Goal: Transaction & Acquisition: Purchase product/service

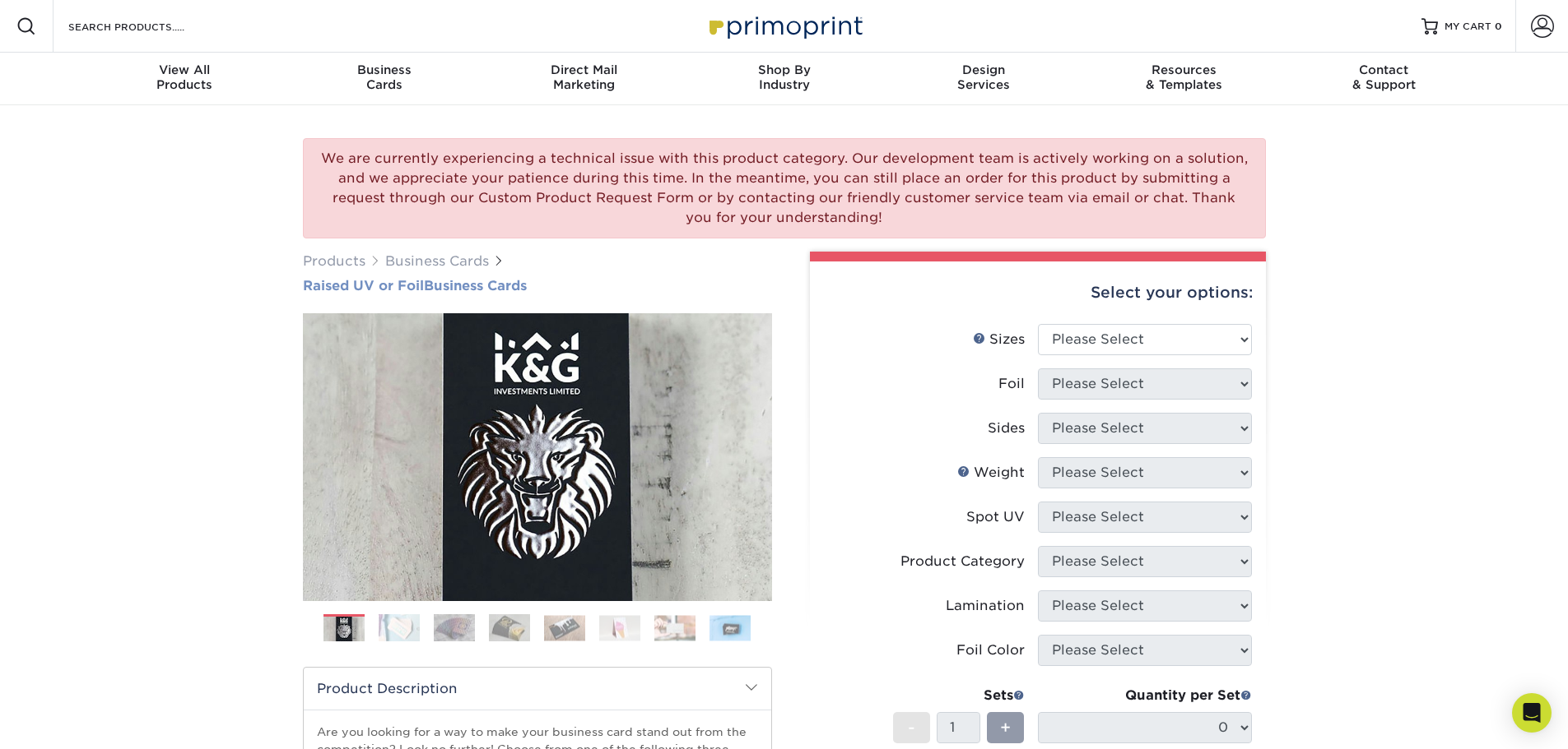
click at [449, 282] on h1 "Raised UV or Foil Business Cards" at bounding box center [537, 286] width 469 height 16
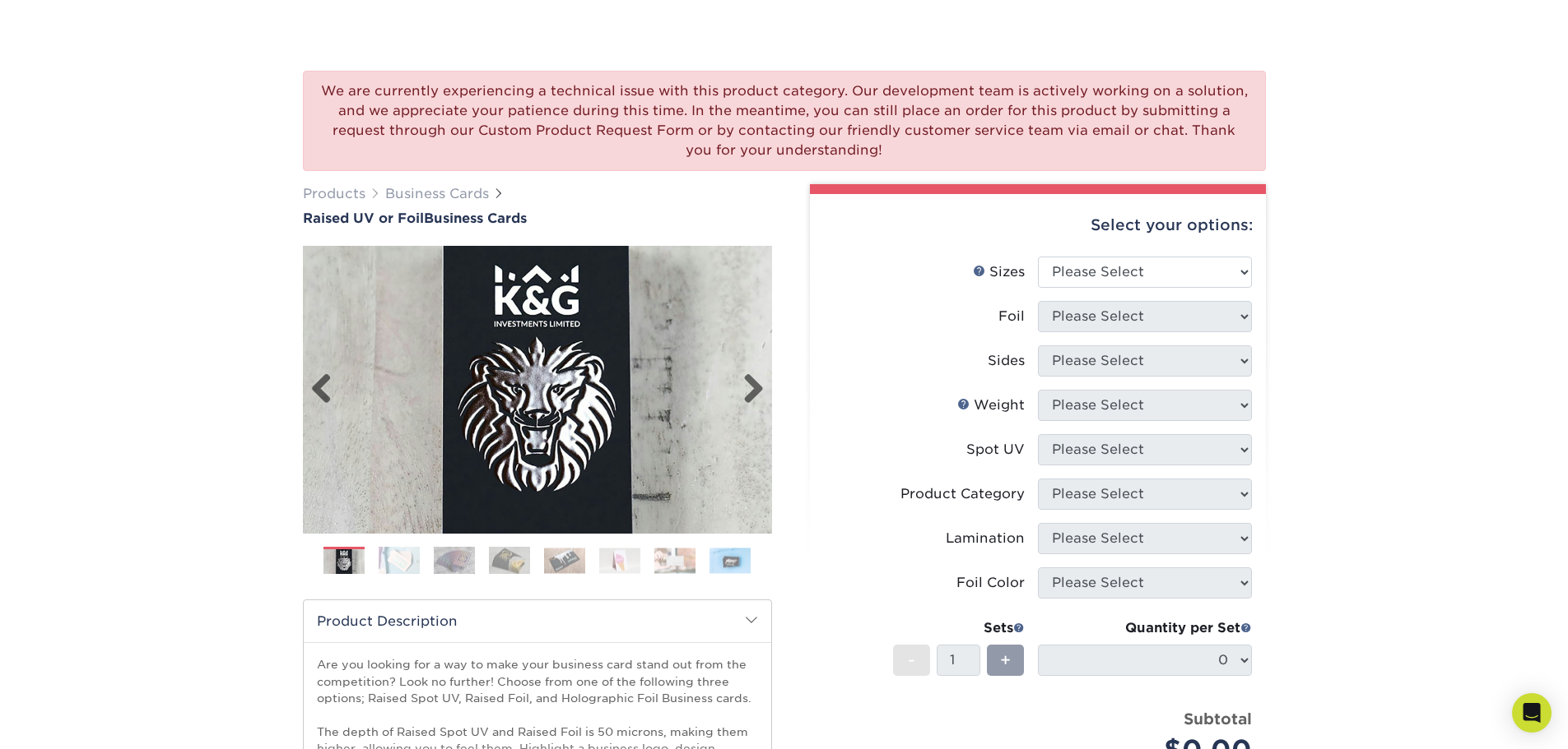
scroll to position [267, 0]
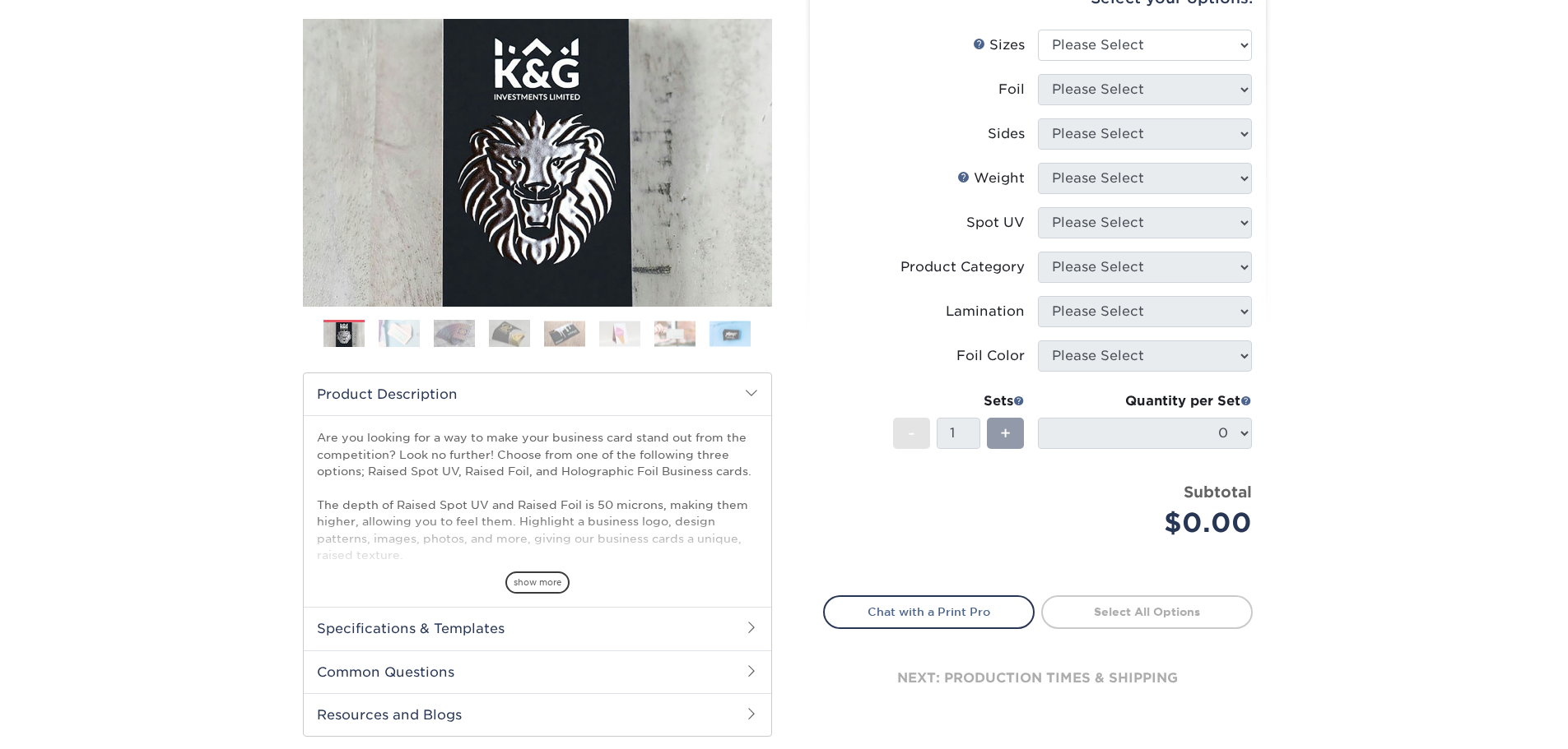
scroll to position [329, 0]
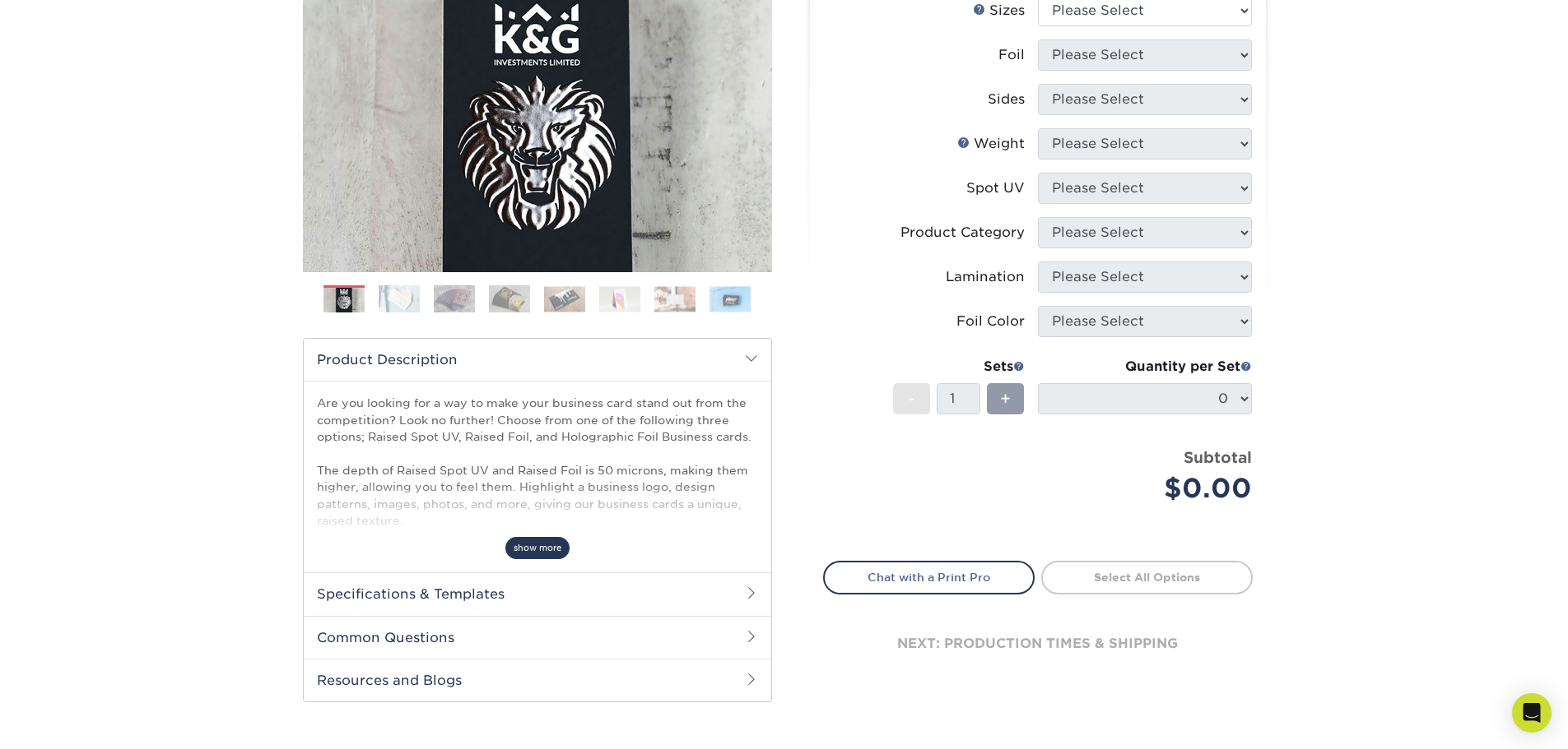
click at [531, 556] on span "show more" at bounding box center [537, 548] width 64 height 22
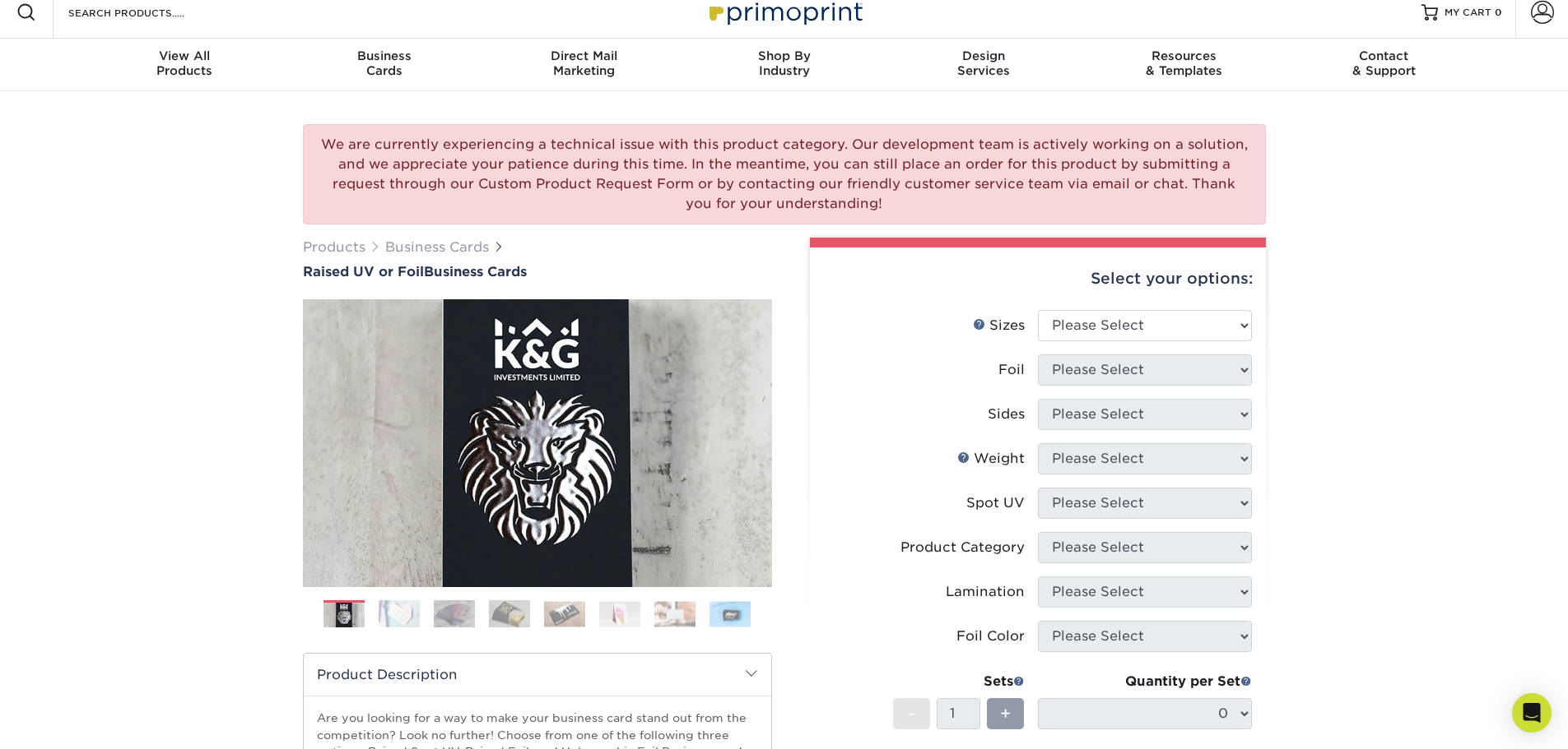
scroll to position [0, 0]
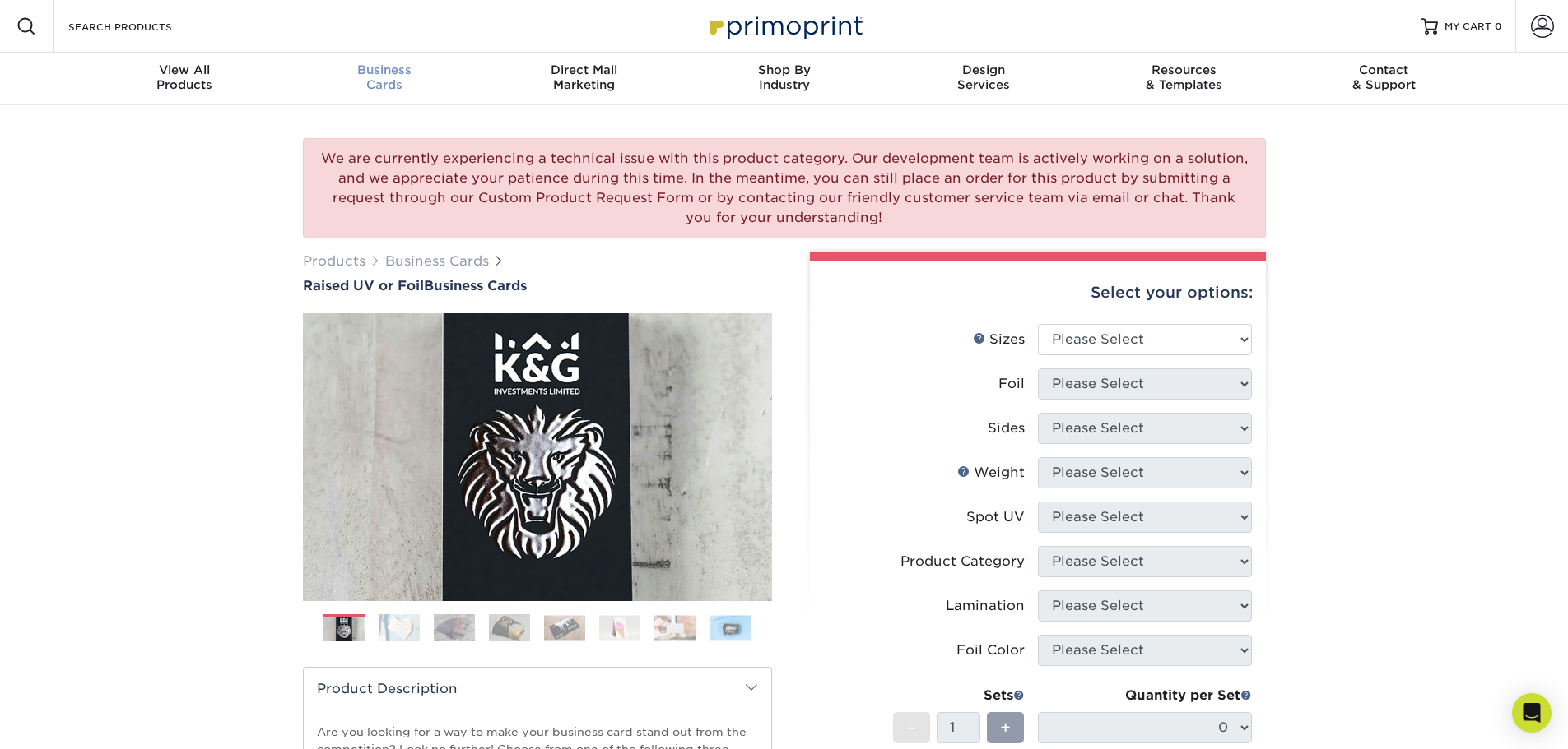
click at [373, 91] on div "Business Cards" at bounding box center [384, 77] width 200 height 29
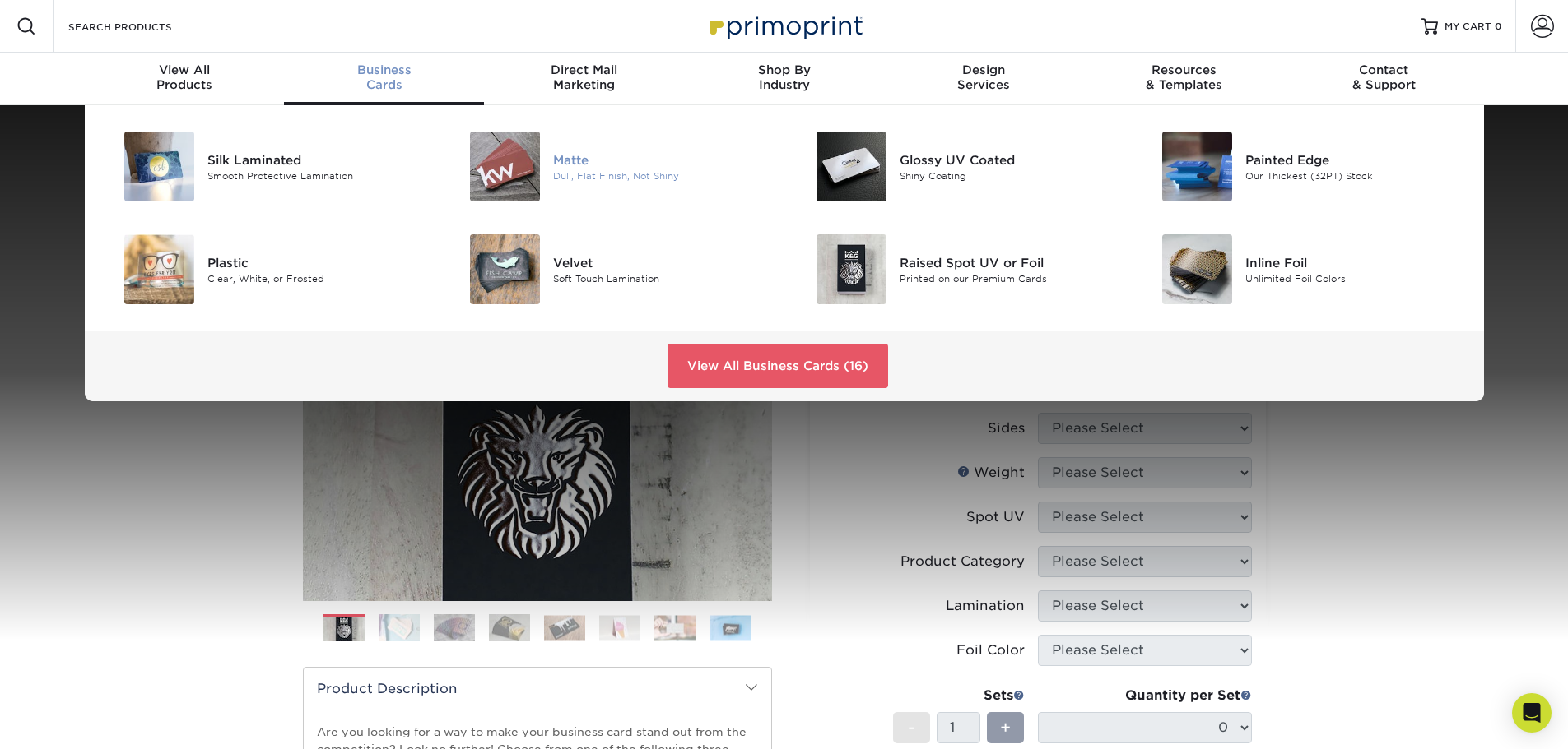
click at [508, 171] on img at bounding box center [505, 167] width 70 height 70
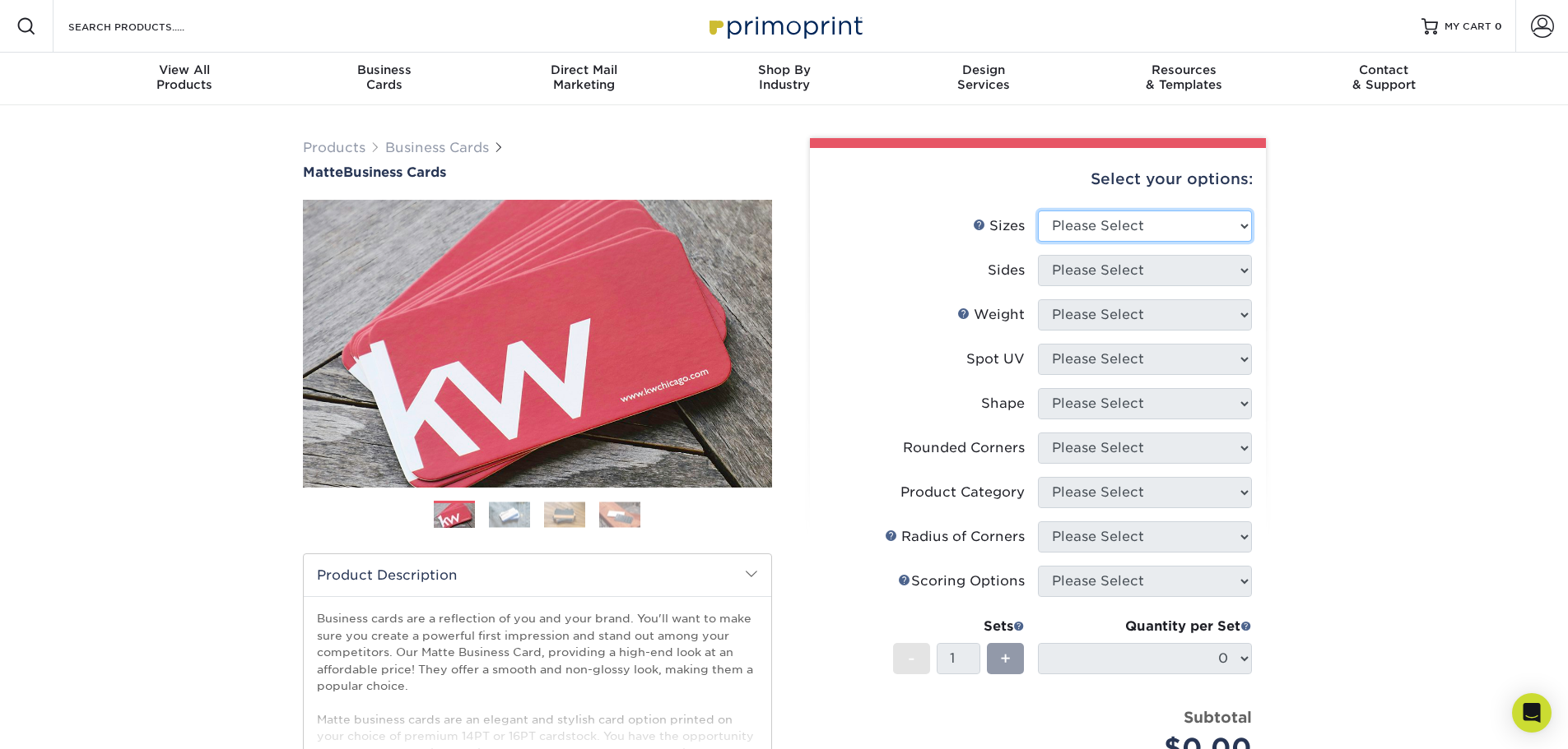
click at [1102, 225] on select "Please Select 1.5" x 3.5" - Mini 1.75" x 3.5" - Mini 2" x 2" - Square 2" x 3" -…" at bounding box center [1144, 227] width 214 height 31
select select "2.00x3.50"
click at [1038, 211] on select "Please Select 1.5" x 3.5" - Mini 1.75" x 3.5" - Mini 2" x 2" - Square 2" x 3" -…" at bounding box center [1144, 227] width 214 height 31
click at [1080, 274] on select "Please Select Print Both Sides Print Front Only" at bounding box center [1144, 270] width 214 height 31
select select "13abbda7-1d64-4f25-8bb2-c179b224825d"
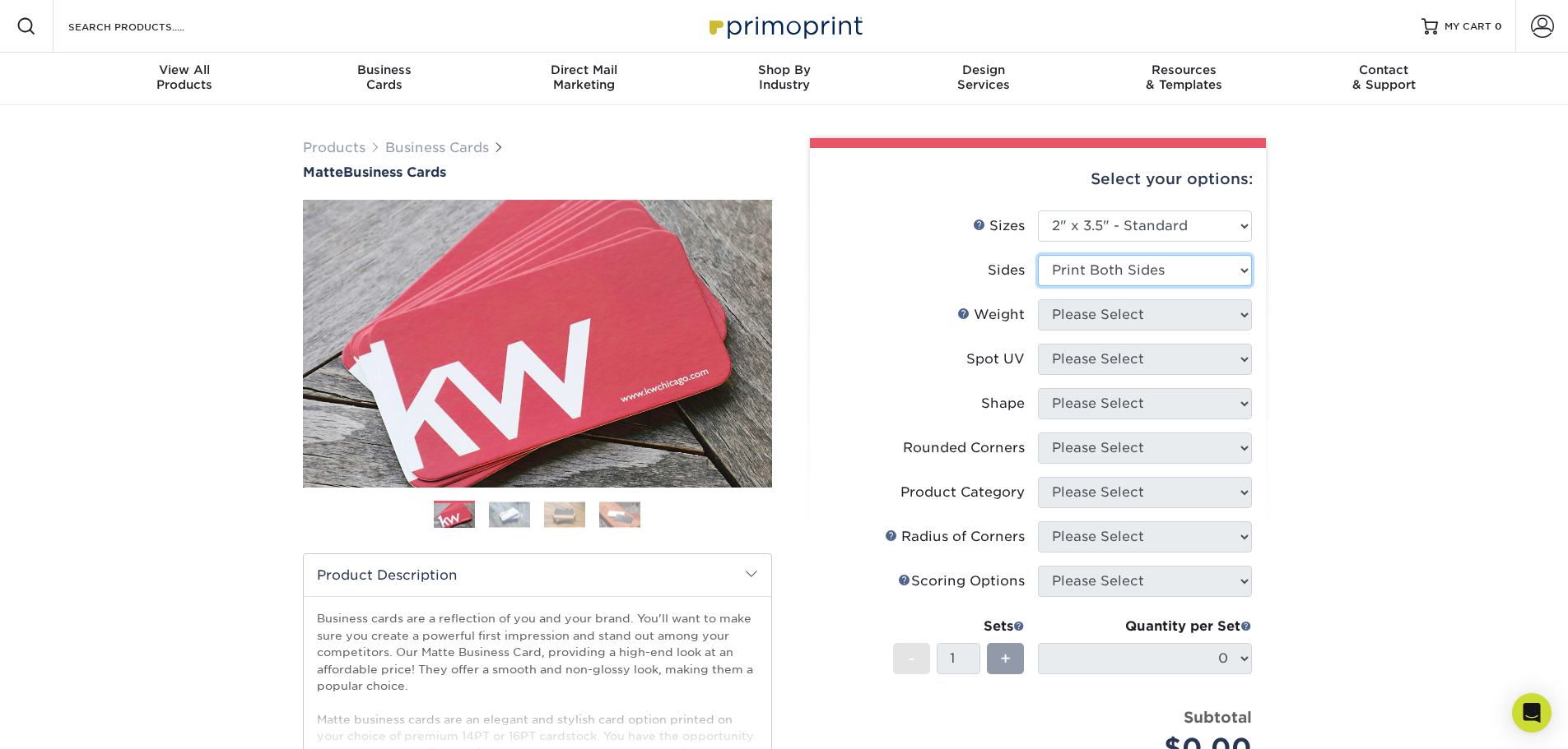
click at [1038, 255] on select "Please Select Print Both Sides Print Front Only" at bounding box center [1144, 270] width 214 height 31
click at [1091, 316] on select "Please Select 16PT 14PT" at bounding box center [1144, 315] width 214 height 31
select select "16PT"
click at [1038, 300] on select "Please Select 16PT 14PT" at bounding box center [1144, 315] width 214 height 31
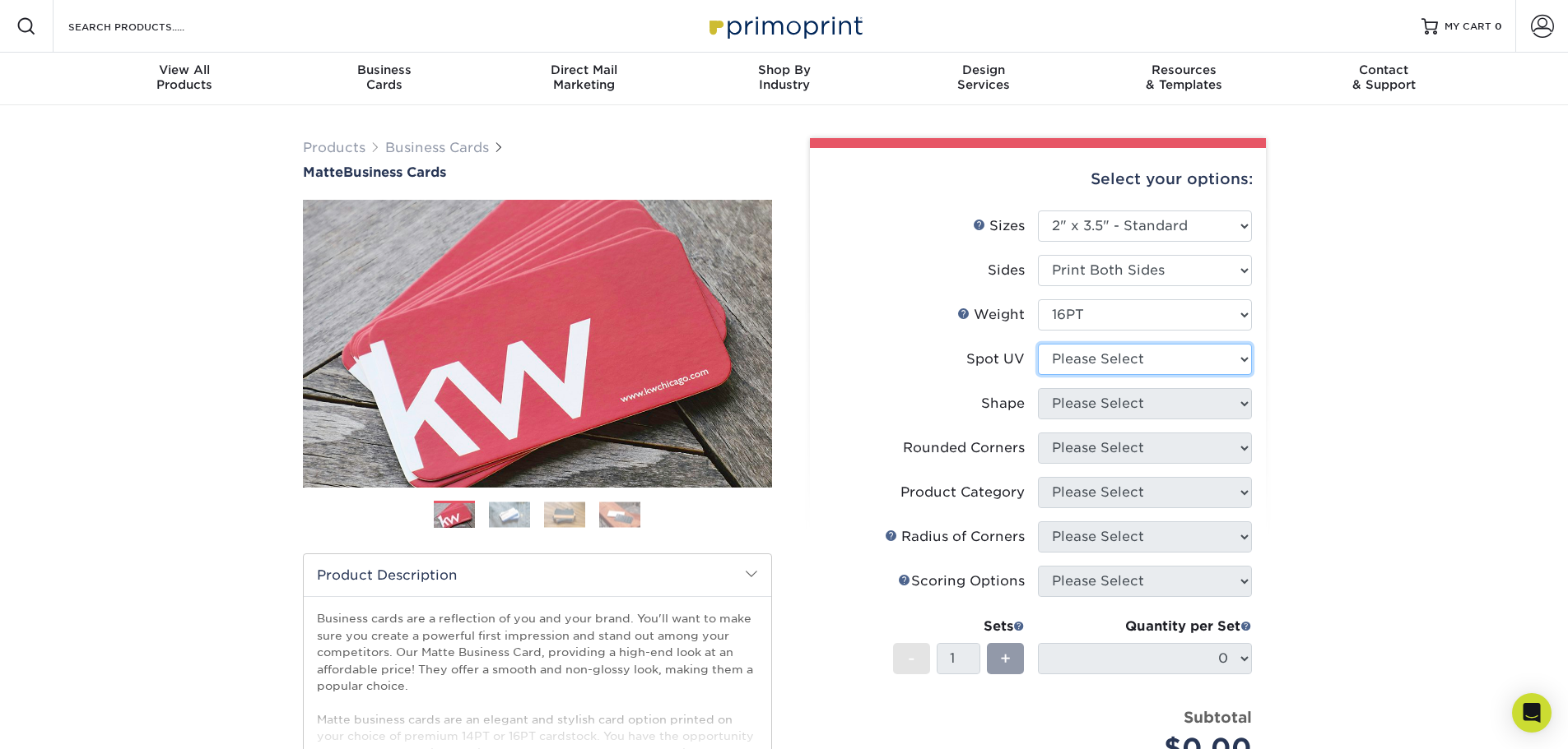
click at [1098, 358] on select "Please Select No Spot UV Front and Back (Both Sides) Front Only Back Only" at bounding box center [1144, 359] width 214 height 31
select select "1"
click at [1038, 344] on select "Please Select No Spot UV Front and Back (Both Sides) Front Only Back Only" at bounding box center [1144, 359] width 214 height 31
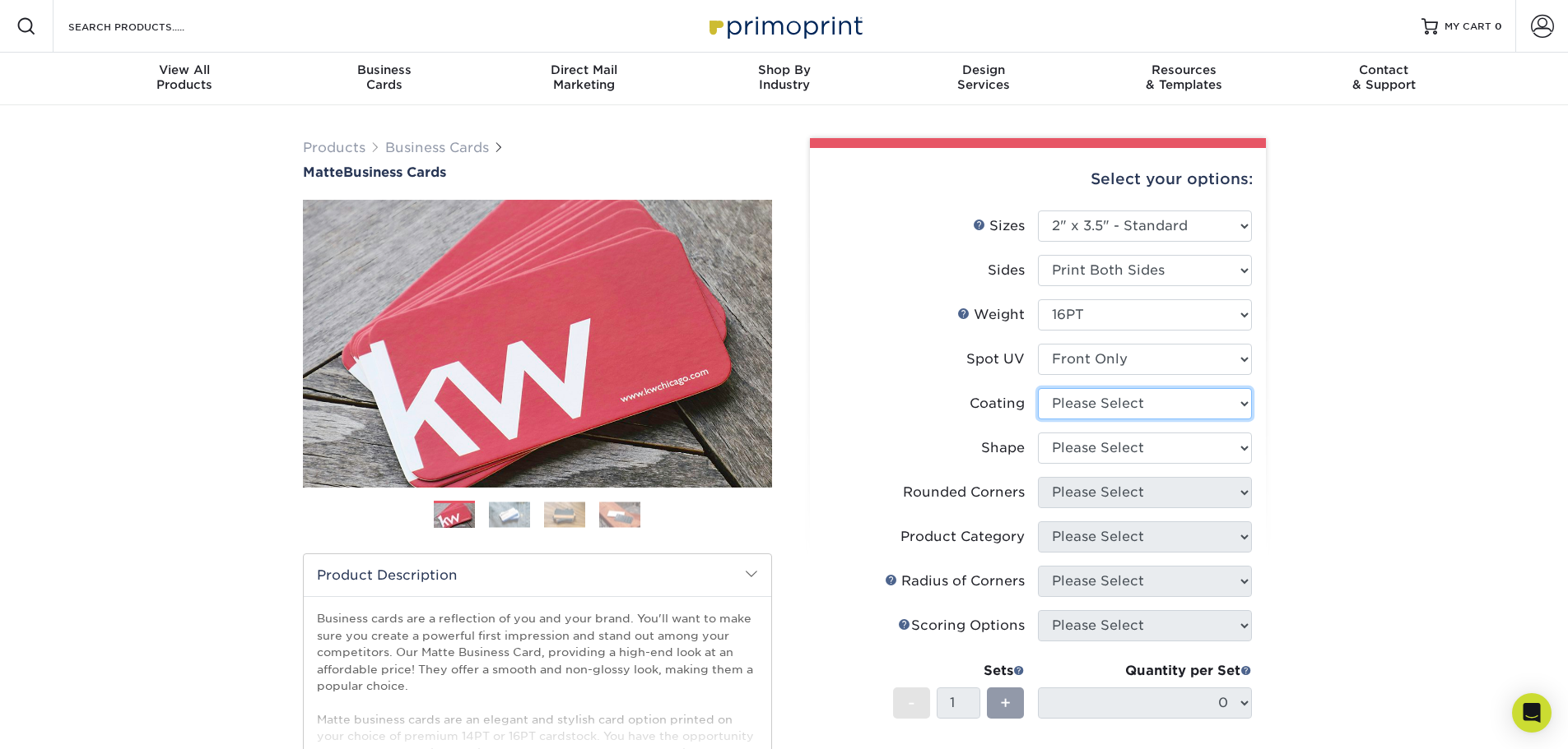
click at [1088, 412] on select at bounding box center [1144, 404] width 214 height 31
select select "121bb7b5-3b4d-429f-bd8d-bbf80e953313"
click at [1038, 389] on select at bounding box center [1144, 404] width 214 height 31
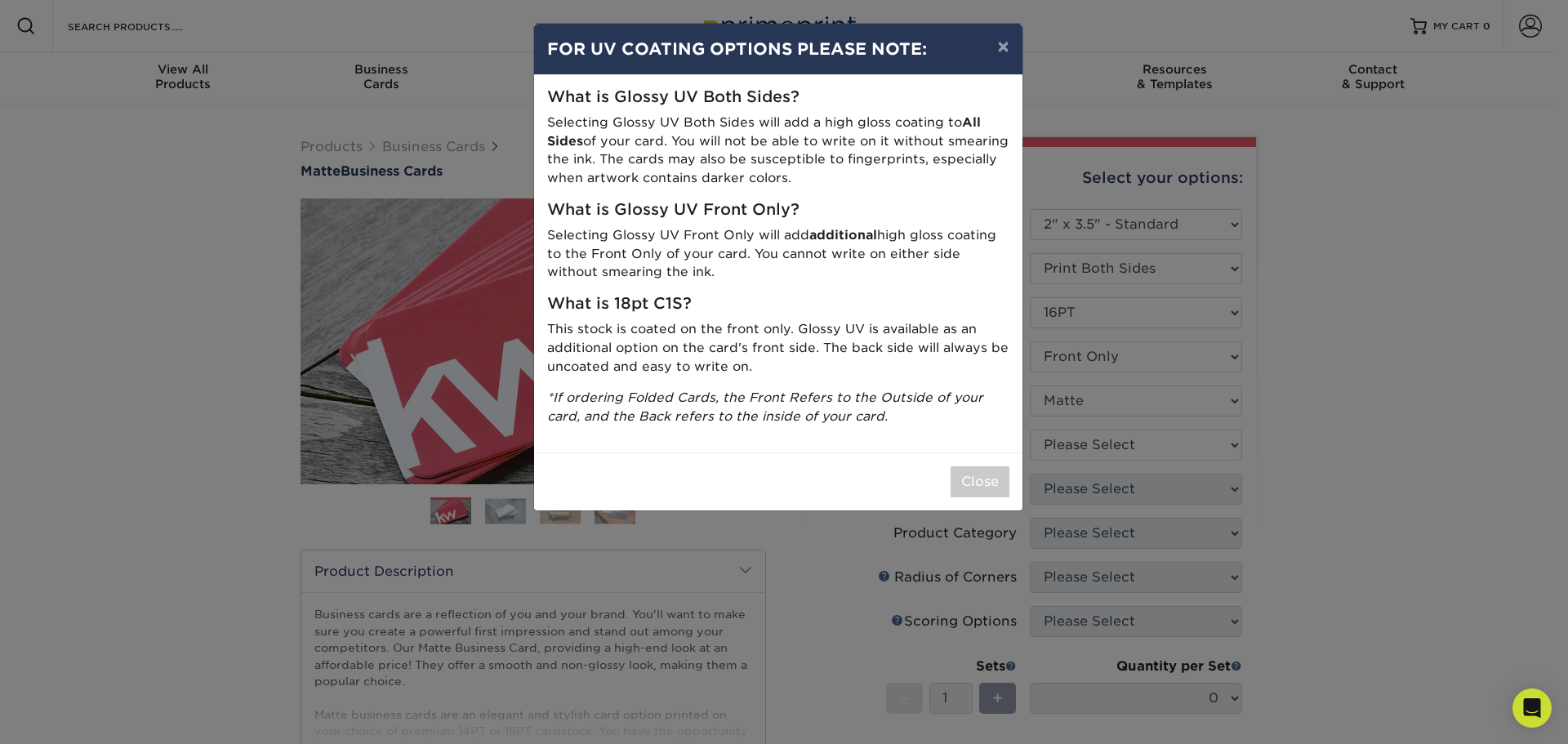
click at [1086, 448] on div "× FOR UV COATING OPTIONS PLEASE NOTE: What is Glossy UV Both Sides? Selecting G…" at bounding box center [784, 372] width 1568 height 744
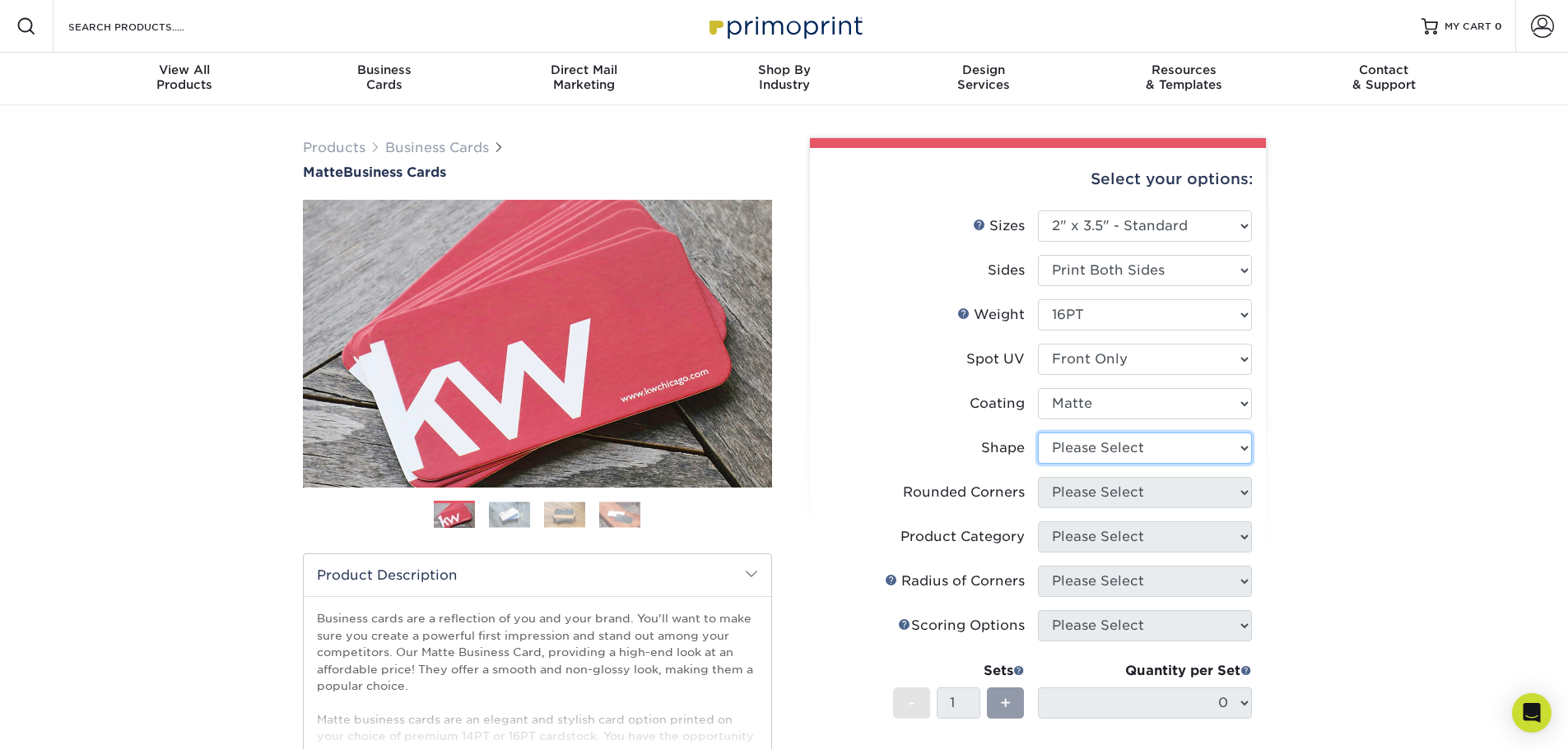
click at [1069, 451] on select "Please Select Standard" at bounding box center [1144, 448] width 214 height 31
select select "standard"
click at [1038, 433] on select "Please Select Standard" at bounding box center [1144, 448] width 214 height 31
click at [1093, 496] on select "Please Select Yes - Round 2 Corners Yes - Round 4 Corners No" at bounding box center [1144, 493] width 214 height 31
select select "0"
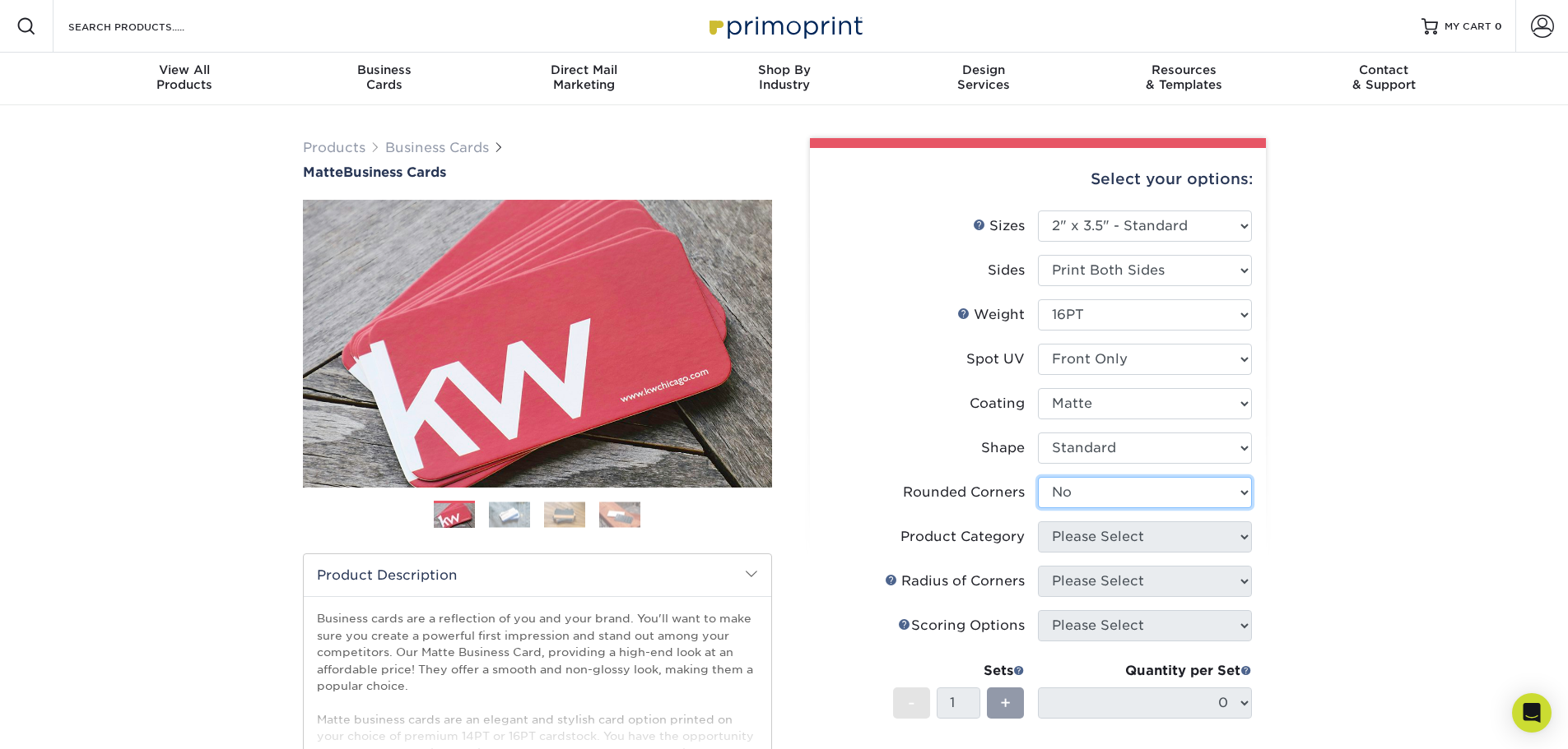
click at [1038, 478] on select "Please Select Yes - Round 2 Corners Yes - Round 4 Corners No" at bounding box center [1144, 493] width 214 height 31
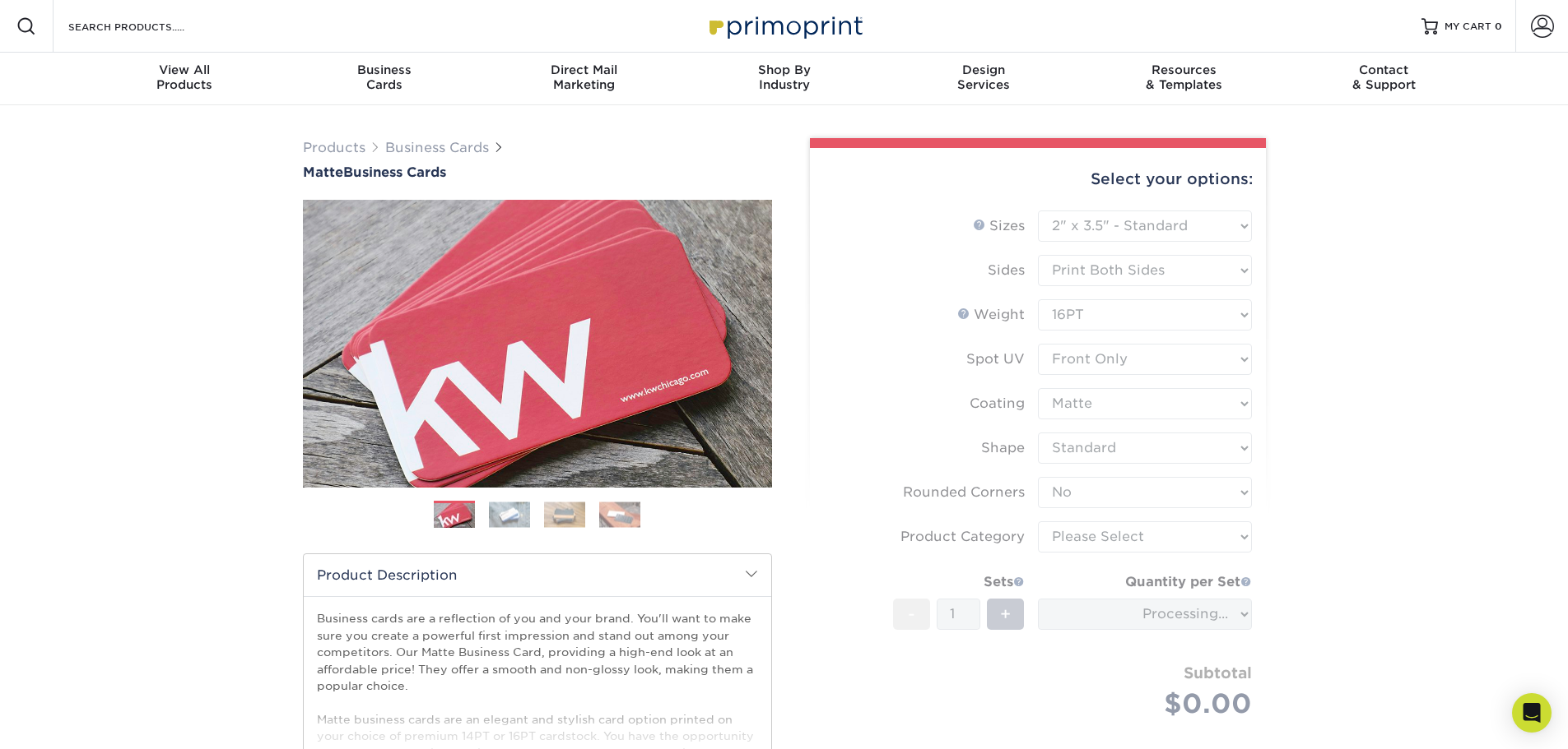
click at [1094, 540] on form "Sizes Help Sizes Please Select 1.5" x 3.5" - Mini 1.75" x 3.5" - Mini 2" x 2" -…" at bounding box center [1038, 484] width 430 height 547
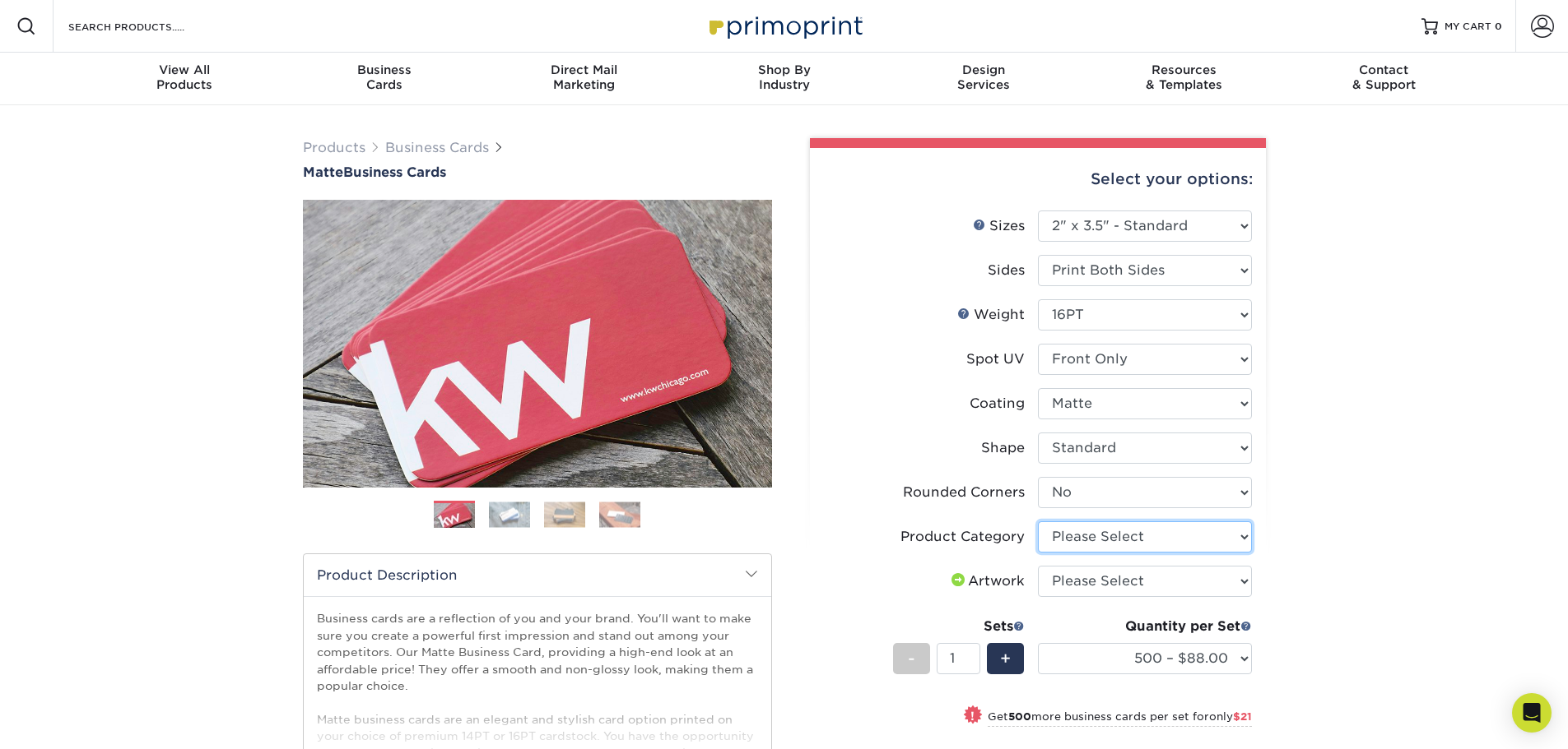
click at [1079, 532] on select "Please Select Business Cards" at bounding box center [1144, 537] width 214 height 31
select select "3b5148f1-0588-4f88-a218-97bcfdce65c1"
click at [1038, 521] on select "Please Select Business Cards" at bounding box center [1144, 537] width 214 height 31
click at [1089, 574] on select "Please Select I will upload files I need a design - $100" at bounding box center [1144, 582] width 214 height 31
select select "upload"
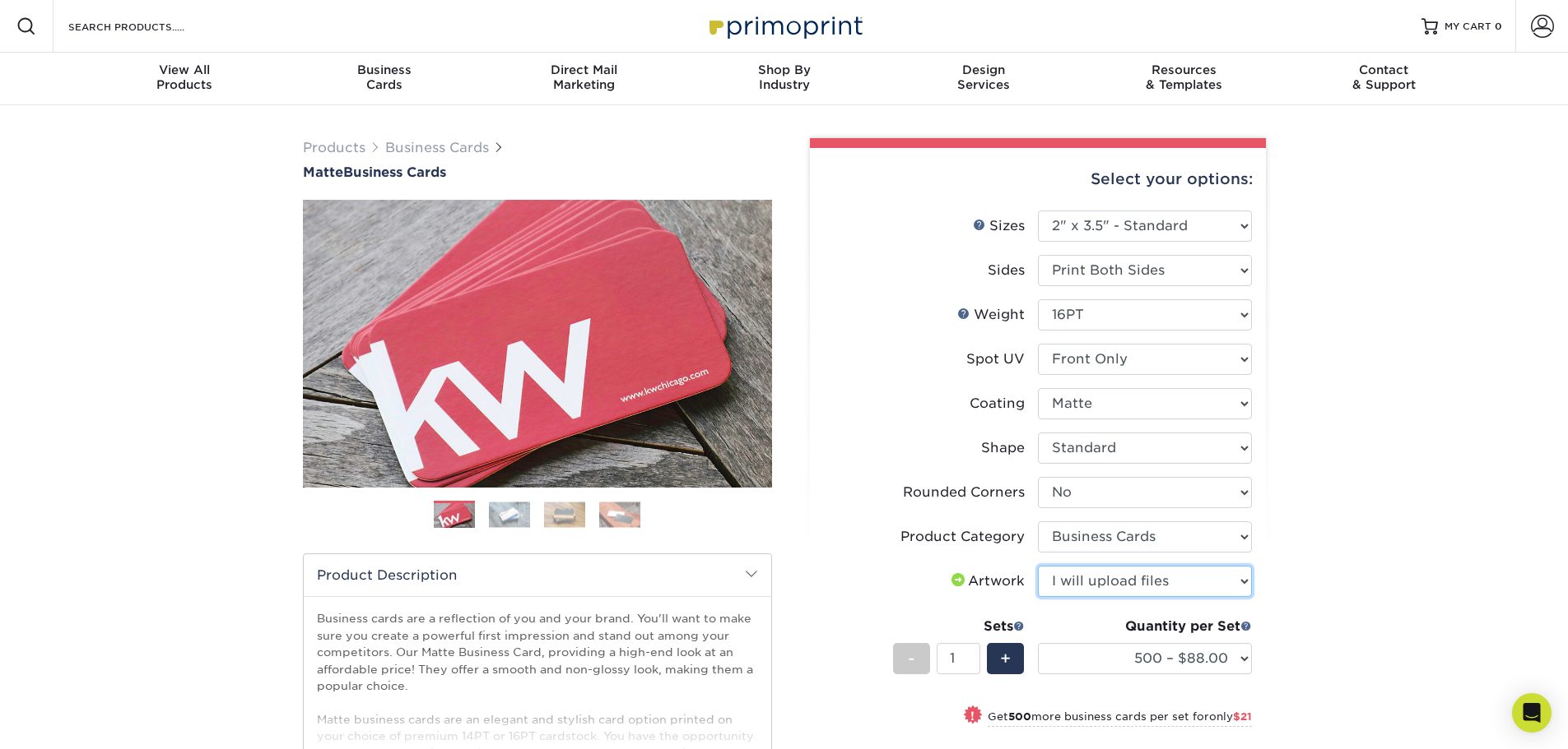
click at [1038, 566] on select "Please Select I will upload files I need a design - $100" at bounding box center [1144, 582] width 214 height 31
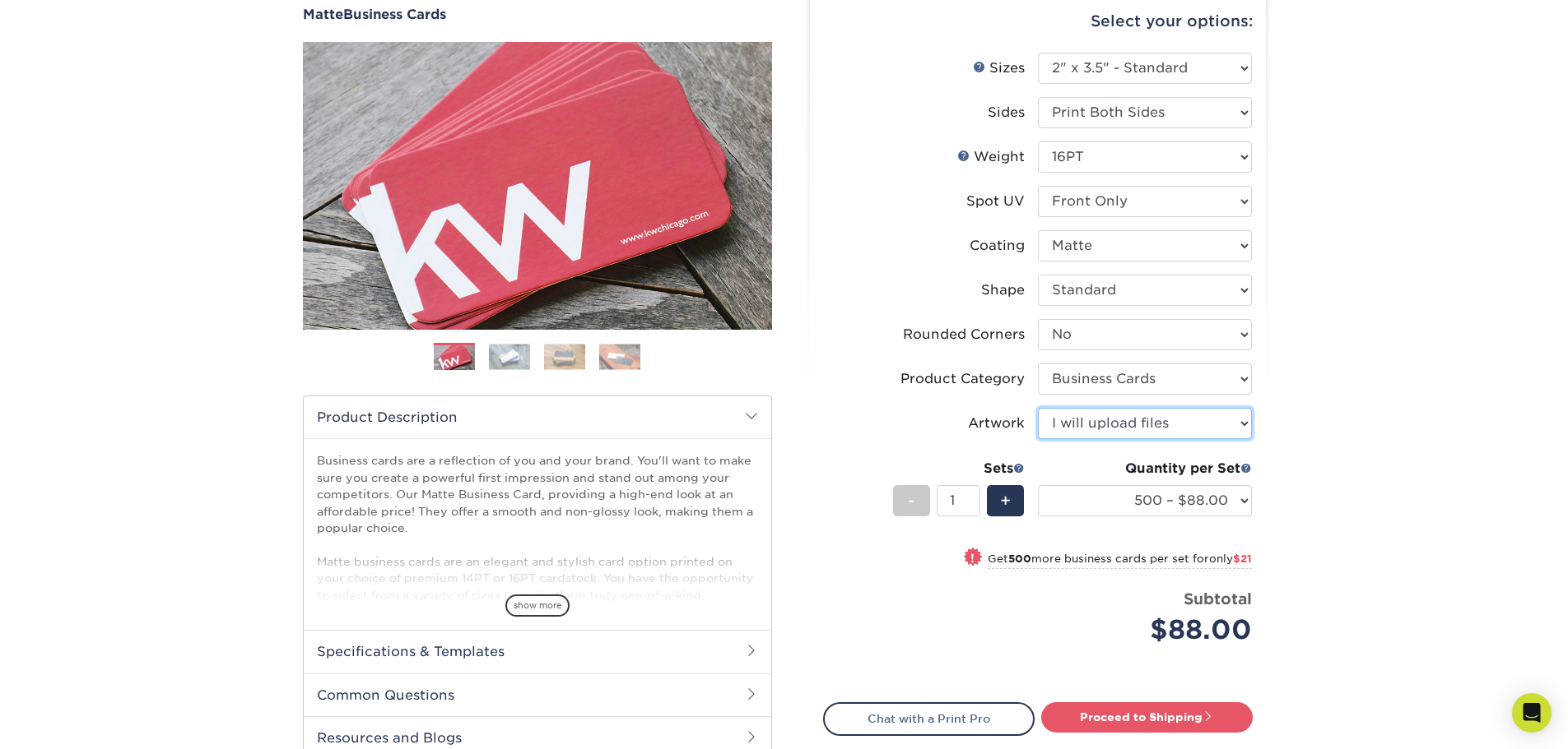
scroll to position [164, 0]
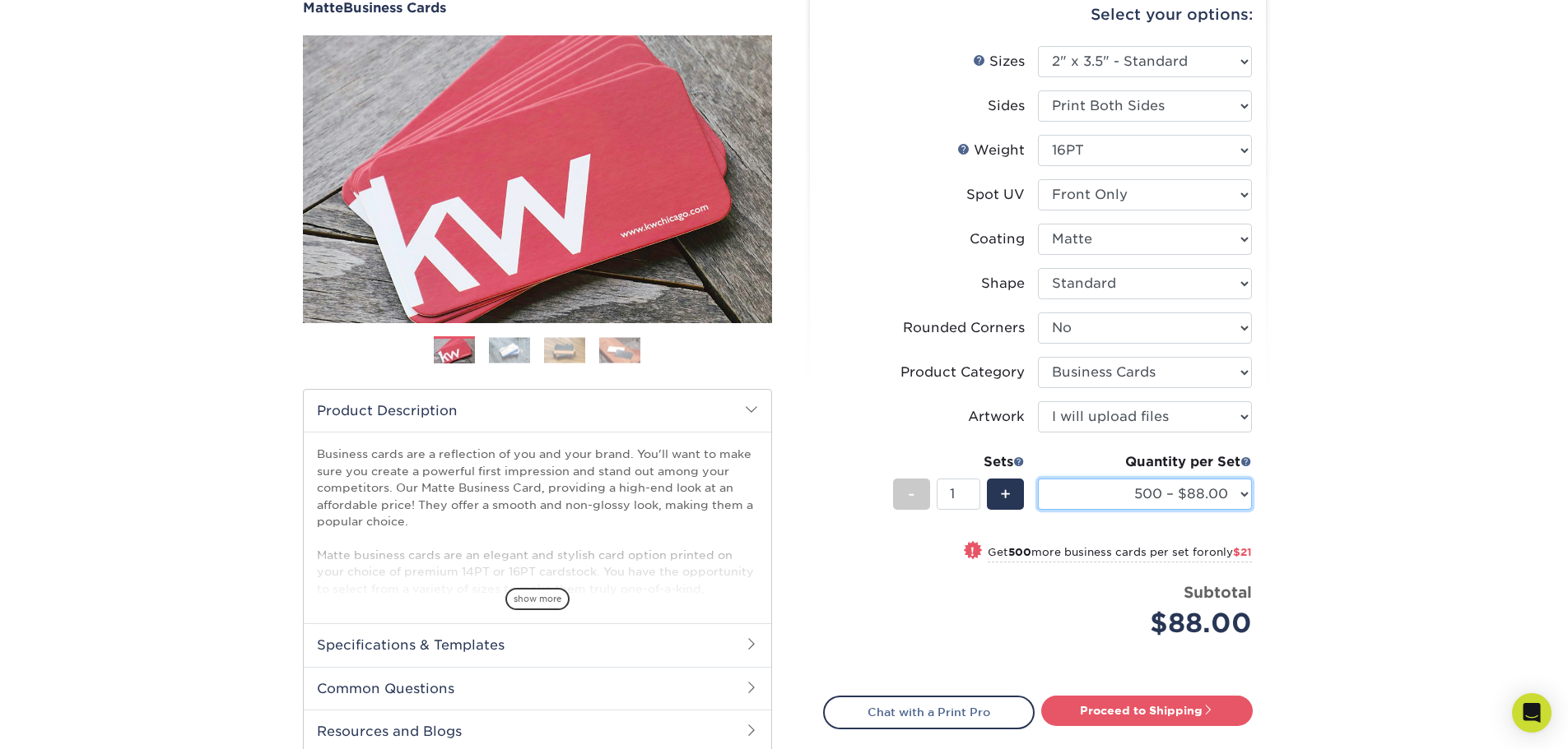
click at [1123, 494] on select "500 – $88.00 1000 – $109.00 2500 – $205.00 5000 – $279.00 10000 – $612.00 15000…" at bounding box center [1144, 494] width 214 height 31
click at [1038, 479] on select "500 – $88.00 1000 – $109.00 2500 – $205.00 5000 – $279.00 10000 – $612.00 15000…" at bounding box center [1144, 494] width 214 height 31
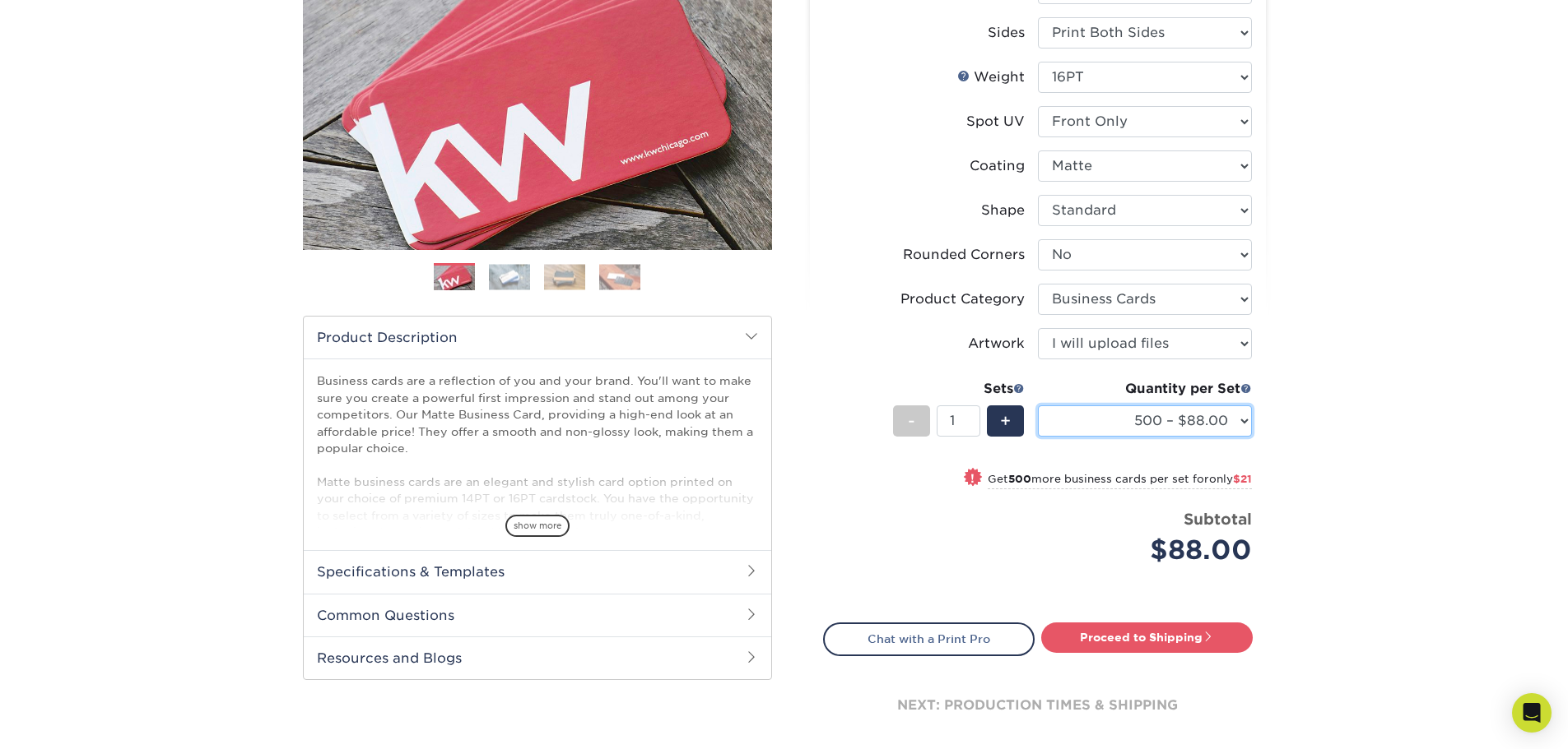
scroll to position [329, 0]
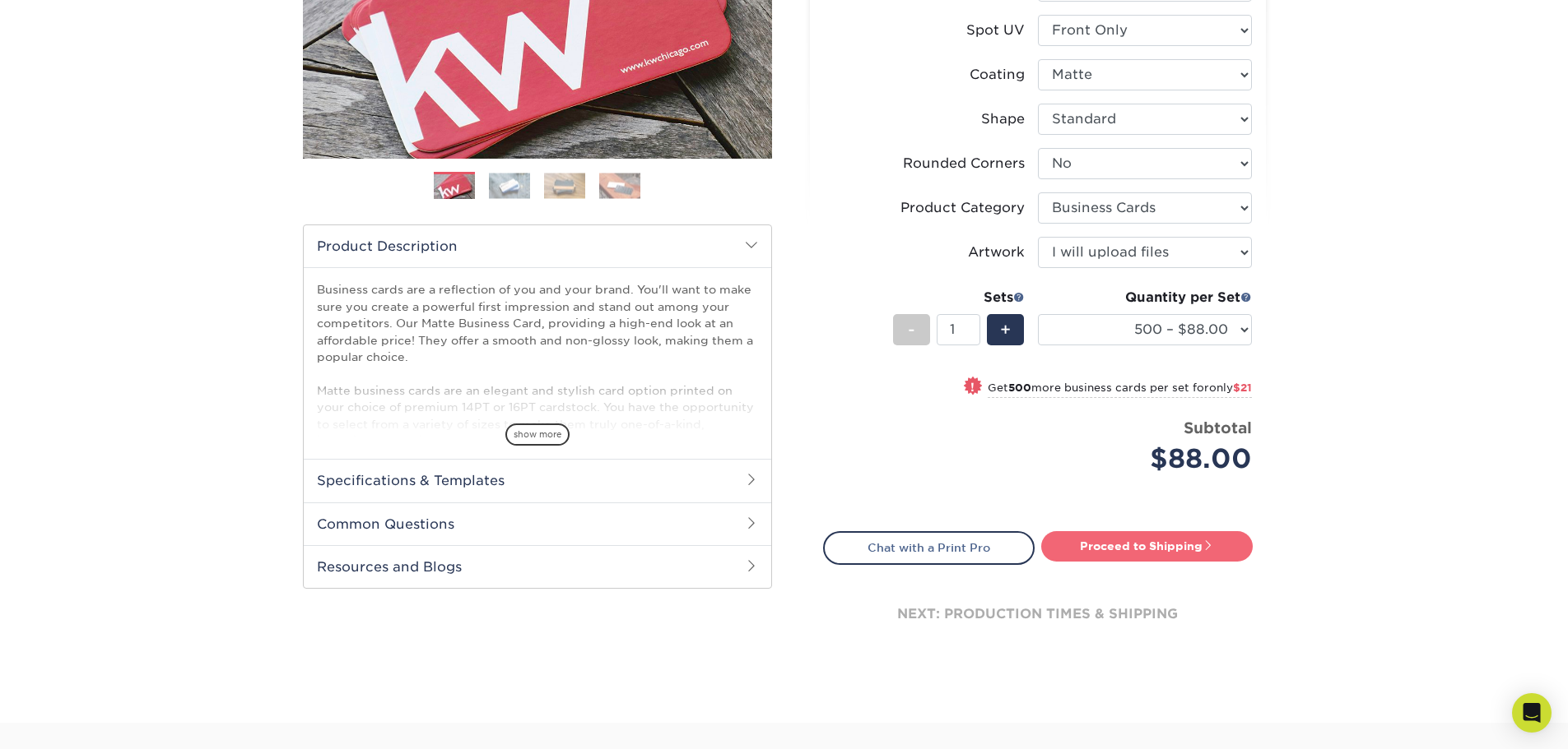
click at [1176, 551] on link "Proceed to Shipping" at bounding box center [1147, 546] width 211 height 29
type input "Set 1"
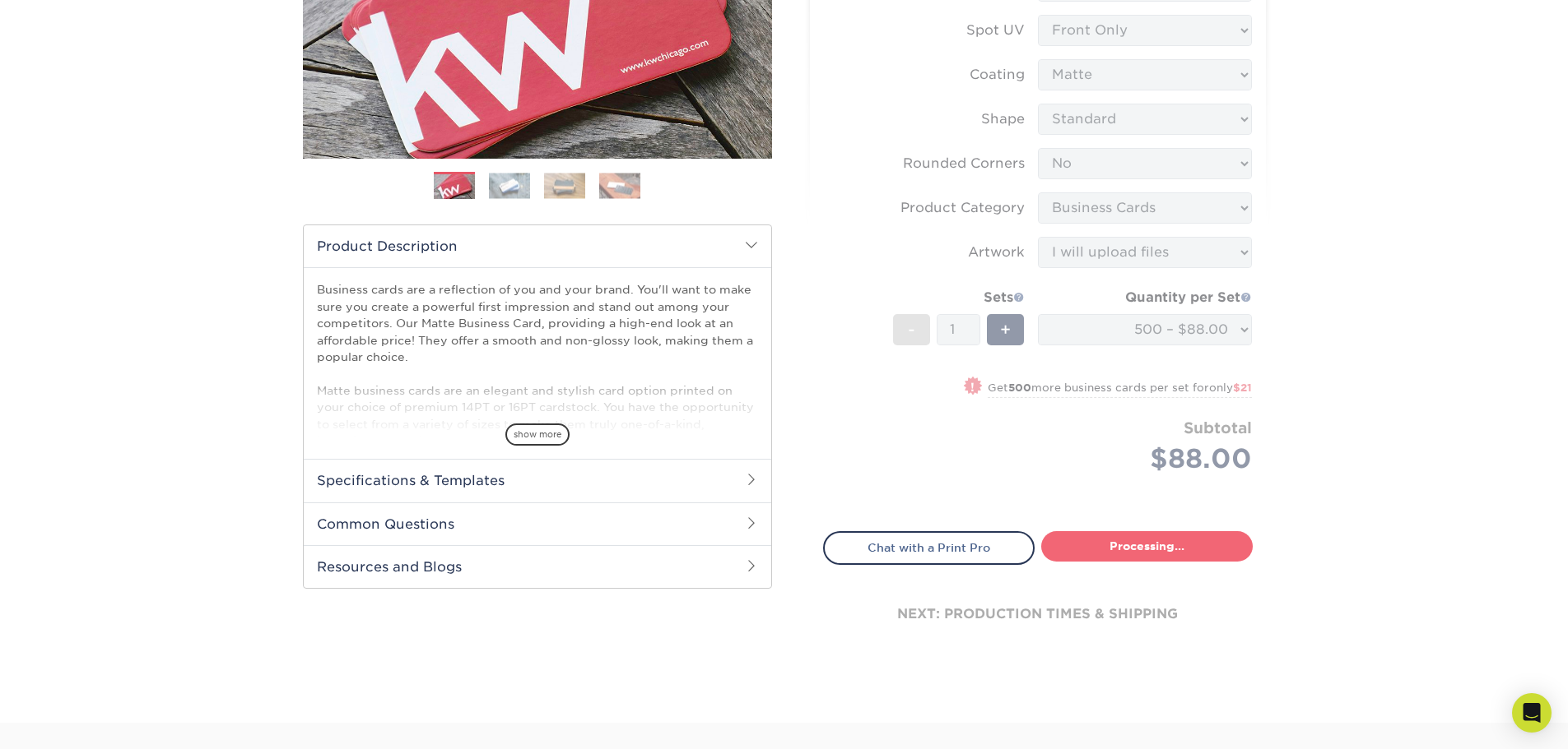
select select "4dc6cca5-ac1c-4fbc-b82e-08d4f0b15061"
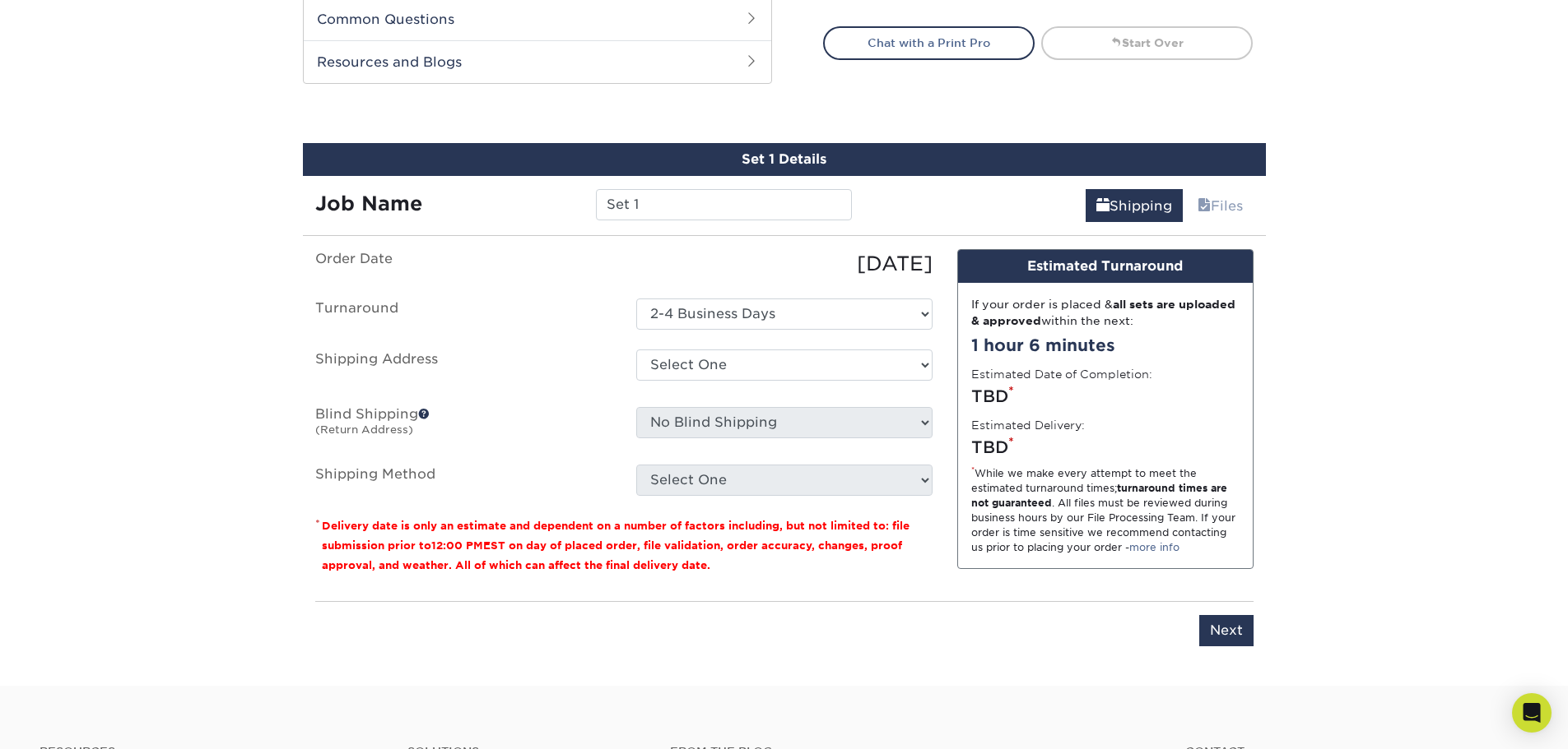
scroll to position [905, 0]
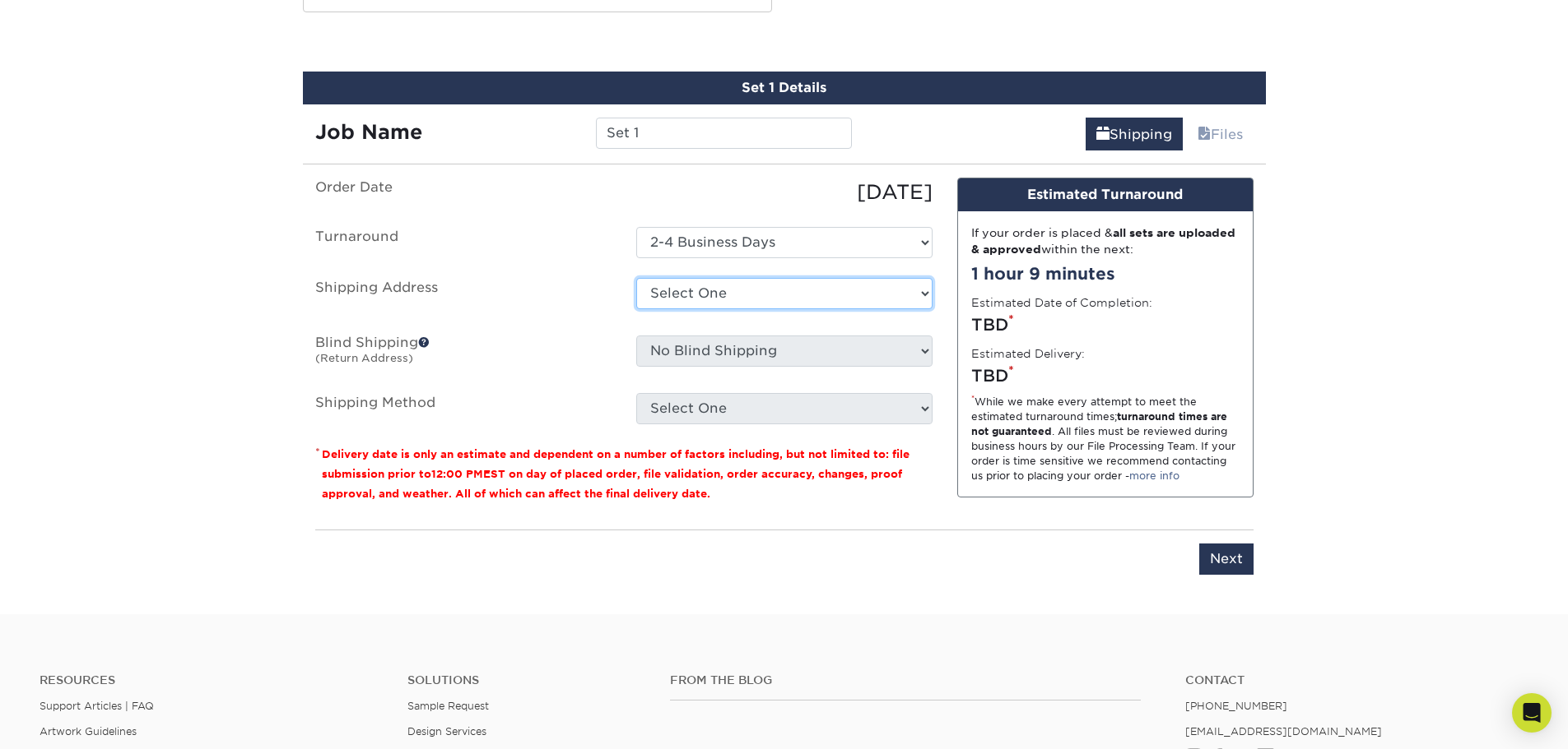
click at [747, 299] on select "Select One + Add New Address - Login" at bounding box center [784, 294] width 296 height 31
click at [636, 278] on select "Select One + Add New Address - Login" at bounding box center [784, 294] width 296 height 31
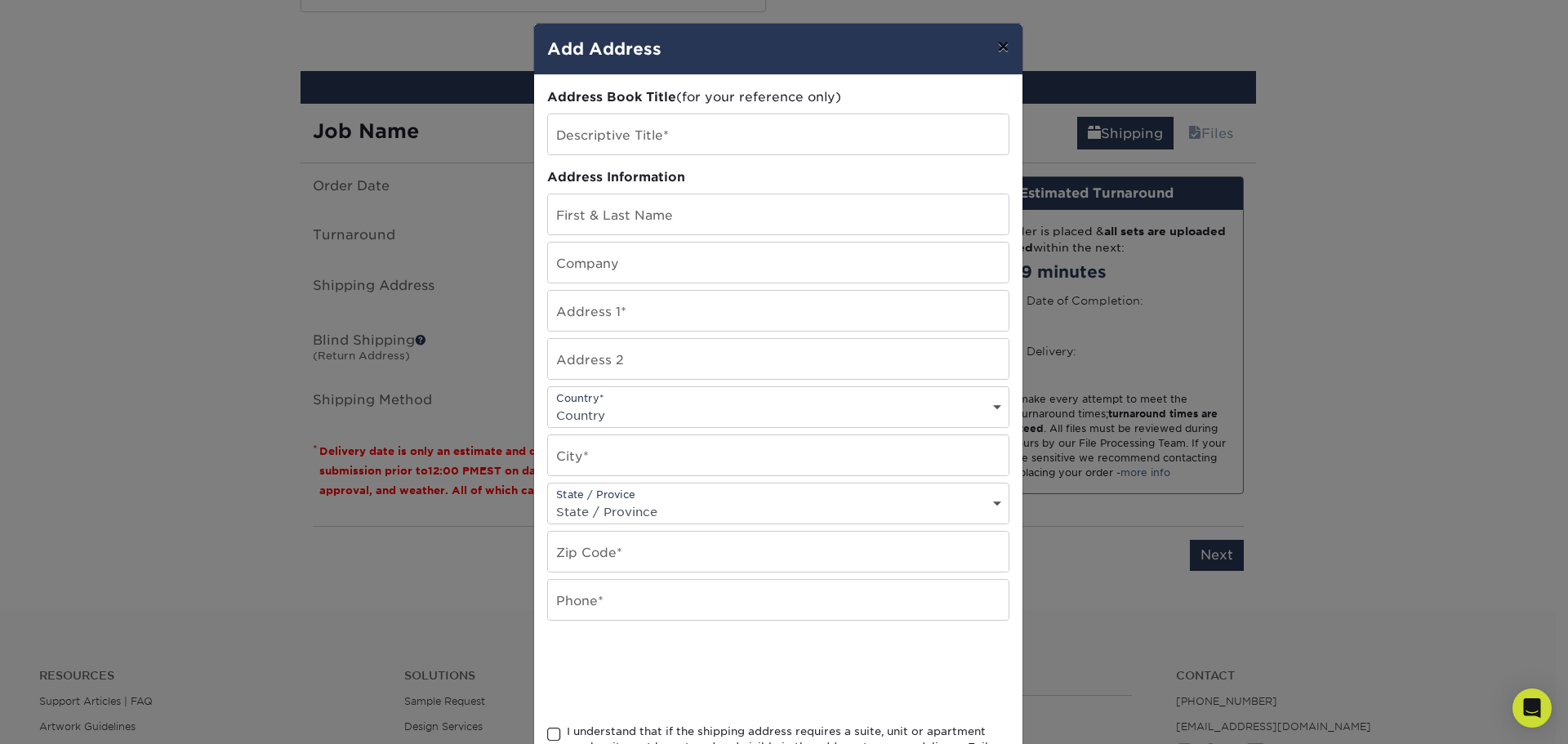
drag, startPoint x: 993, startPoint y: 47, endPoint x: 927, endPoint y: 96, distance: 82.2
click at [993, 48] on button "×" at bounding box center [1003, 46] width 38 height 46
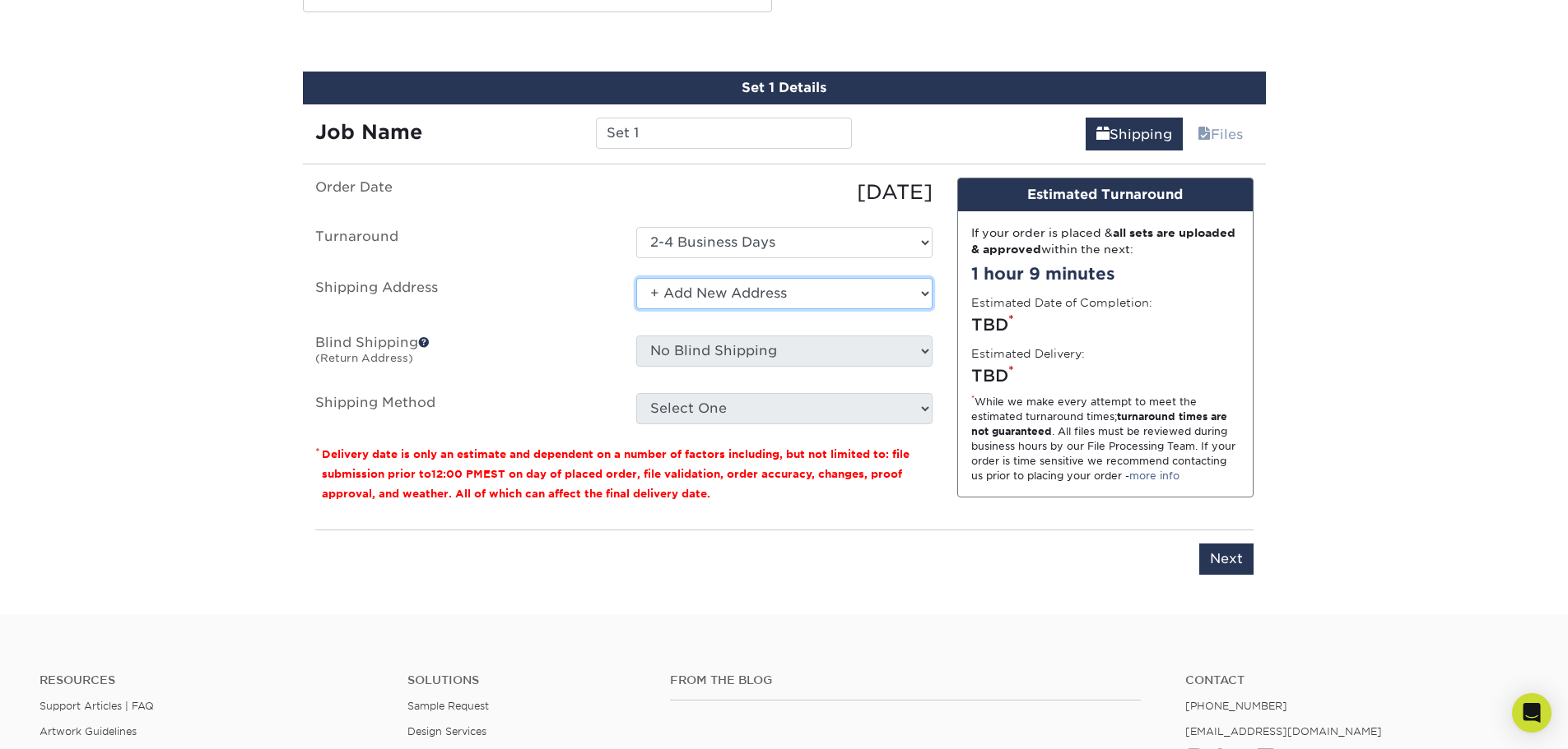
drag, startPoint x: 750, startPoint y: 292, endPoint x: 738, endPoint y: 304, distance: 17.0
click at [749, 292] on select "Select One + Add New Address - Login" at bounding box center [784, 294] width 296 height 31
click at [636, 310] on select "Select One + Add New Address - Login" at bounding box center [784, 294] width 296 height 31
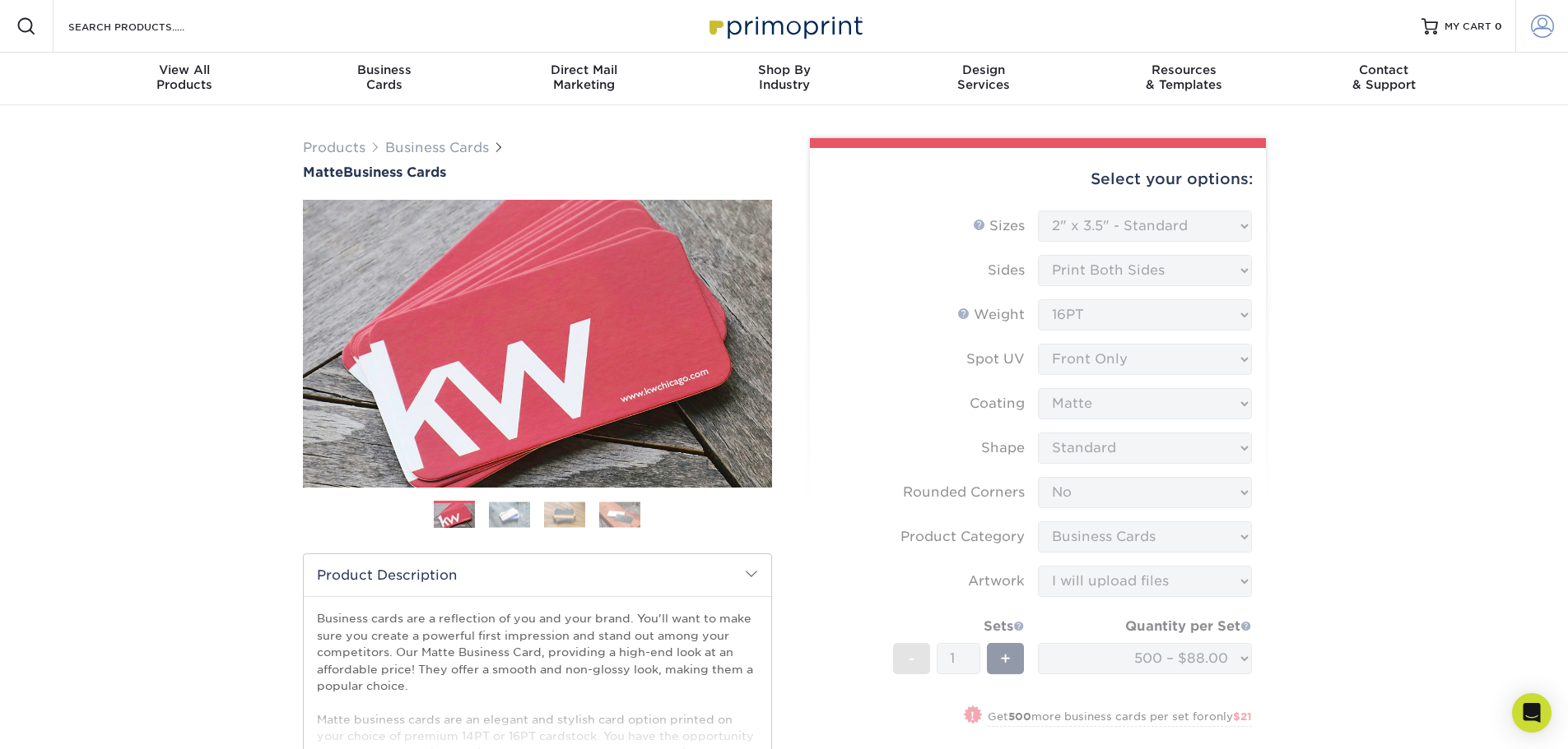
click at [1534, 28] on span at bounding box center [1543, 26] width 23 height 23
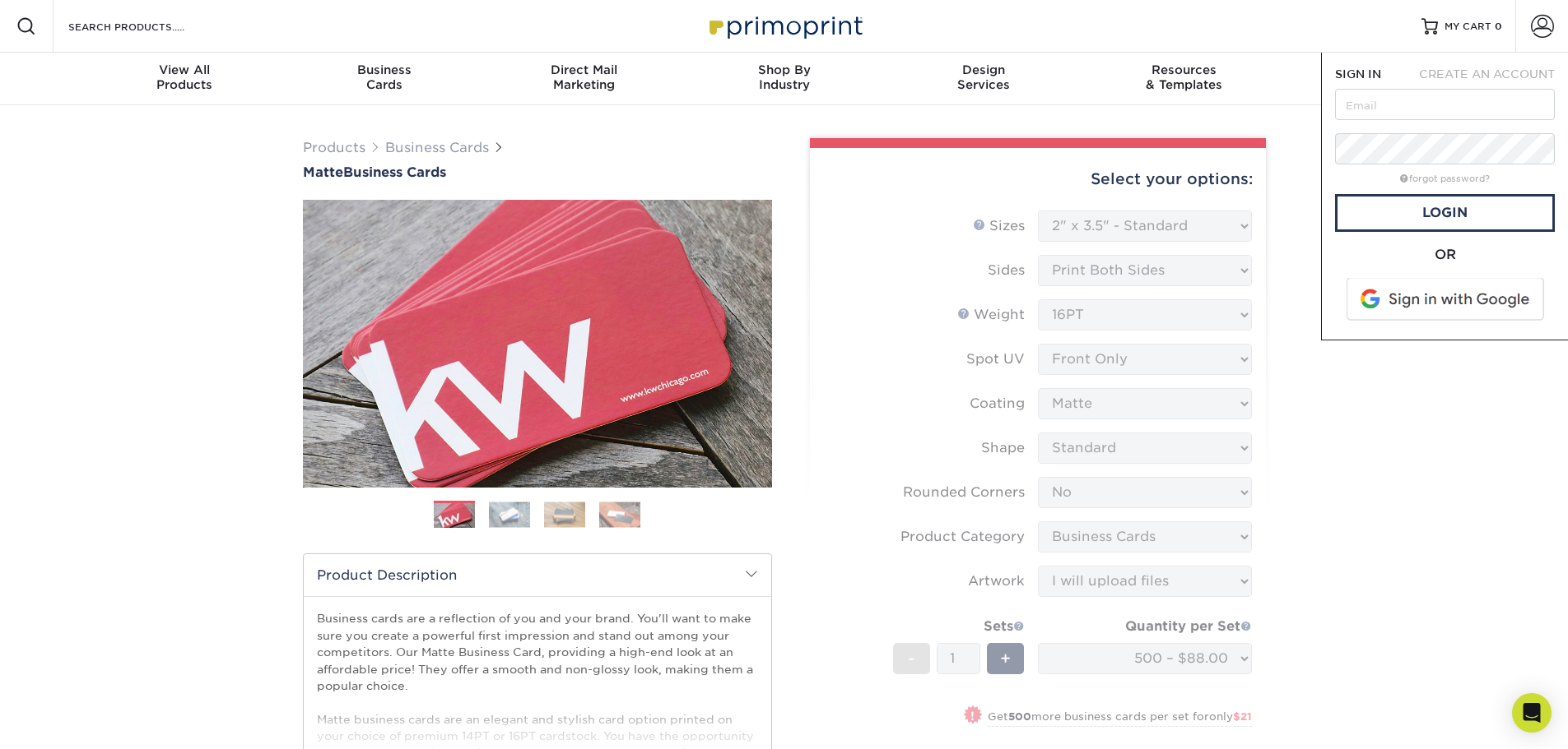
click at [901, 340] on form "Sizes Help Sizes Please Select 1.5" x 3.5" - Mini 1.75" x 3.5" - Mini 2" x 2" -…" at bounding box center [1038, 526] width 430 height 631
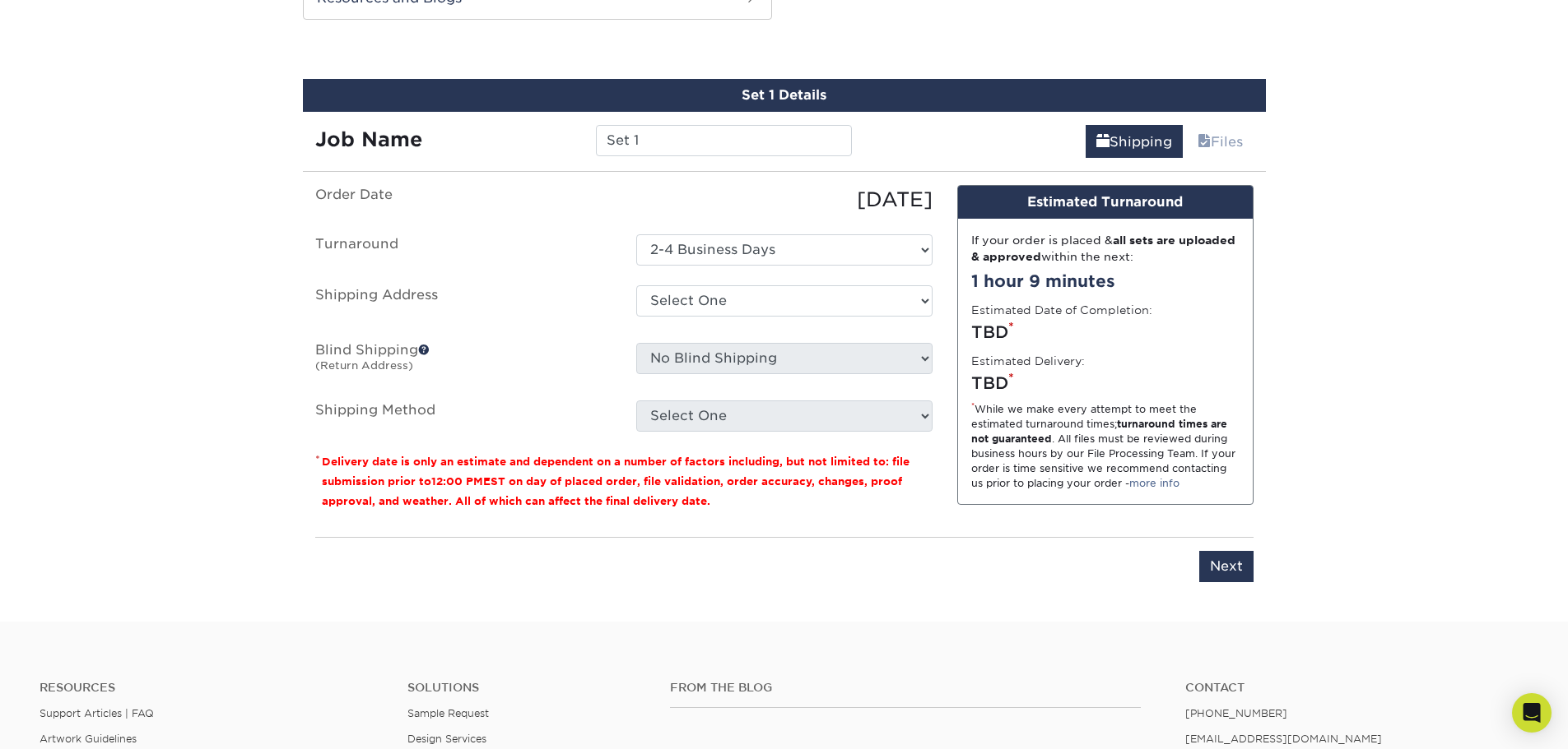
scroll to position [987, 0]
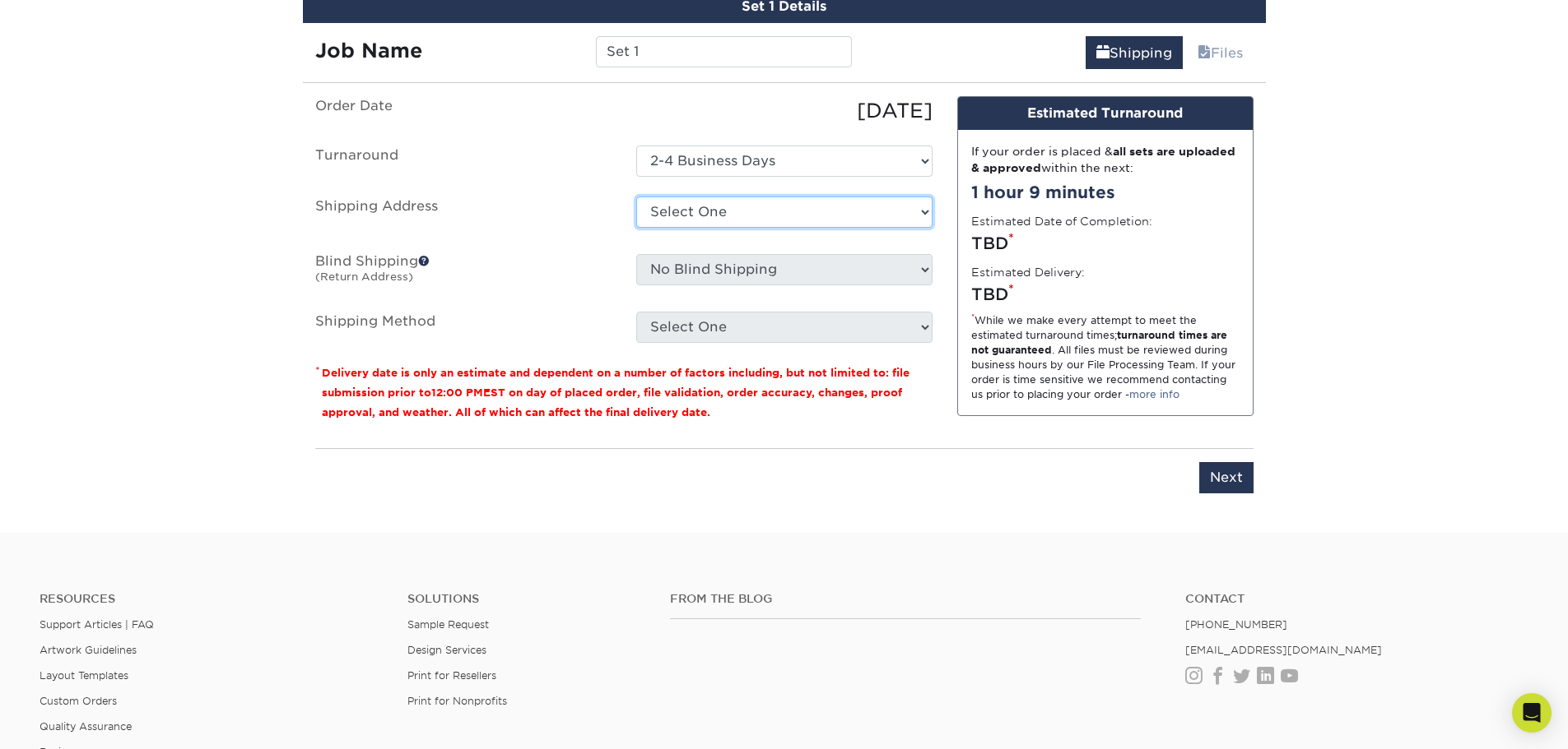
click at [729, 211] on select "Select One + Add New Address - Login" at bounding box center [784, 212] width 296 height 31
select select "newaddress"
click at [636, 196] on select "Select One + Add New Address - Login" at bounding box center [784, 212] width 296 height 31
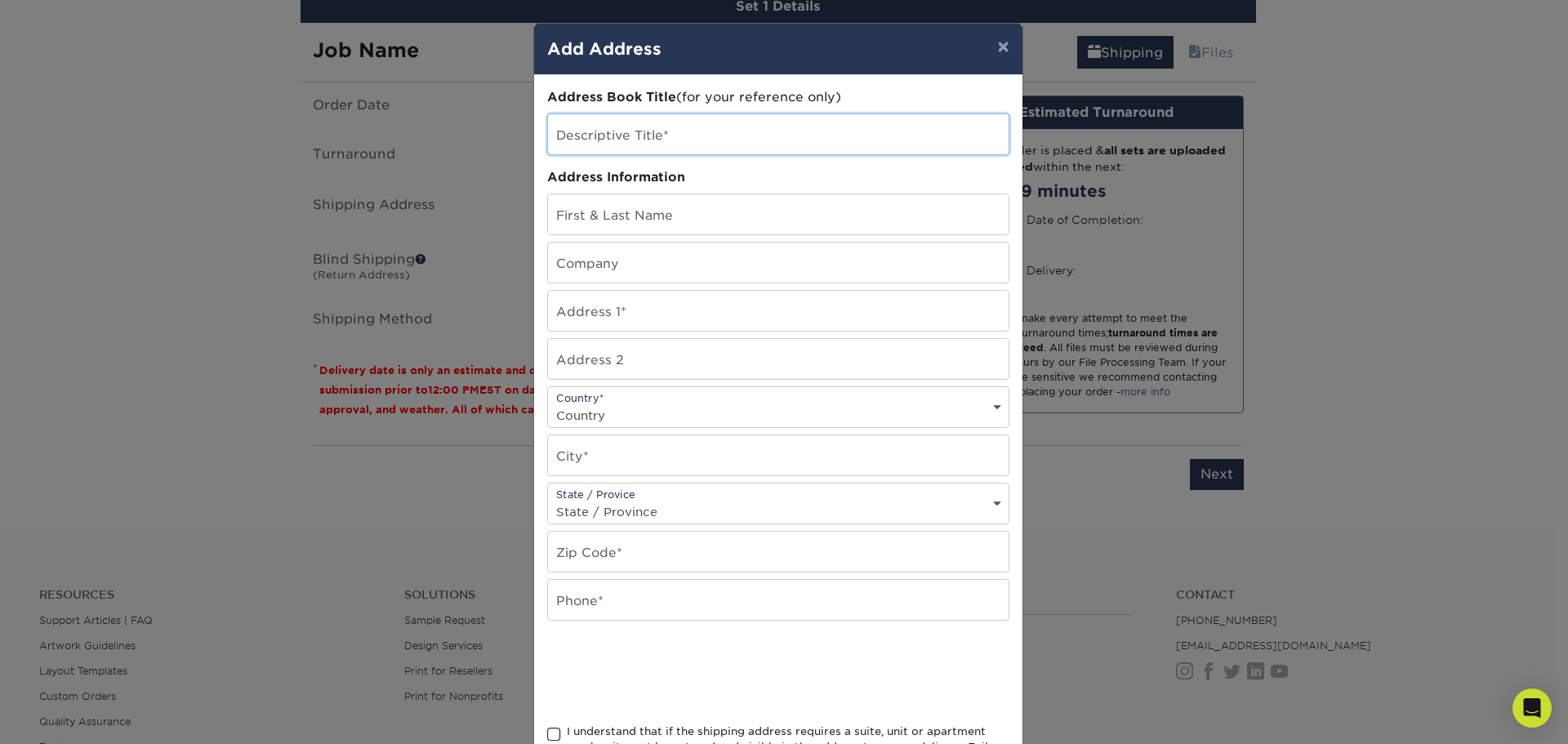
click at [666, 131] on input "text" at bounding box center [778, 134] width 461 height 40
type input "Alphagraphics"
drag, startPoint x: 644, startPoint y: 201, endPoint x: 640, endPoint y: 212, distance: 11.7
click at [644, 201] on input "text" at bounding box center [778, 213] width 461 height 40
type input "Natasha Canty"
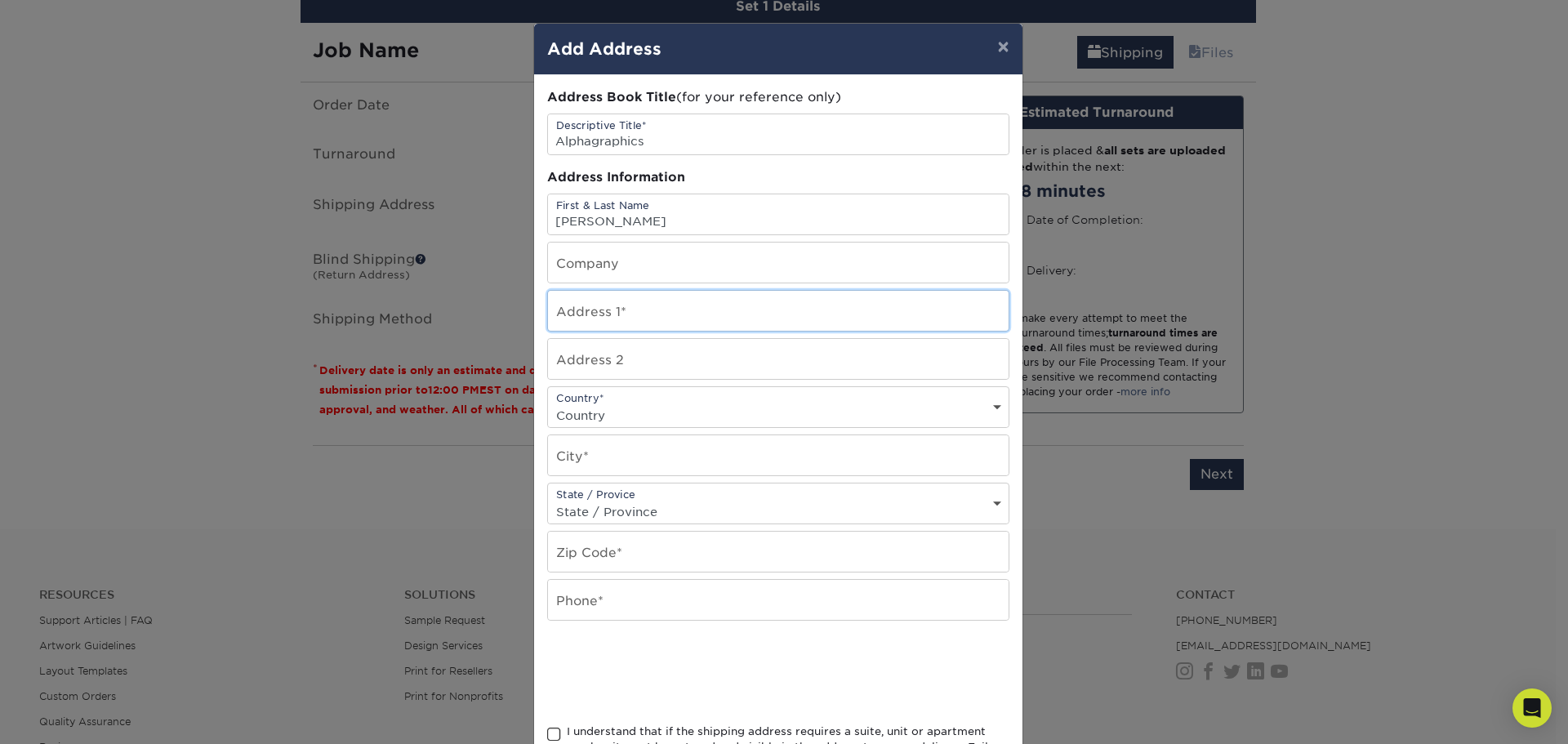
type input "65 Worthley Ave"
select select "US"
type input "Seabrook"
select select "NH"
type input "03801"
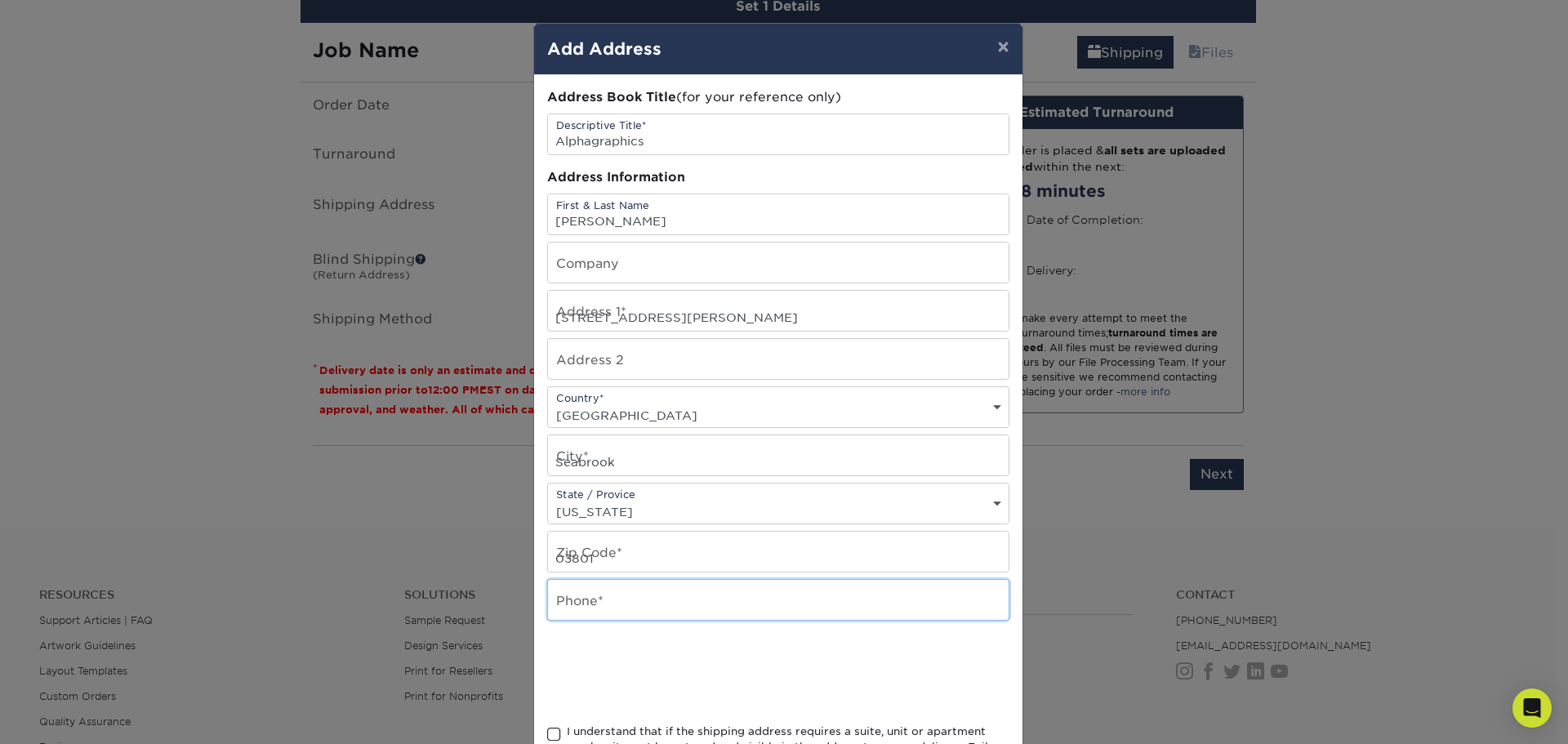
type input "6039886292"
drag, startPoint x: 681, startPoint y: 319, endPoint x: 495, endPoint y: 299, distance: 187.1
click at [496, 305] on div "× Add Address Address Book Title (for your reference only) Descriptive Title* A…" at bounding box center [784, 372] width 1568 height 744
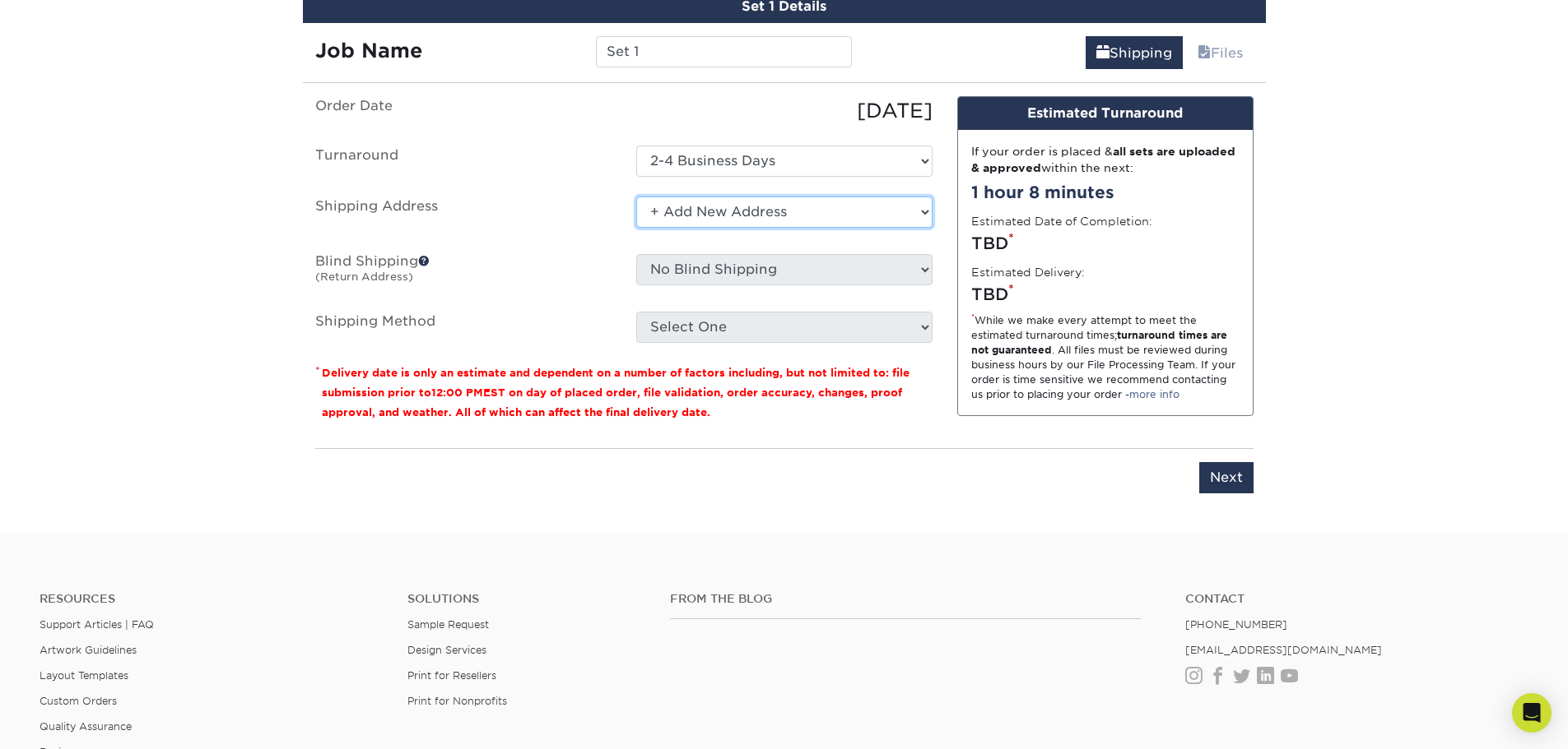
click at [710, 224] on select "Select One + Add New Address - Login" at bounding box center [784, 212] width 296 height 31
click at [636, 196] on select "Select One + Add New Address - Login" at bounding box center [784, 212] width 296 height 31
click at [696, 208] on select "Select One + Add New Address - Login" at bounding box center [784, 212] width 296 height 31
click at [636, 228] on select "Select One + Add New Address - Login" at bounding box center [784, 212] width 296 height 31
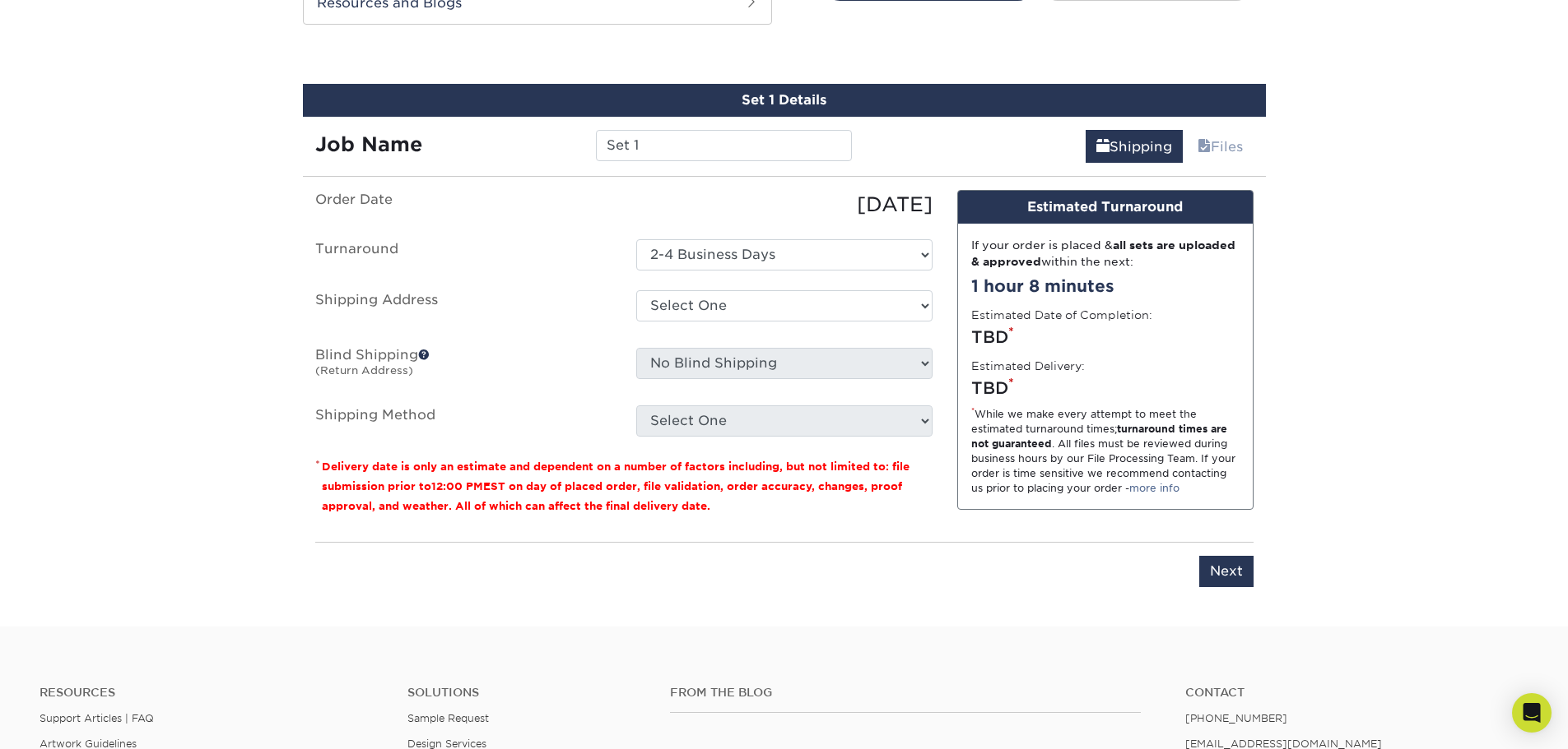
scroll to position [905, 0]
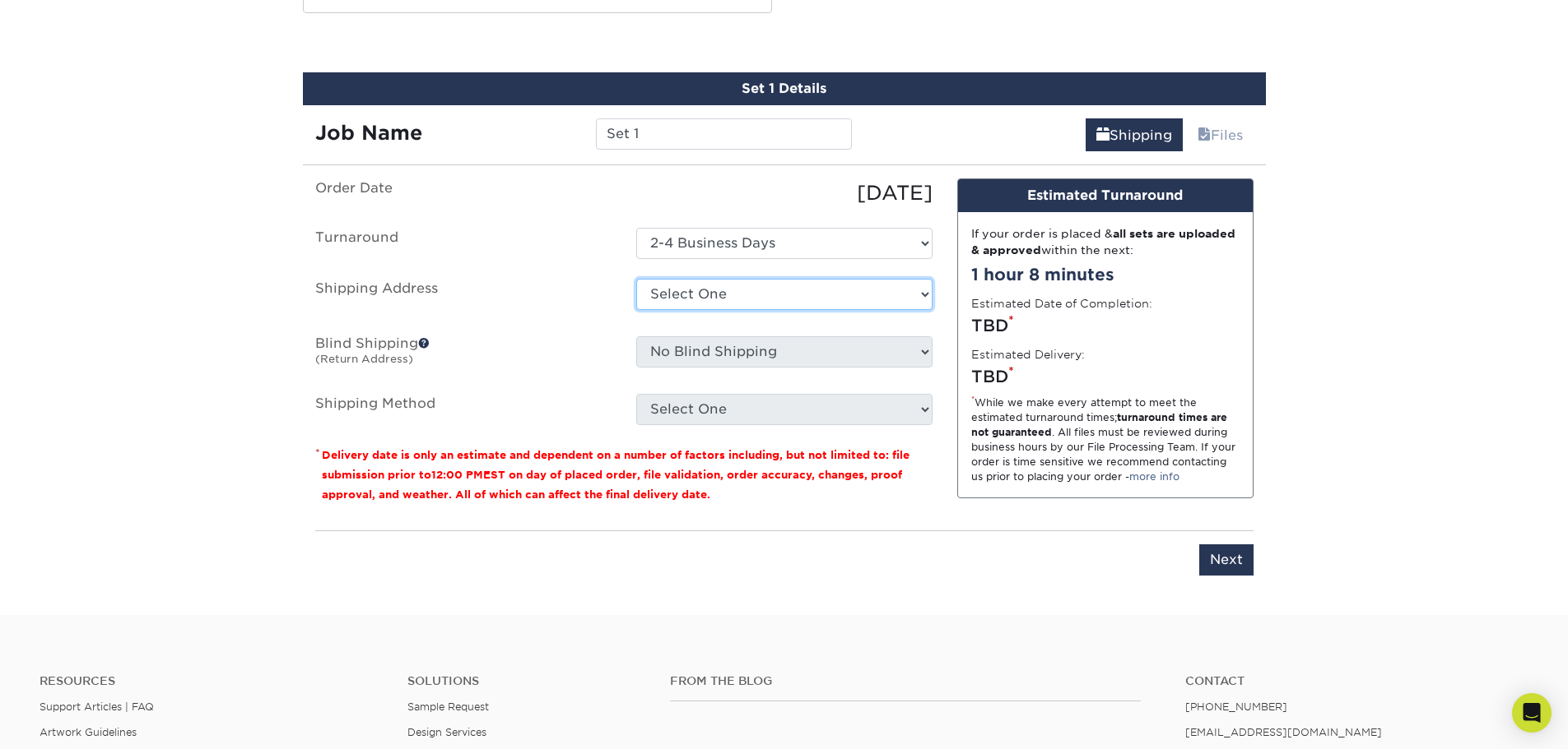
click at [687, 300] on select "Select One + Add New Address - Login" at bounding box center [784, 295] width 296 height 31
select select "newaddress"
click at [636, 279] on select "Select One + Add New Address - Login" at bounding box center [784, 295] width 296 height 31
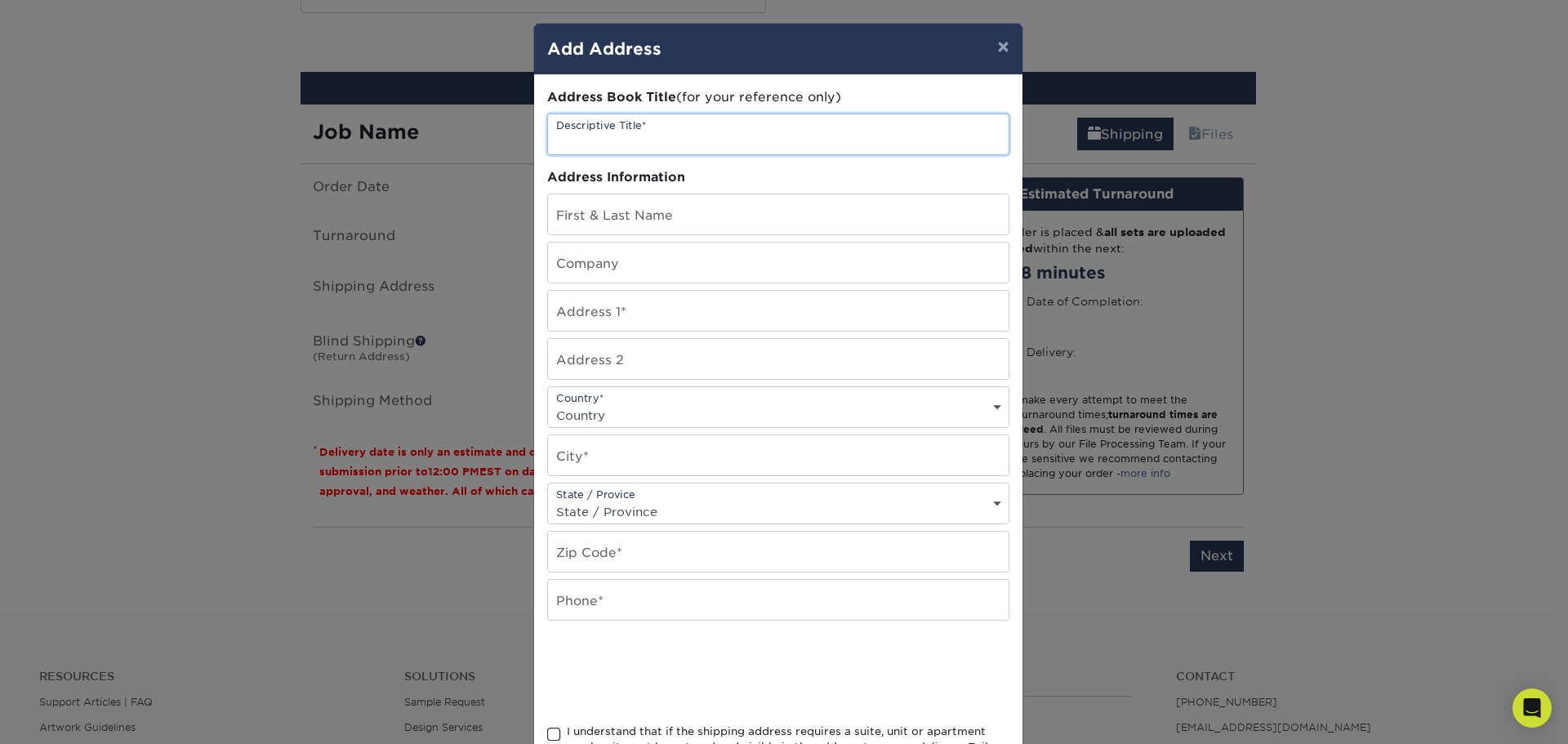
click at [595, 139] on input "text" at bounding box center [778, 134] width 461 height 40
type input "Alphagraphics"
drag, startPoint x: 639, startPoint y: 211, endPoint x: 641, endPoint y: 222, distance: 11.2
click at [639, 211] on input "text" at bounding box center [778, 213] width 461 height 40
type input "Natasha Canty"
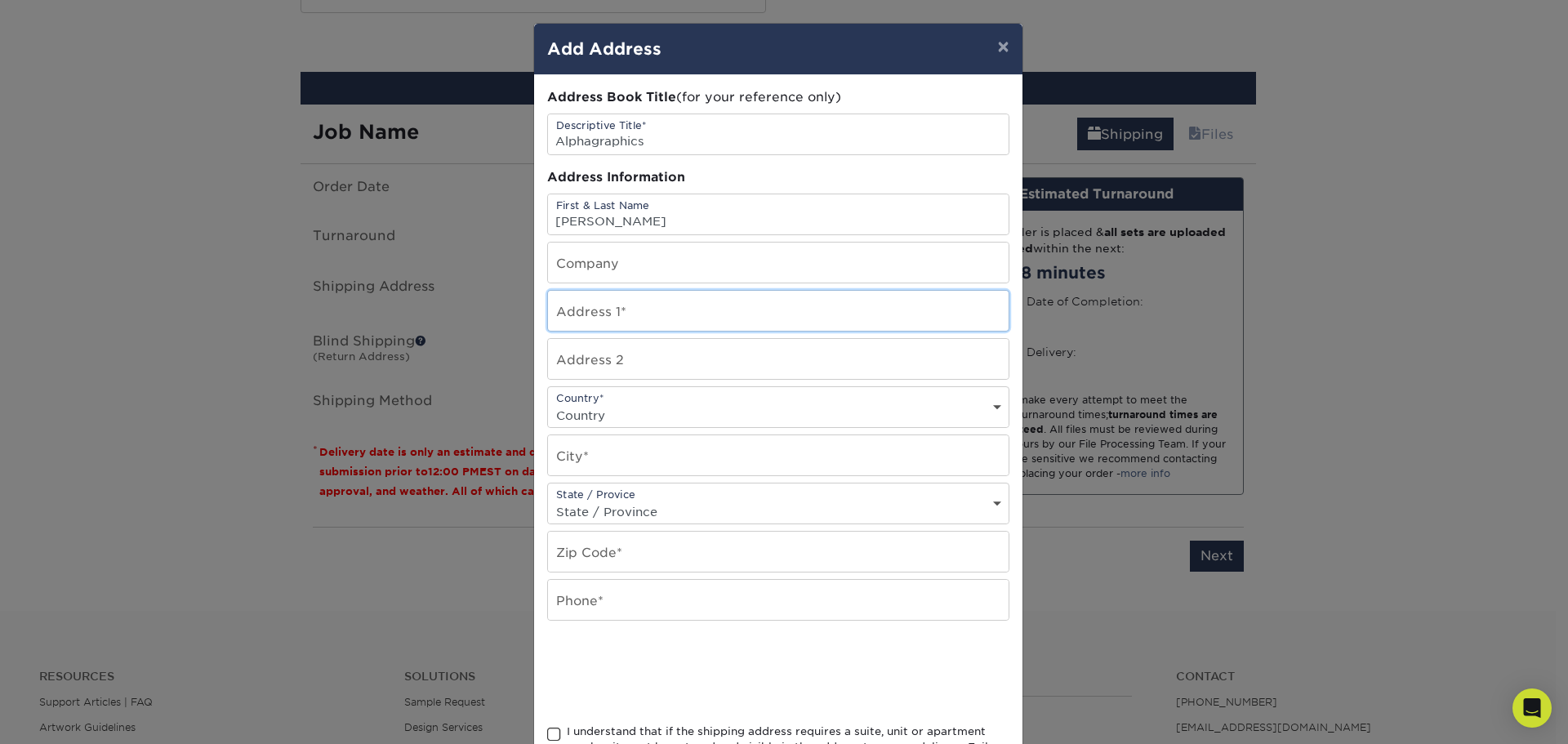
type input "65 Worthley Ave"
select select "US"
type input "Seabrook"
select select "NH"
type input "03801"
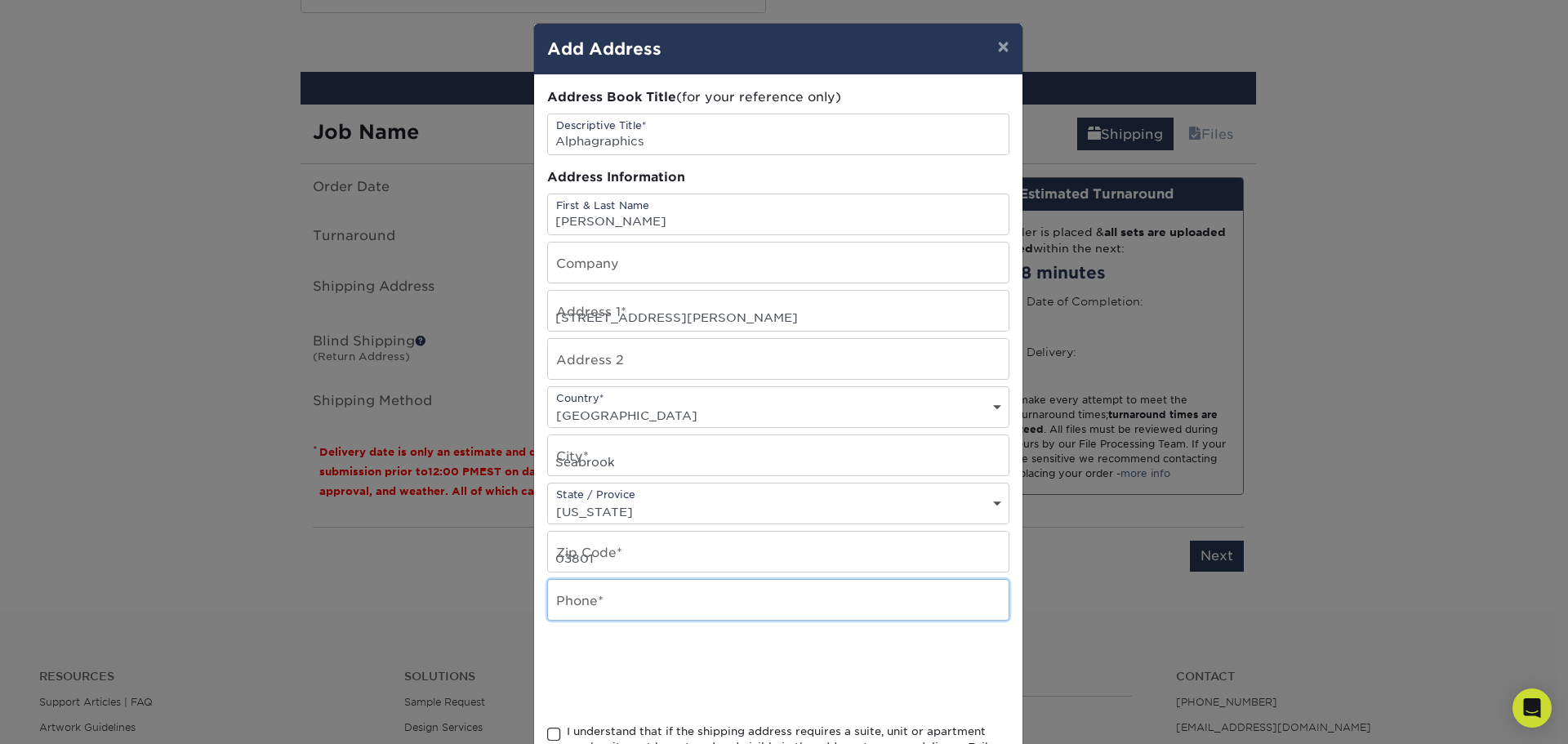
type input "6039886292"
drag, startPoint x: 663, startPoint y: 318, endPoint x: 538, endPoint y: 312, distance: 125.1
click at [538, 312] on div "Address Book Title (for your reference only) Descriptive Title* Alphagraphics A…" at bounding box center [779, 441] width 489 height 731
type input "230 Corporate Drive"
drag, startPoint x: 624, startPoint y: 466, endPoint x: 494, endPoint y: 456, distance: 130.4
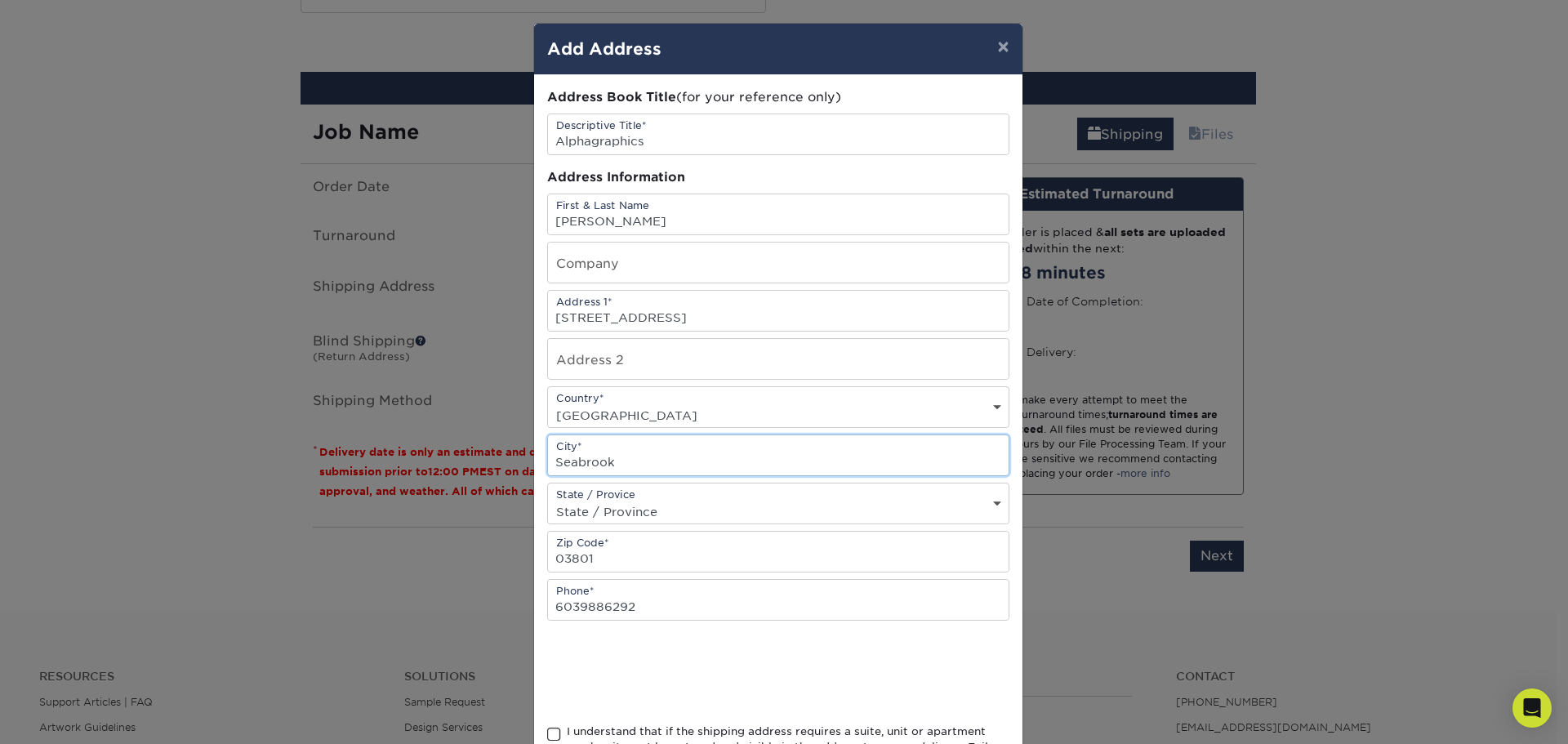
click at [500, 454] on div "× Add Address Address Book Title (for your reference only) Descriptive Title* A…" at bounding box center [784, 372] width 1568 height 744
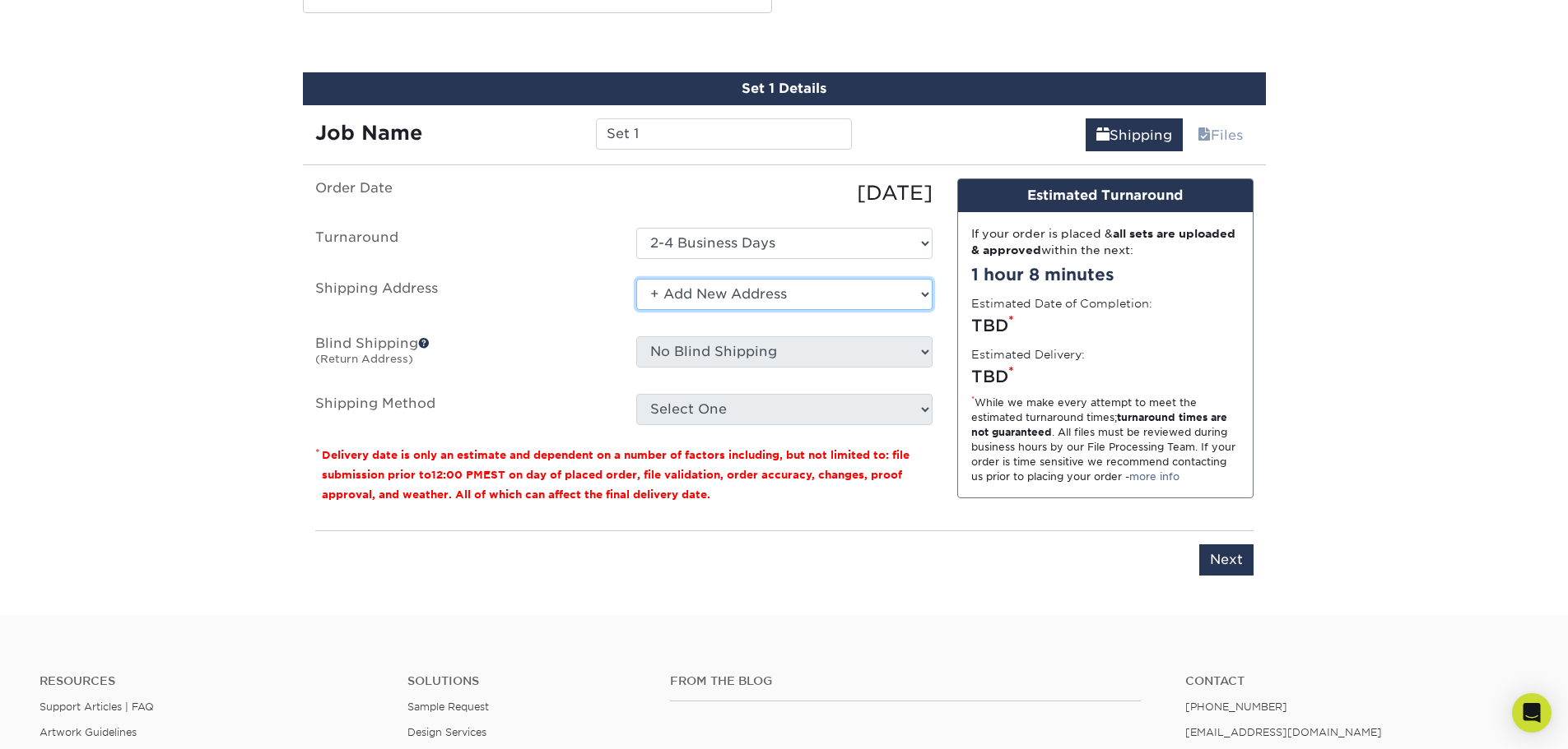
click at [707, 296] on select "Select One + Add New Address - Login" at bounding box center [784, 295] width 296 height 31
click at [636, 279] on select "Select One + Add New Address - Login" at bounding box center [784, 295] width 296 height 31
click at [700, 292] on select "Select One + Add New Address - Login" at bounding box center [784, 295] width 296 height 31
click at [636, 311] on select "Select One + Add New Address - Login" at bounding box center [784, 295] width 296 height 31
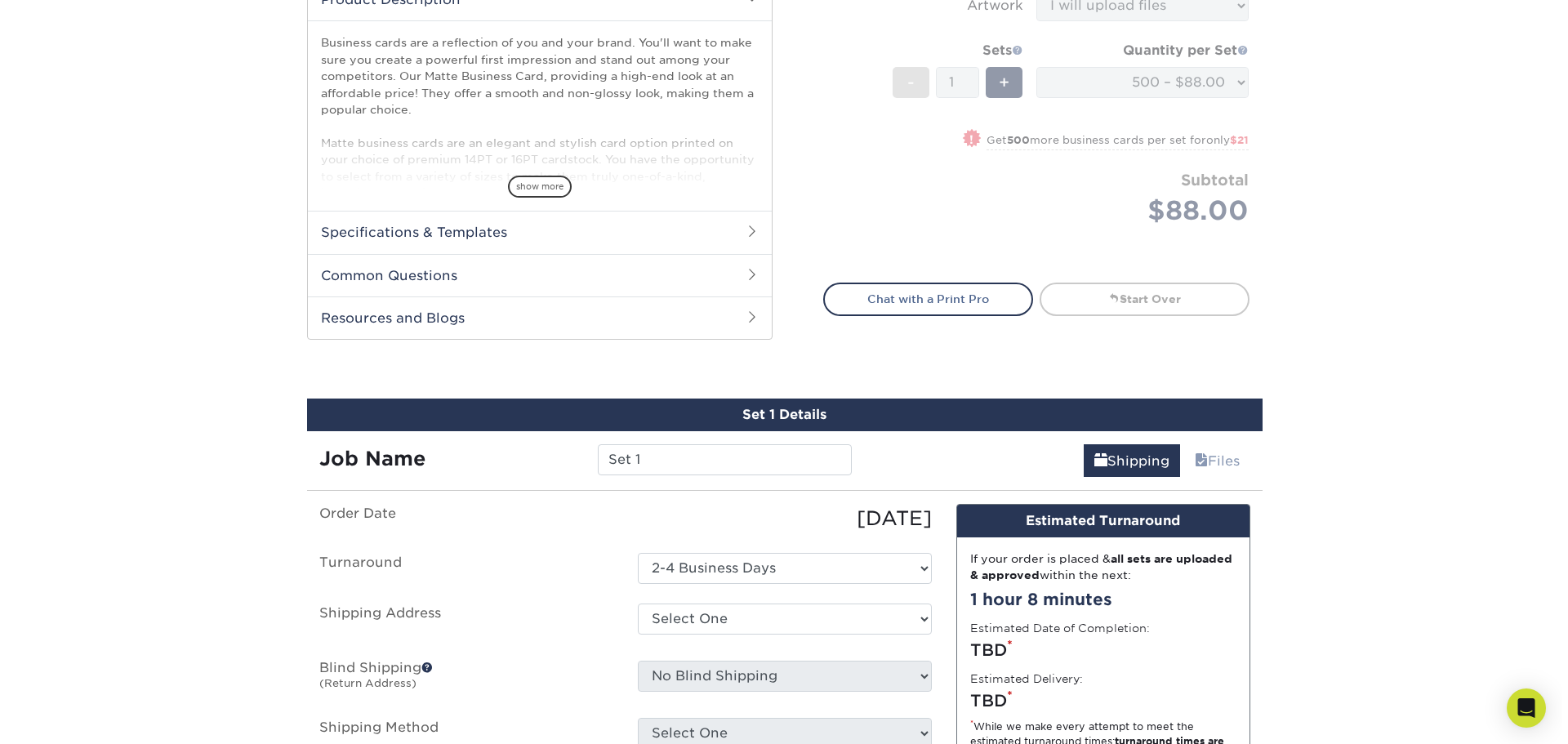
scroll to position [1062, 0]
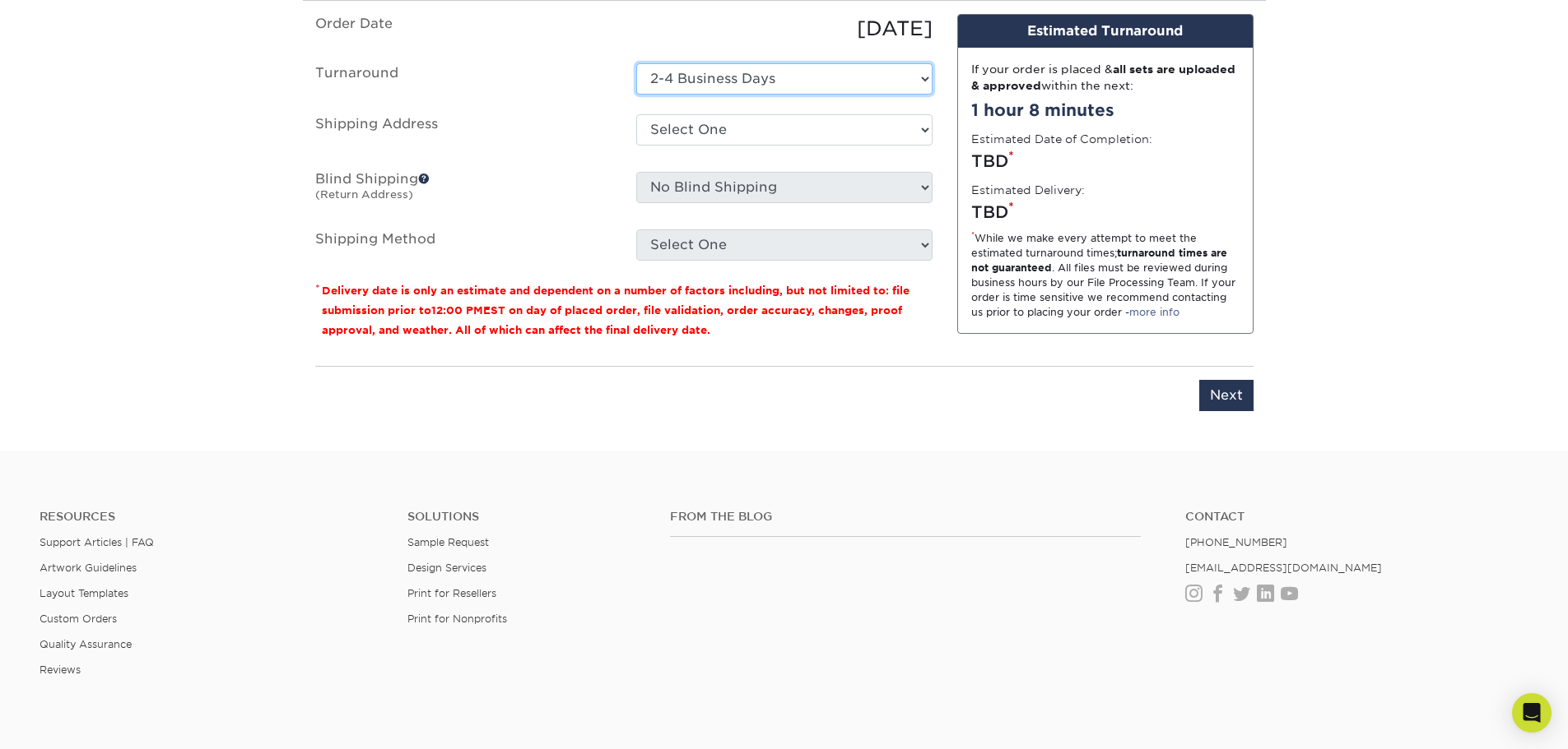
click at [673, 71] on select "Select One 2-4 Business Days" at bounding box center [784, 79] width 296 height 31
click at [597, 147] on label "Shipping Address" at bounding box center [463, 133] width 321 height 38
drag, startPoint x: 670, startPoint y: 126, endPoint x: 695, endPoint y: 144, distance: 30.8
click at [670, 126] on select "Select One + Add New Address - Login" at bounding box center [784, 130] width 296 height 31
select select "newaddress"
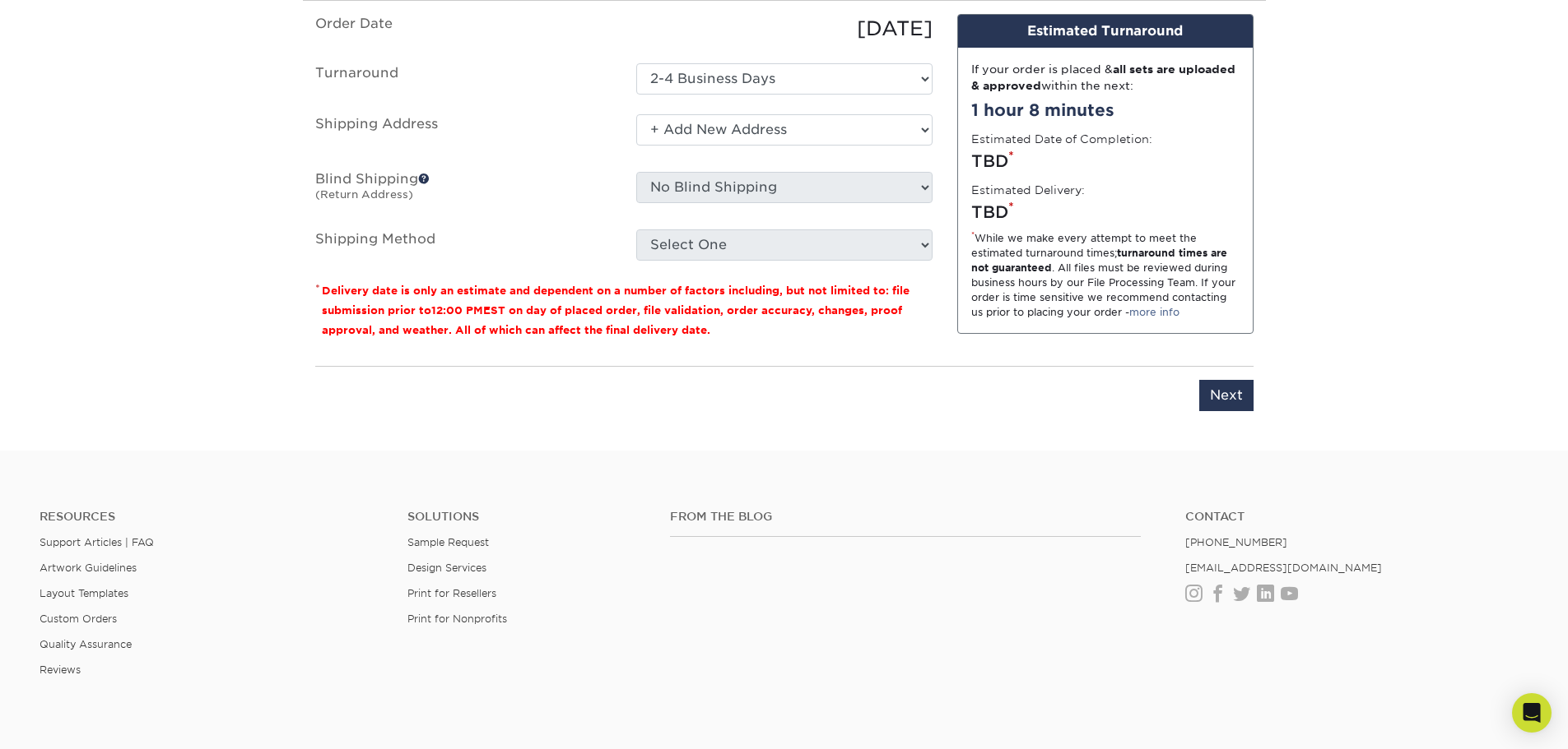
click at [636, 114] on select "Select One + Add New Address - Login" at bounding box center [784, 130] width 296 height 31
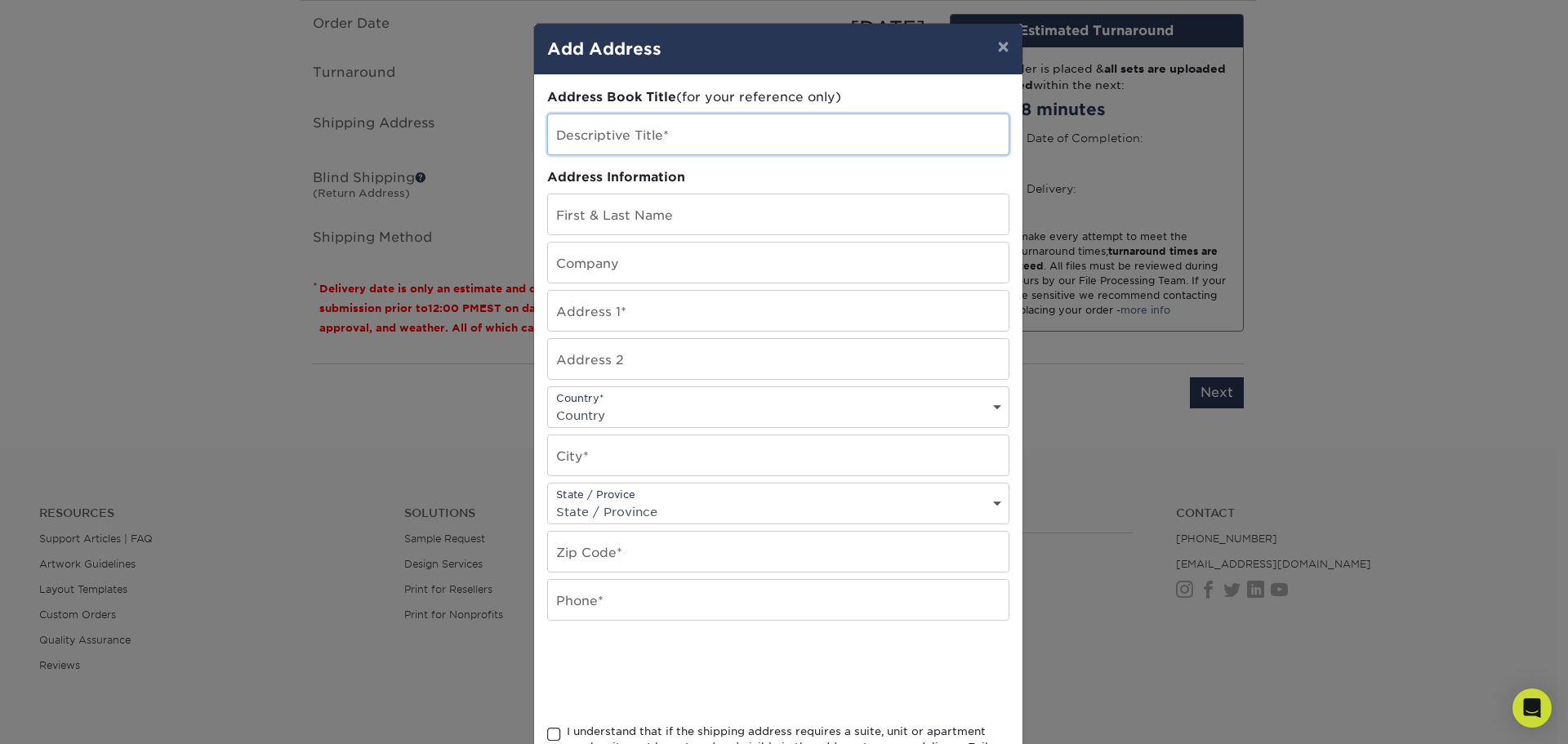
click at [628, 144] on input "text" at bounding box center [778, 134] width 461 height 40
type input "Alphagraphics"
click at [656, 220] on input "text" at bounding box center [778, 213] width 461 height 40
type input "Natasha Canty"
type input "65 Worthley Ave"
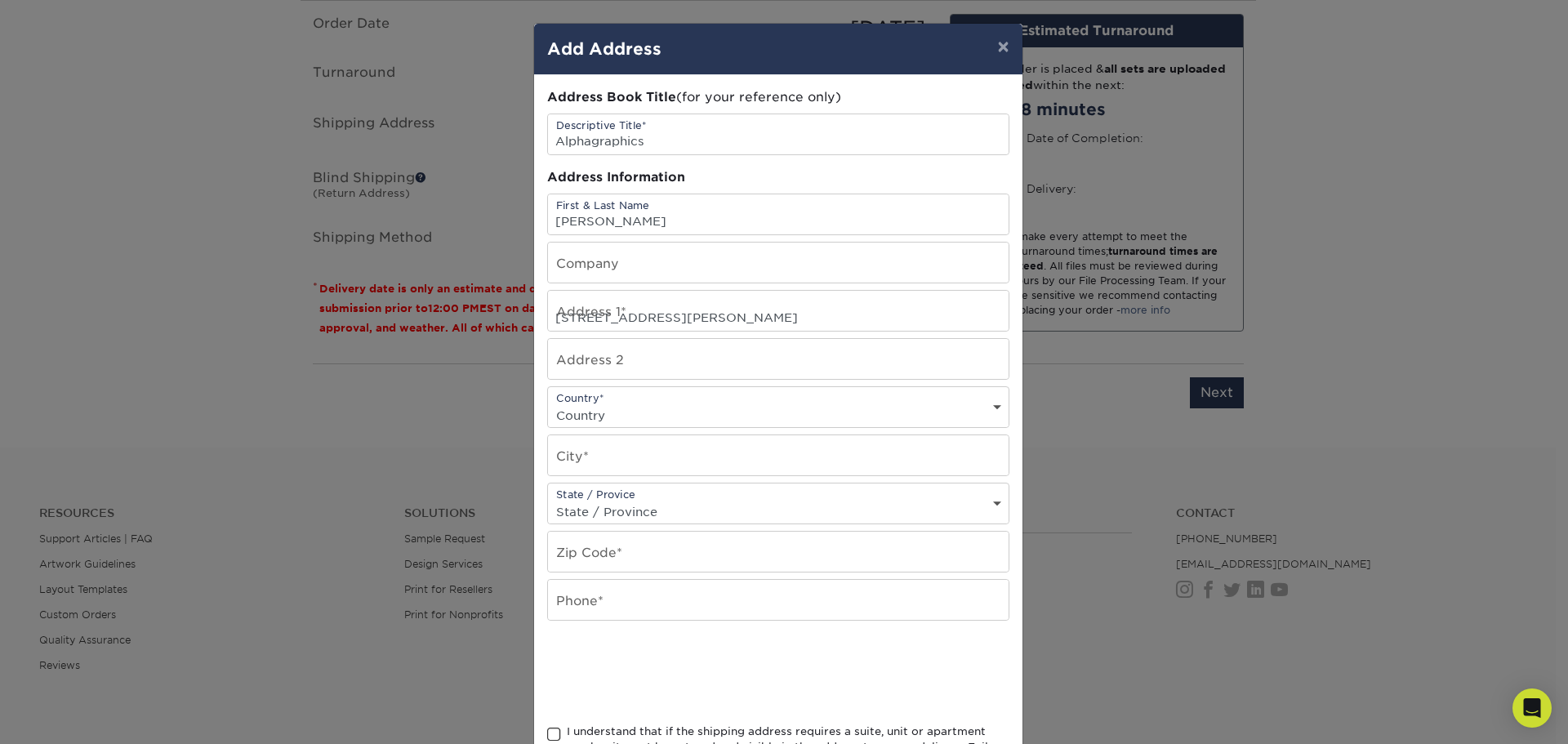
select select "US"
type input "Seabrook"
select select "NH"
type input "03801"
type input "6039886292"
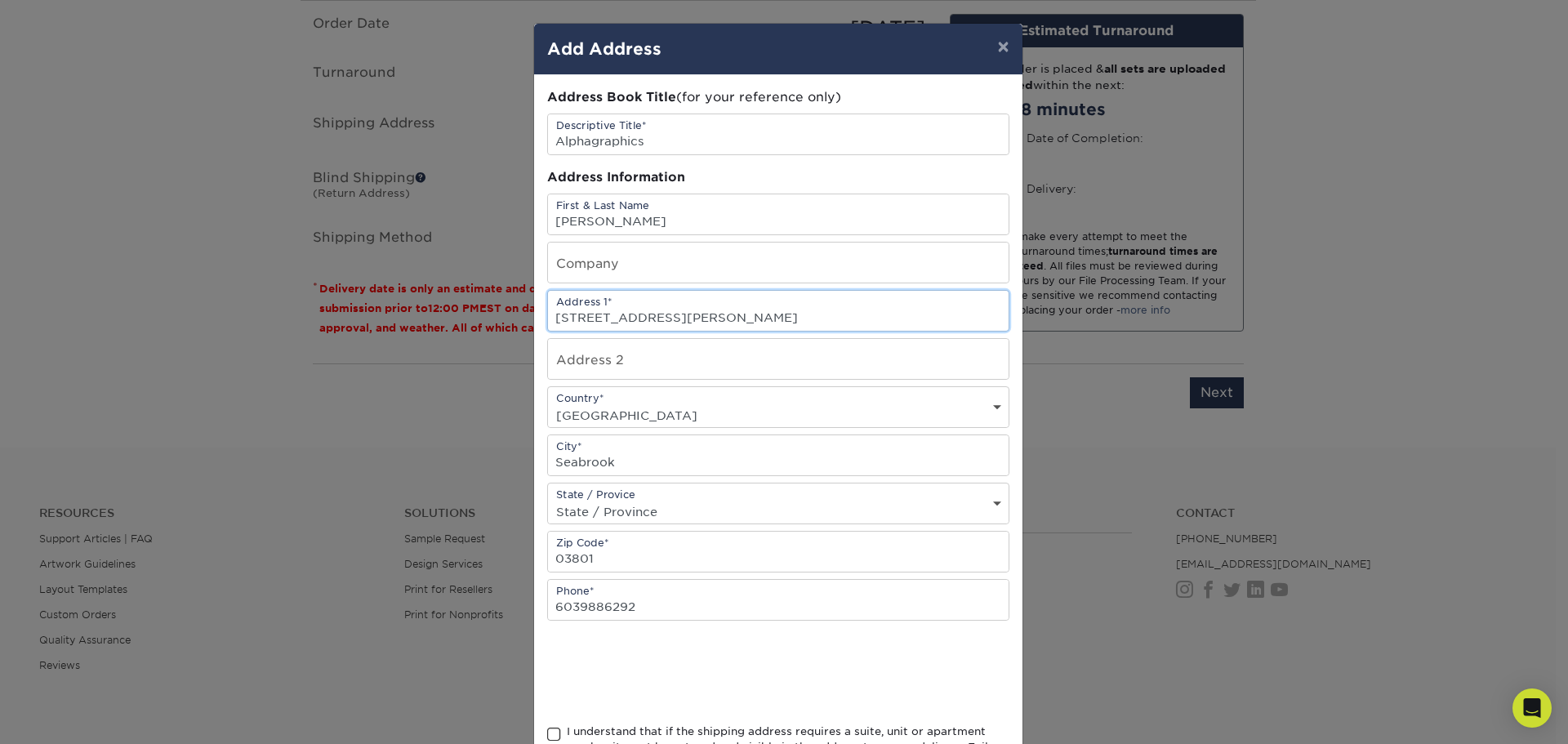
drag, startPoint x: 666, startPoint y: 320, endPoint x: 537, endPoint y: 318, distance: 129.0
click at [537, 318] on div "Address Book Title (for your reference only) Descriptive Title* Alphagraphics A…" at bounding box center [779, 441] width 489 height 731
type input "230 Corporate Drive"
click at [632, 455] on input "Seabrook" at bounding box center [778, 455] width 461 height 40
type input "S"
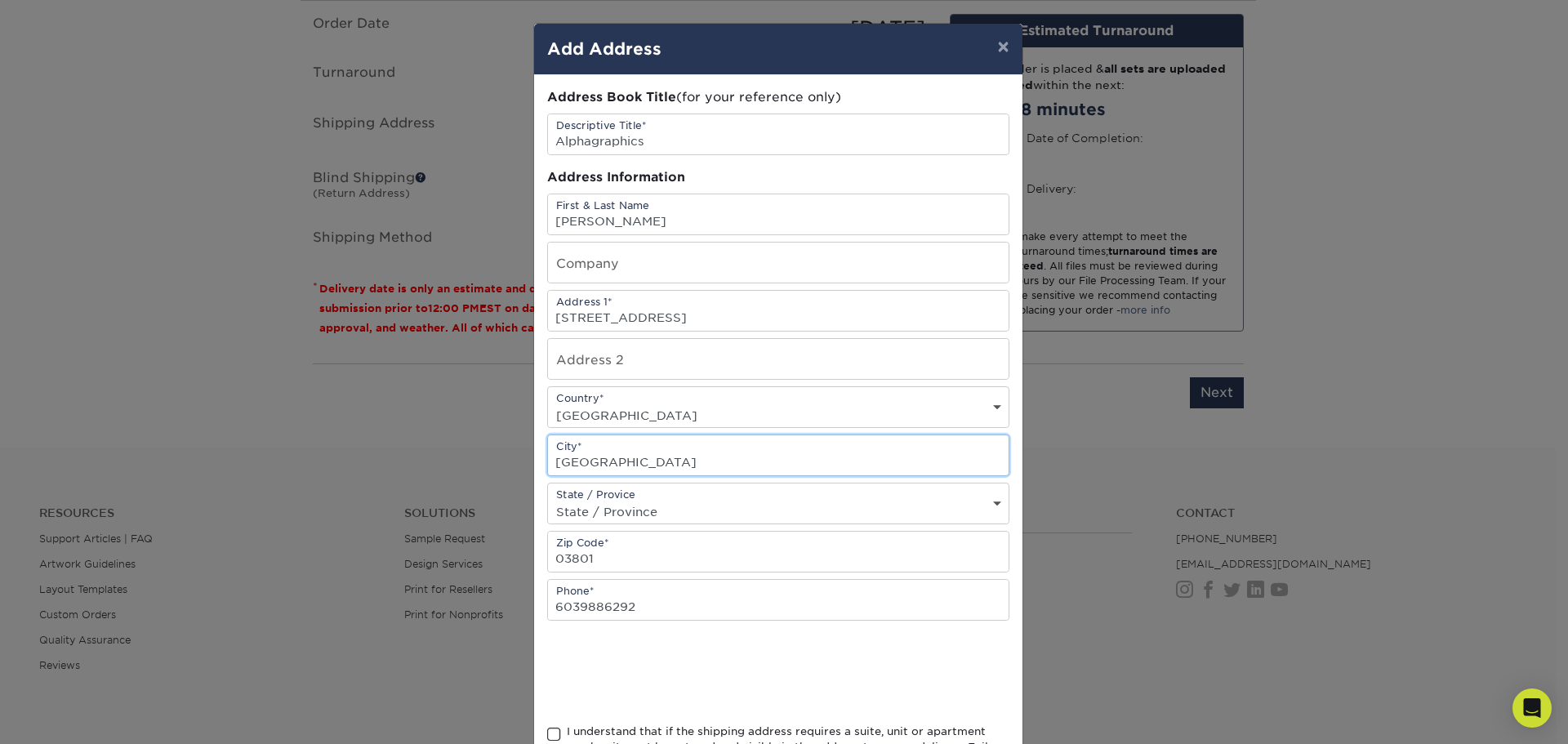
type input "Portsmouth"
click at [617, 555] on input "03801" at bounding box center [778, 551] width 461 height 40
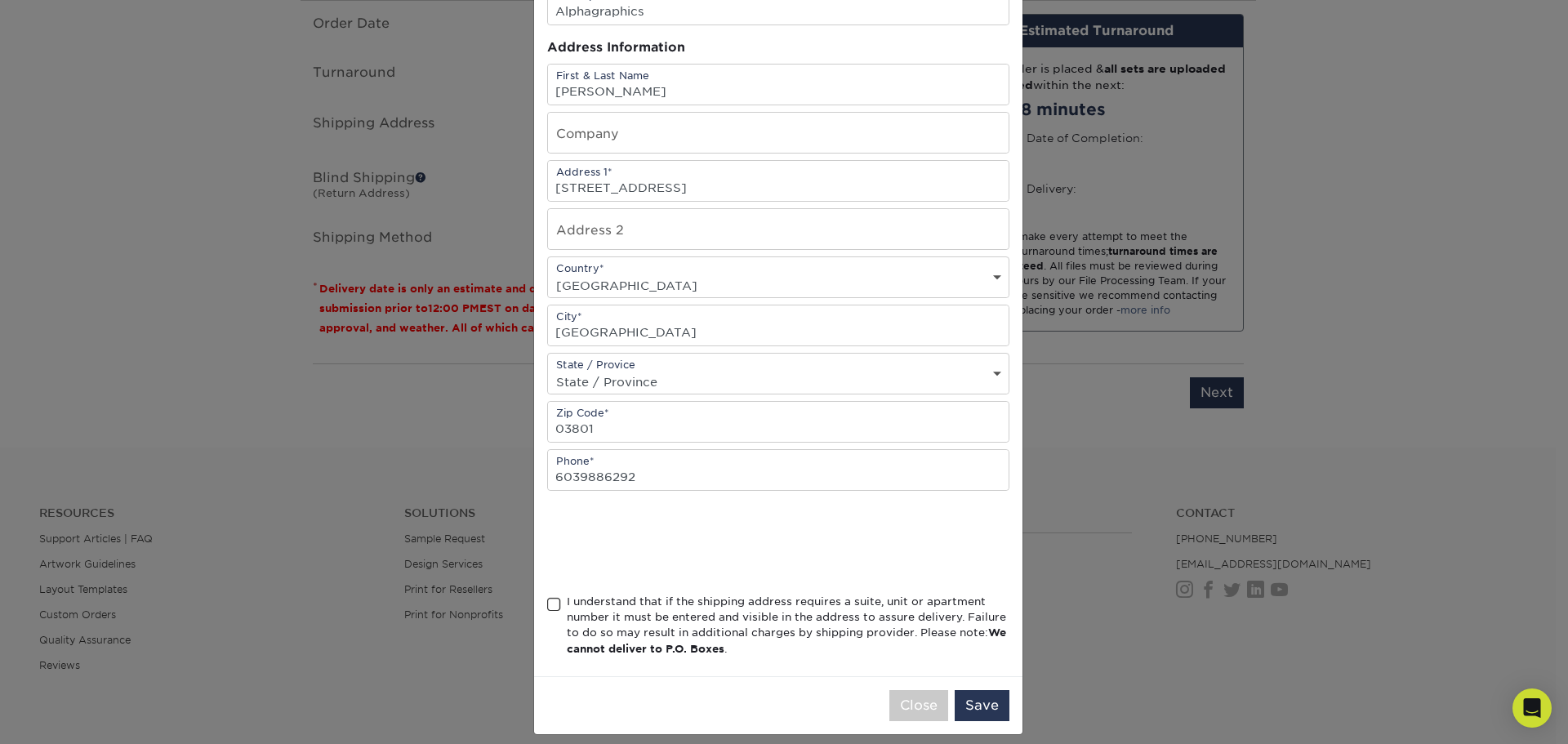
scroll to position [144, 0]
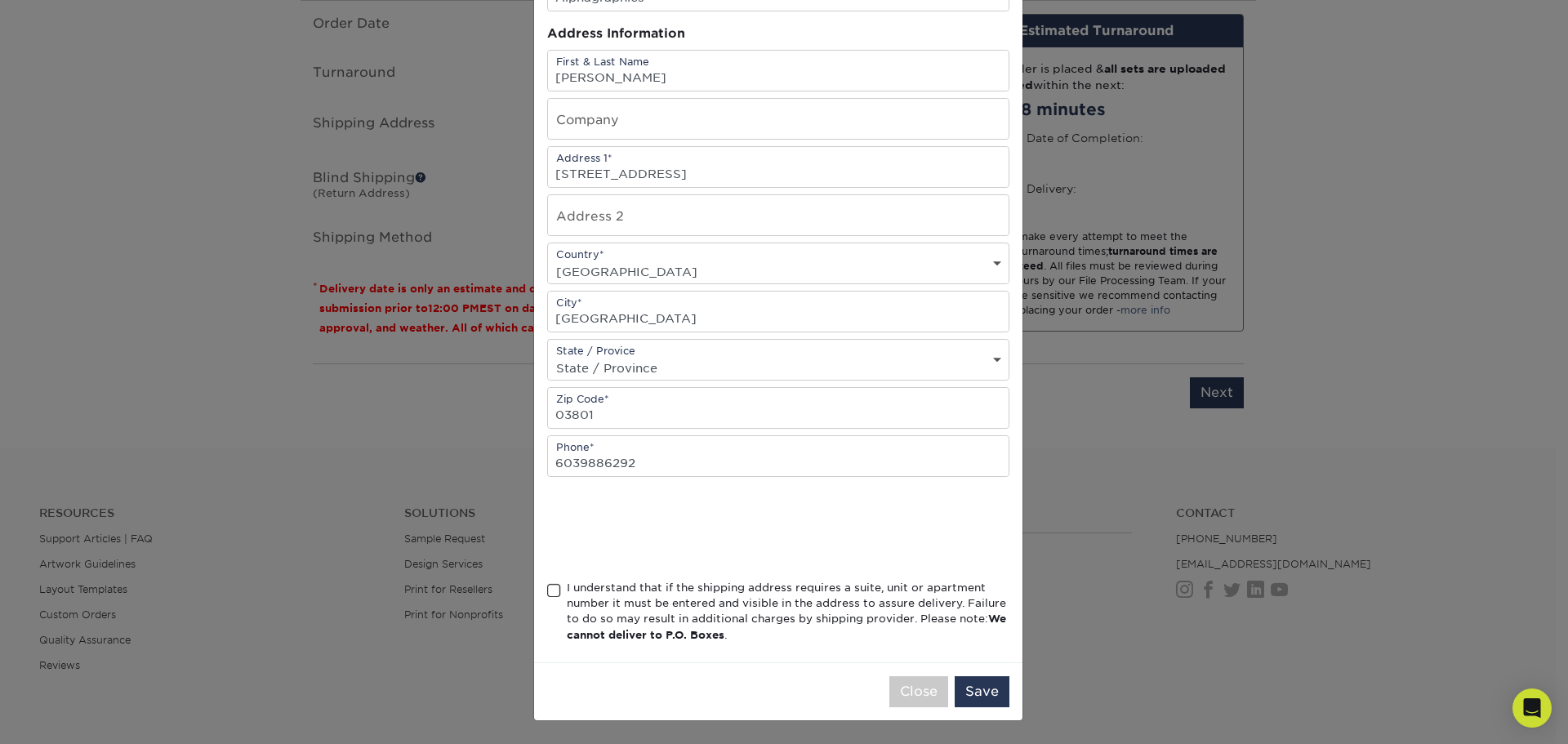
click at [547, 596] on span at bounding box center [554, 591] width 14 height 16
click at [0, 0] on input "I understand that if the shipping address requires a suite, unit or apartment n…" at bounding box center [0, 0] width 0 height 0
click at [976, 693] on button "Save" at bounding box center [982, 693] width 54 height 31
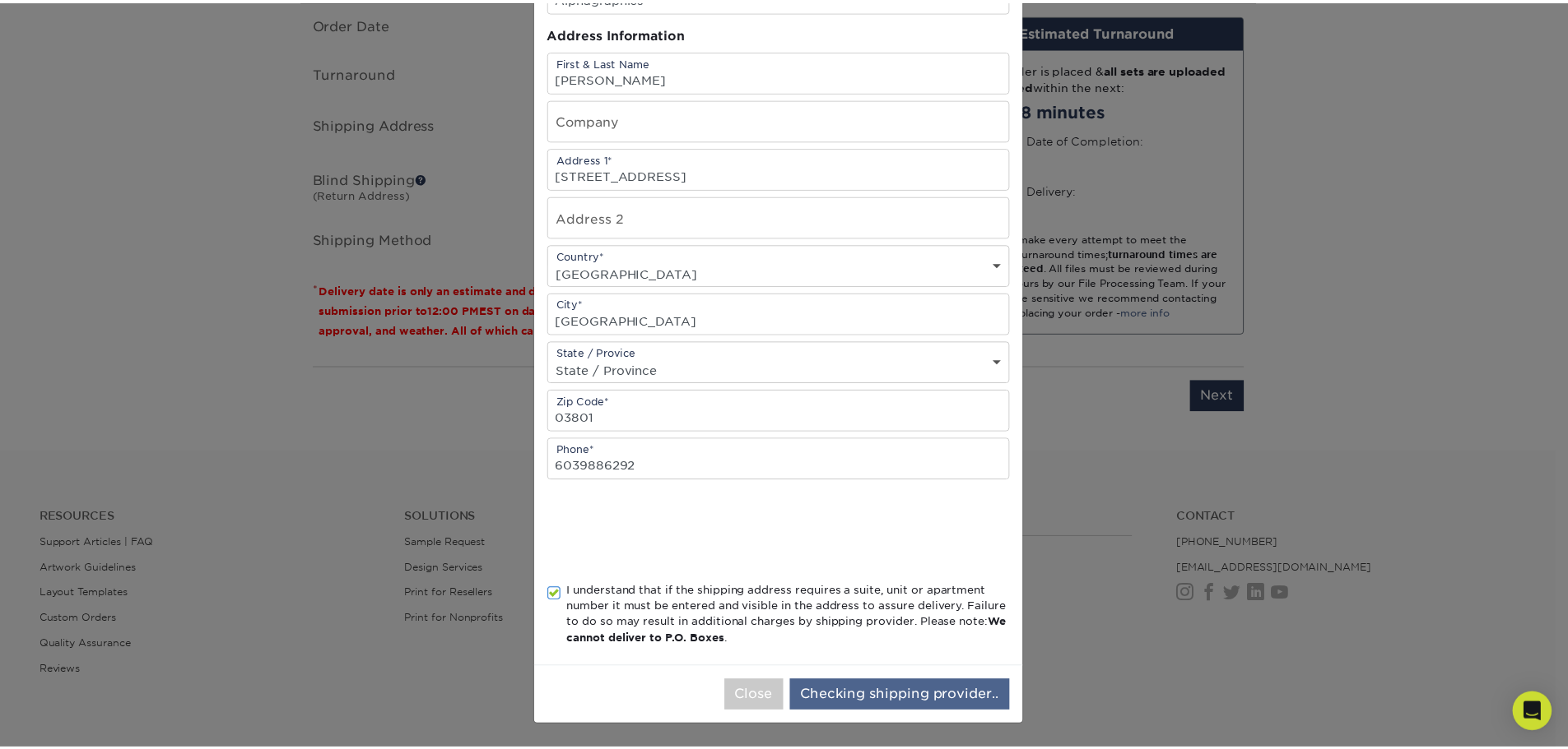
scroll to position [0, 0]
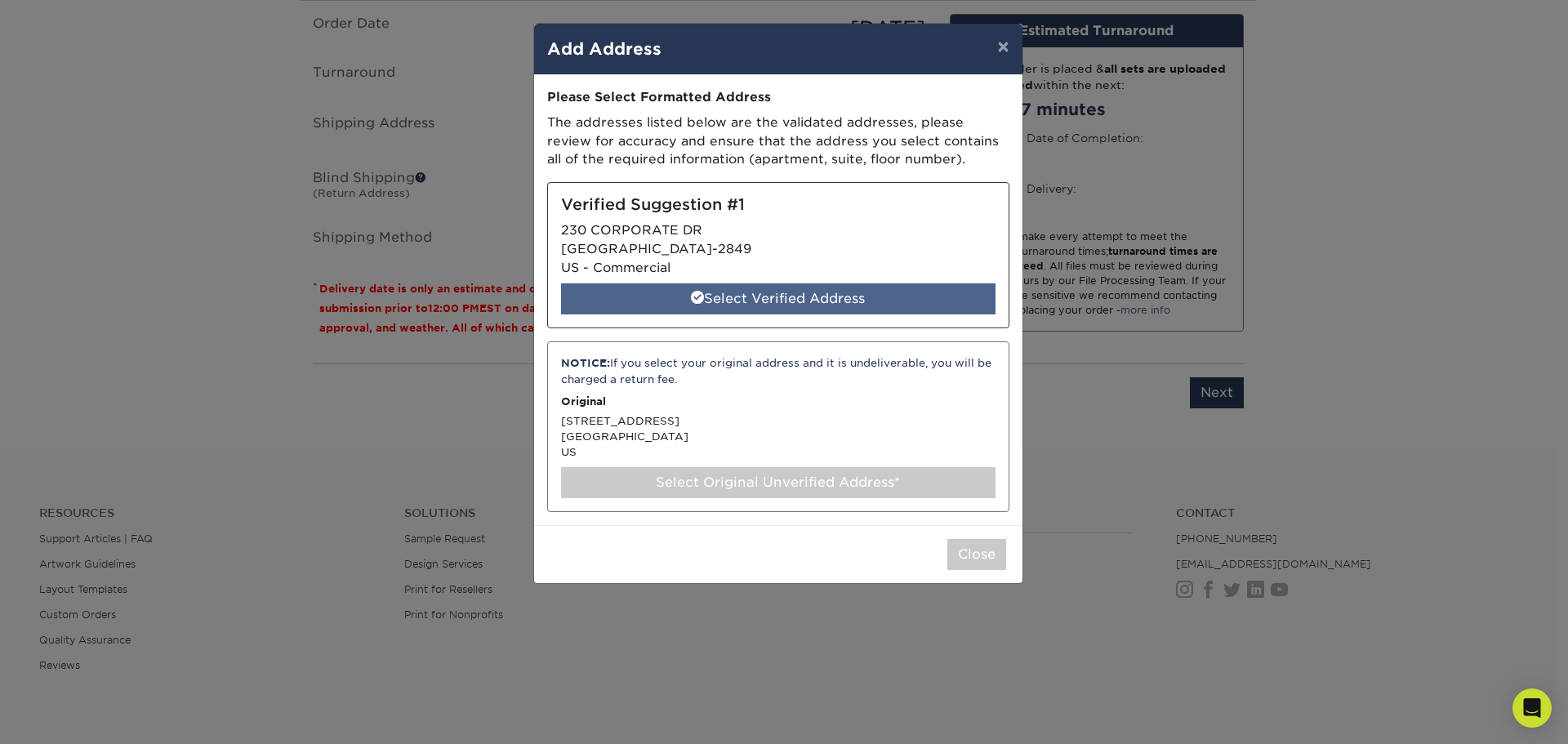
click at [837, 303] on div "Select Verified Address" at bounding box center [779, 299] width 434 height 31
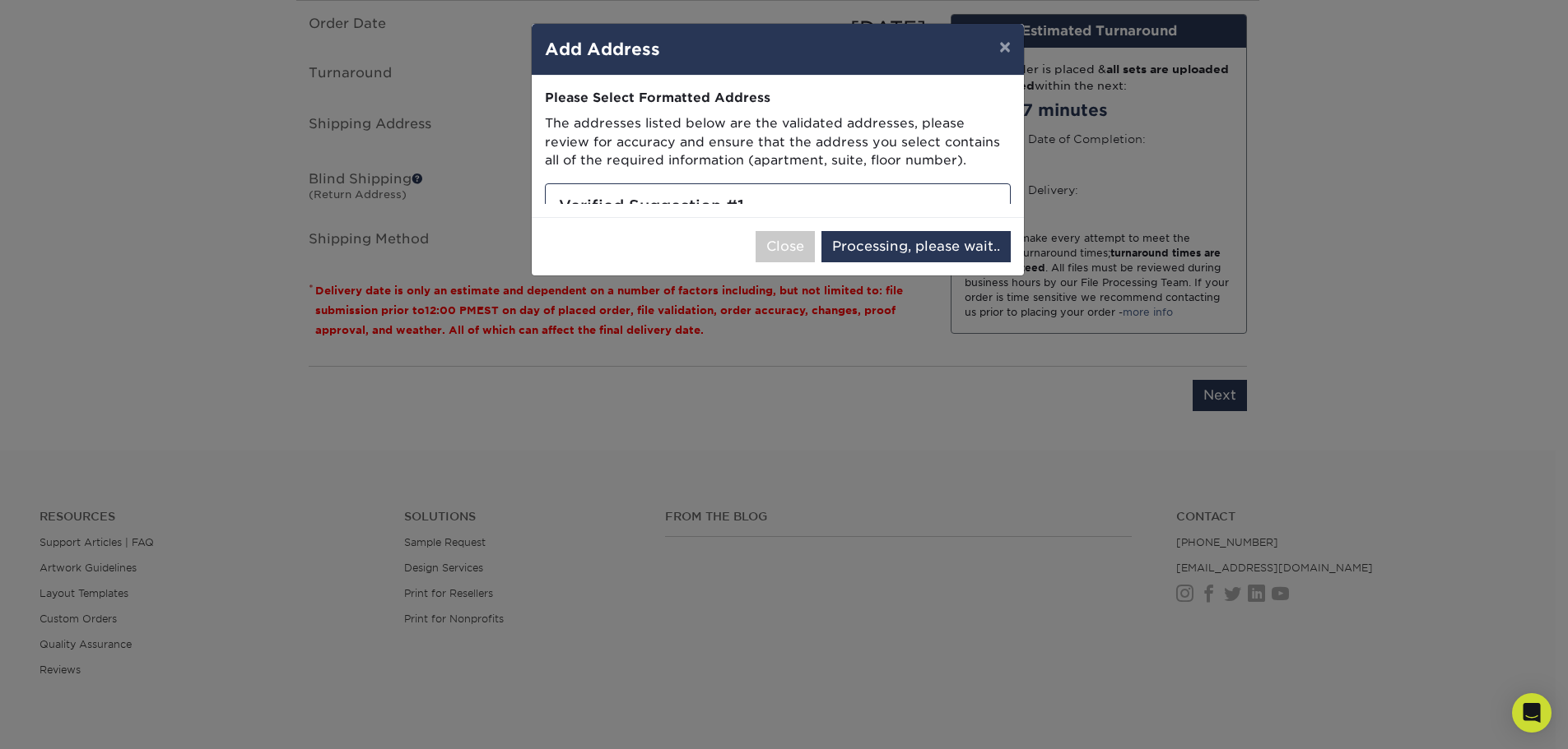
select select "286337"
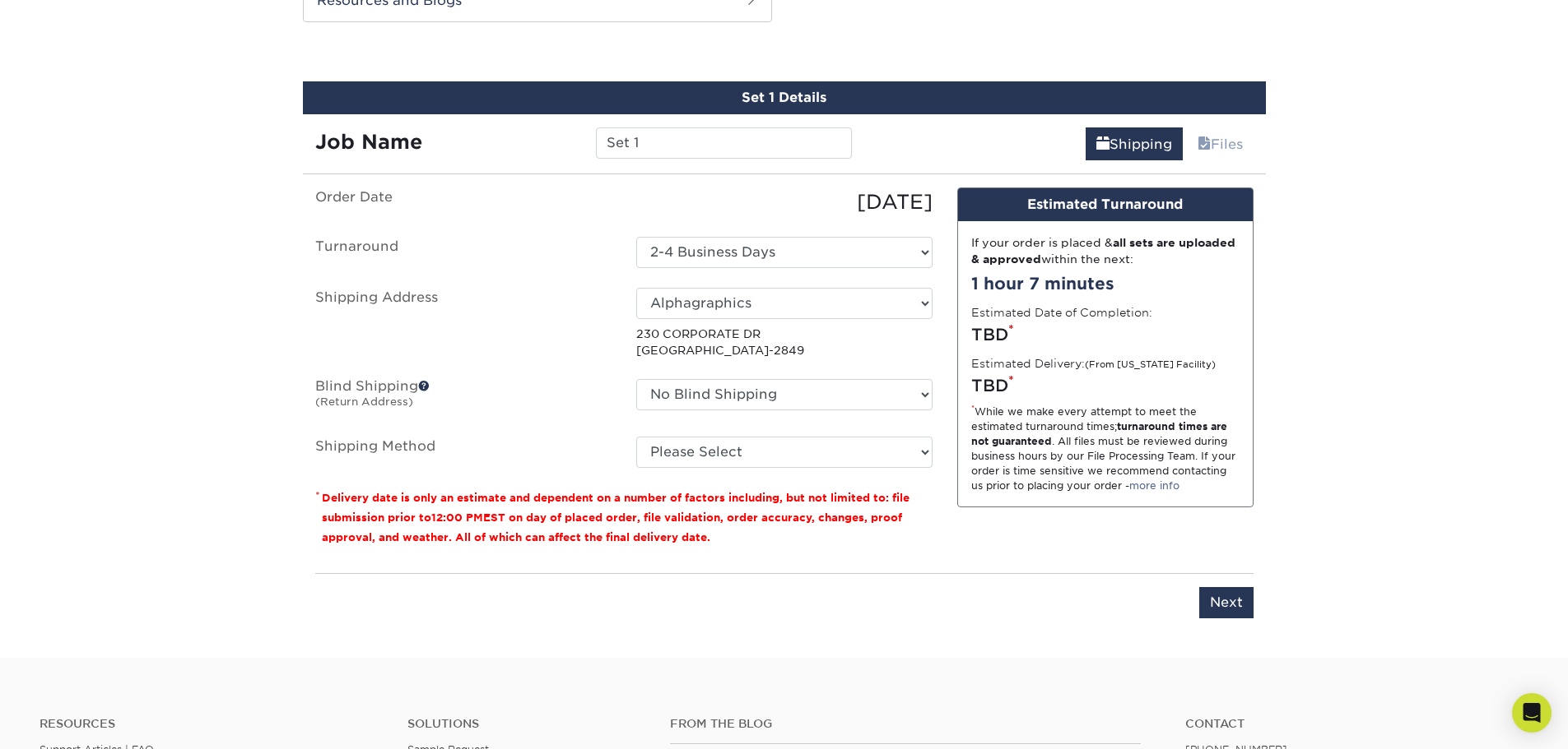
scroll to position [905, 0]
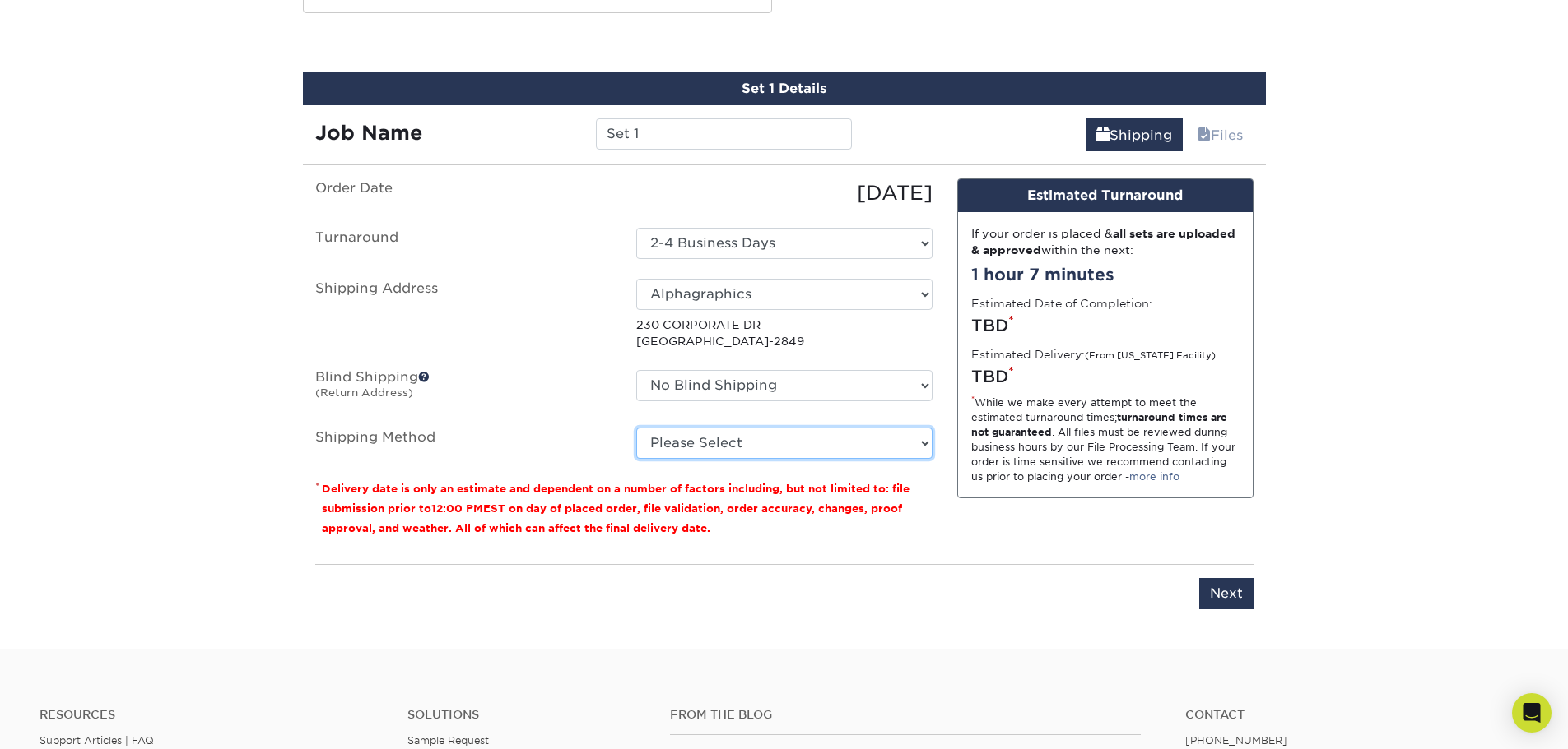
click at [726, 447] on select "Please Select Ground Shipping (+$8.96) 3 Day Shipping Service (+$15.52) 2 Day A…" at bounding box center [784, 443] width 296 height 31
select select "03"
click at [636, 428] on select "Please Select Ground Shipping (+$8.96) 3 Day Shipping Service (+$15.52) 2 Day A…" at bounding box center [784, 443] width 296 height 31
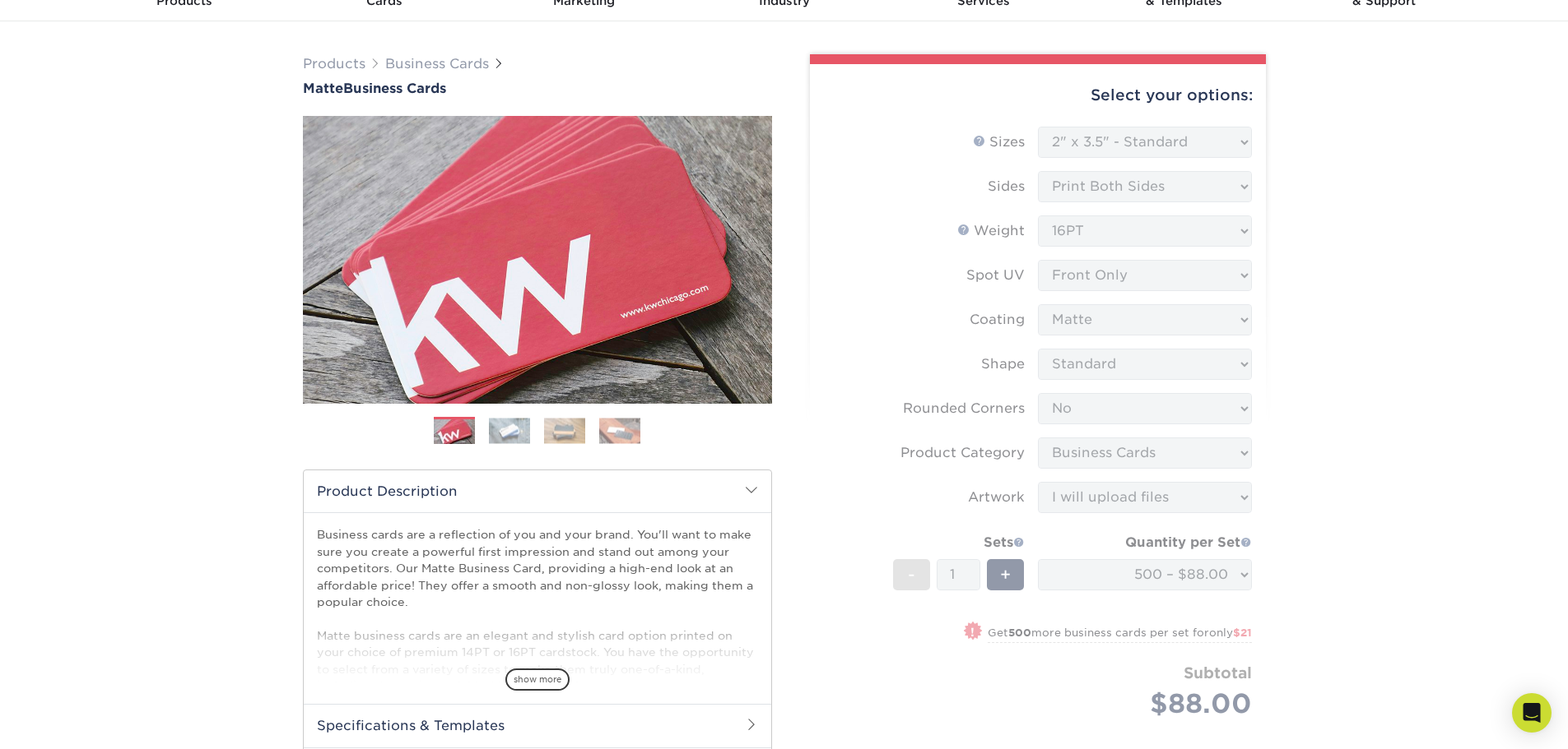
scroll to position [82, 0]
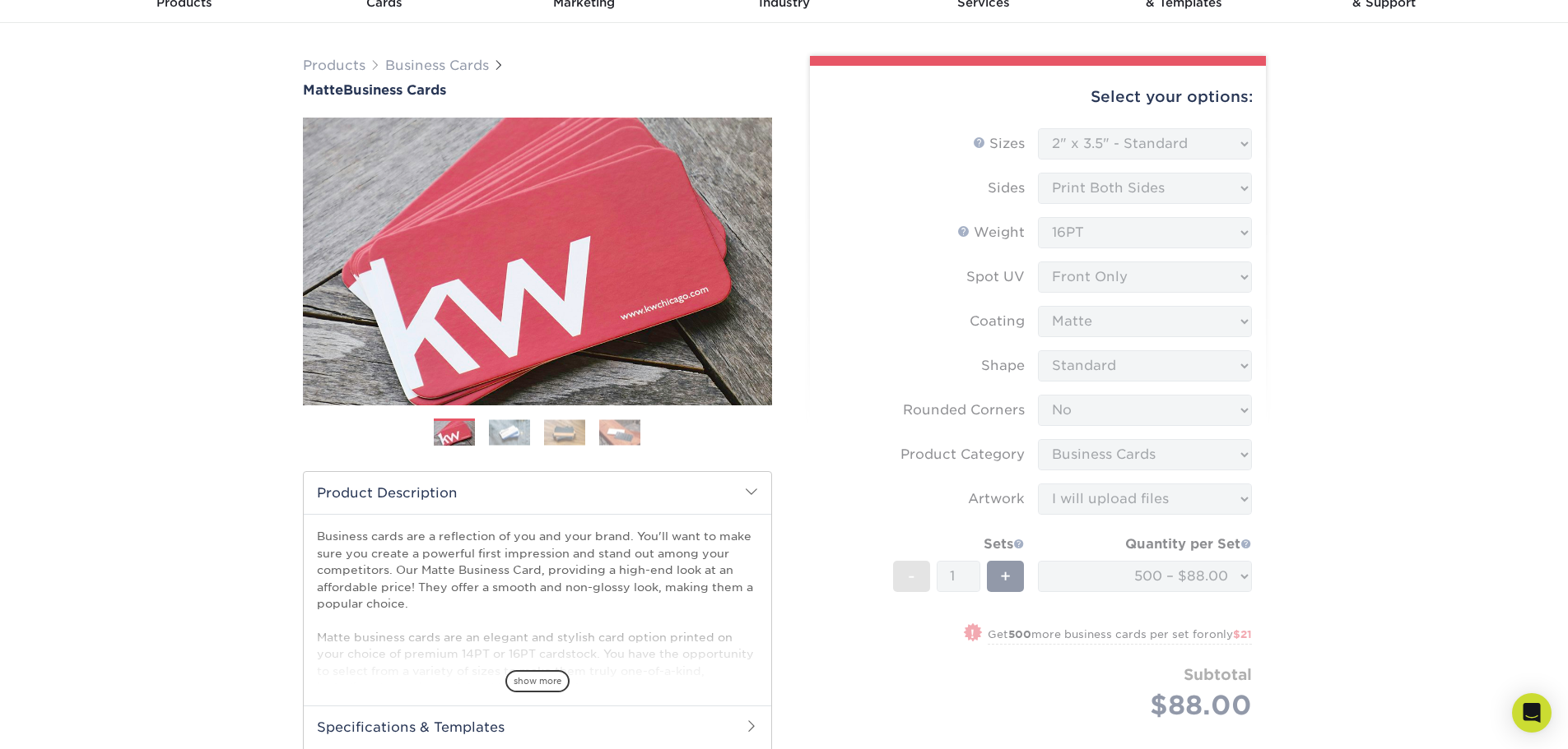
click at [1174, 362] on form "Sizes Help Sizes Please Select 1.5" x 3.5" - Mini 1.75" x 3.5" - Mini 2" x 2" -…" at bounding box center [1038, 443] width 430 height 631
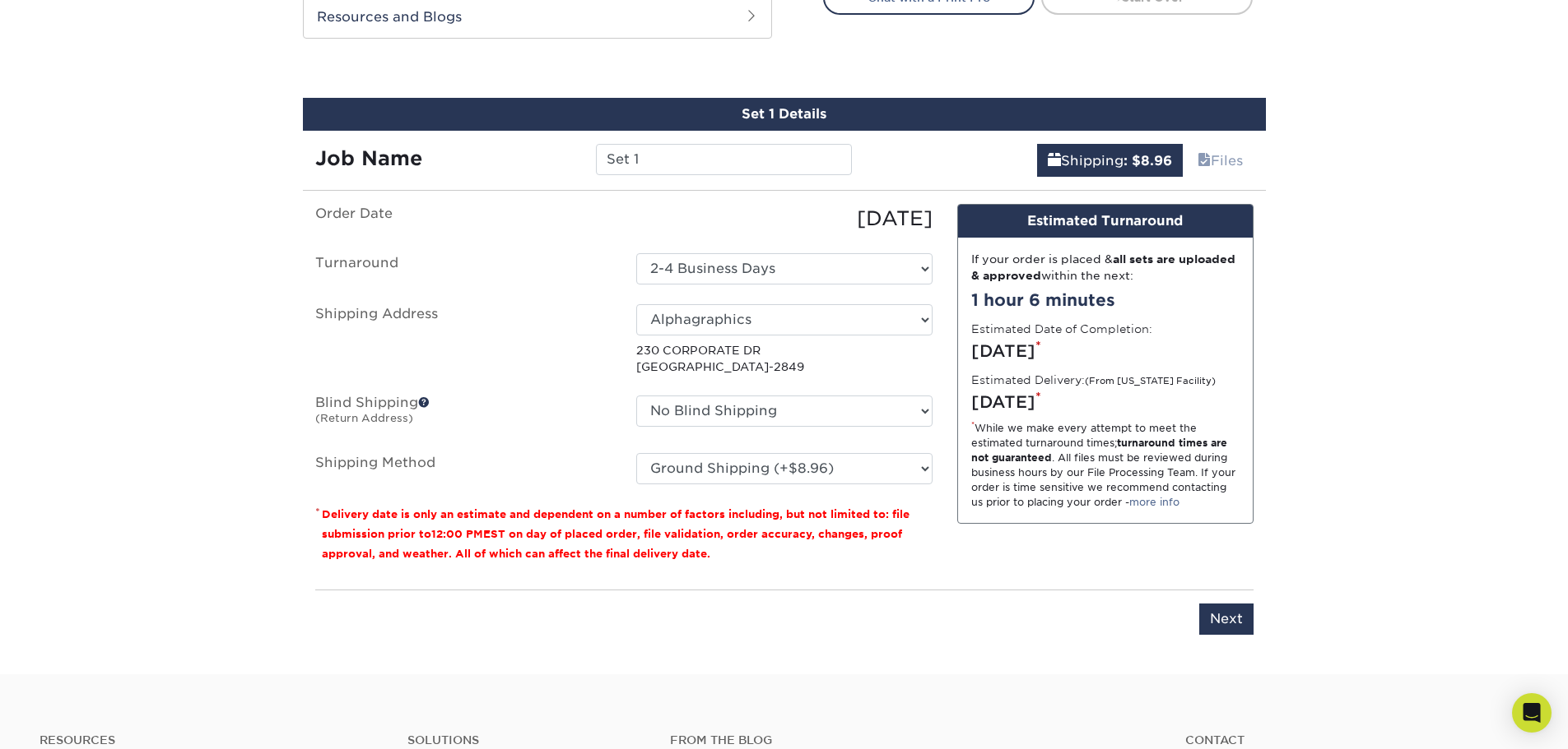
scroll to position [905, 0]
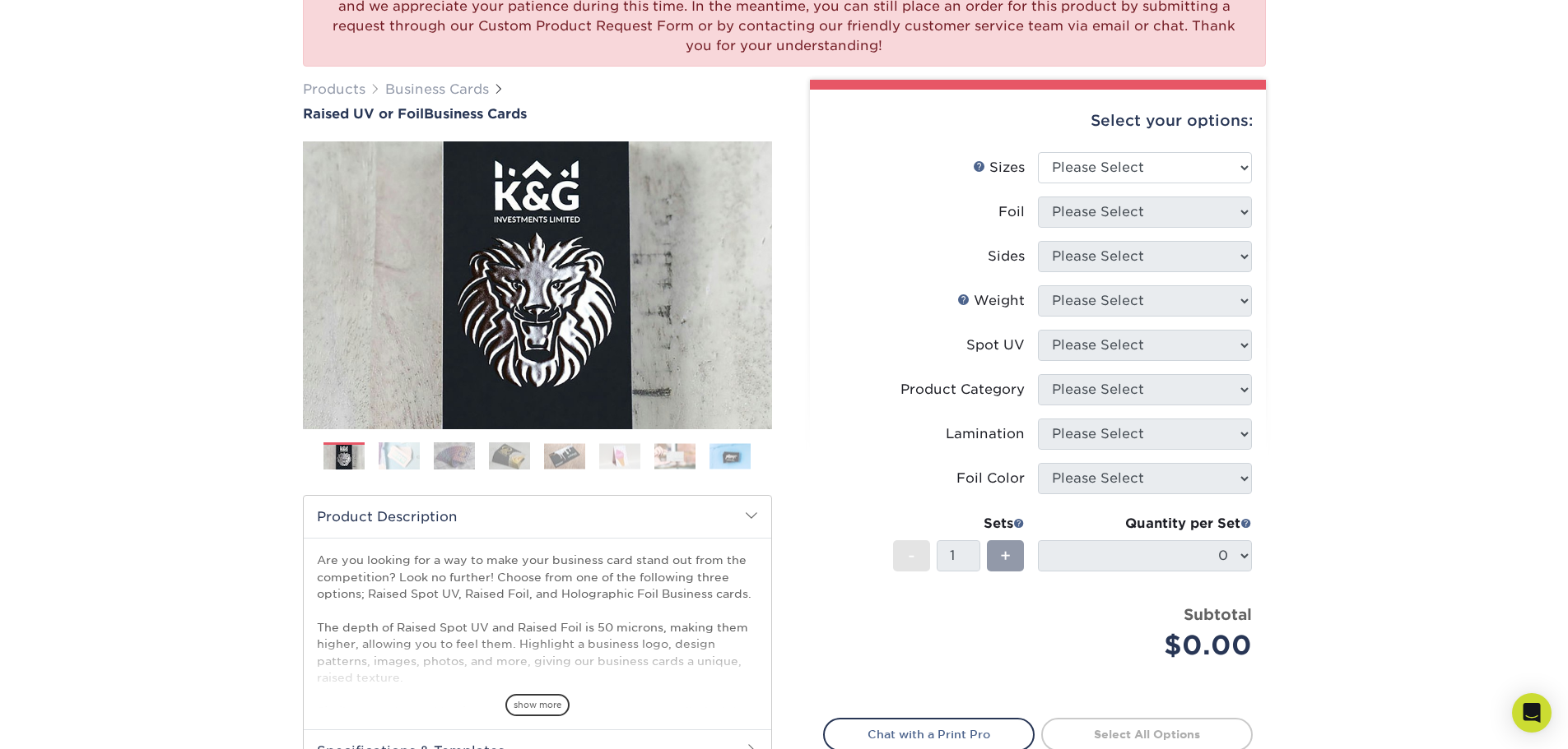
scroll to position [82, 0]
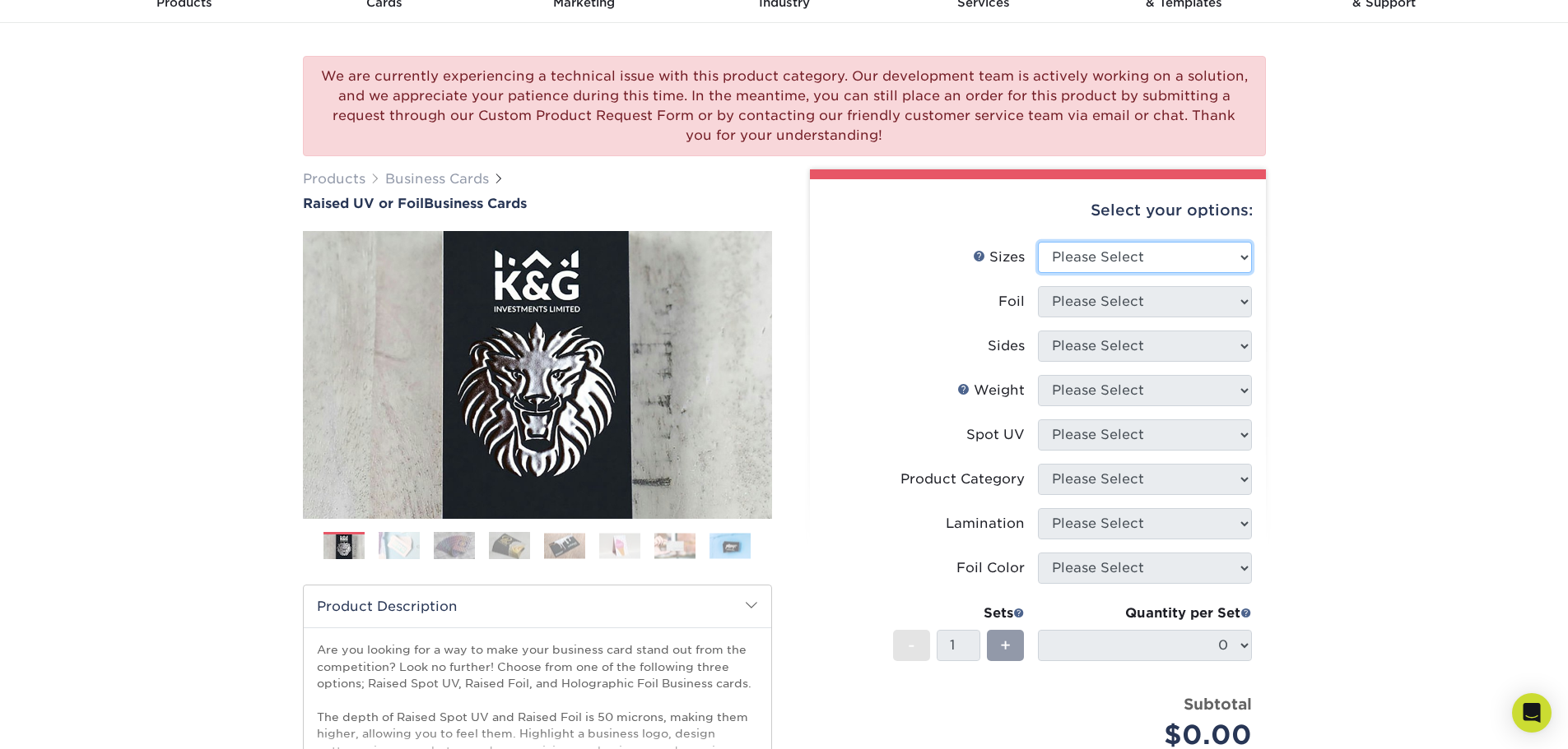
click at [1096, 260] on select "Please Select 2" x 3.5" - Standard" at bounding box center [1144, 258] width 214 height 31
select select "2.00x3.50"
click at [1038, 242] on select "Please Select 2" x 3.5" - Standard" at bounding box center [1144, 258] width 214 height 31
click at [1101, 308] on select "Please Select No Yes" at bounding box center [1144, 302] width 214 height 31
select select "0"
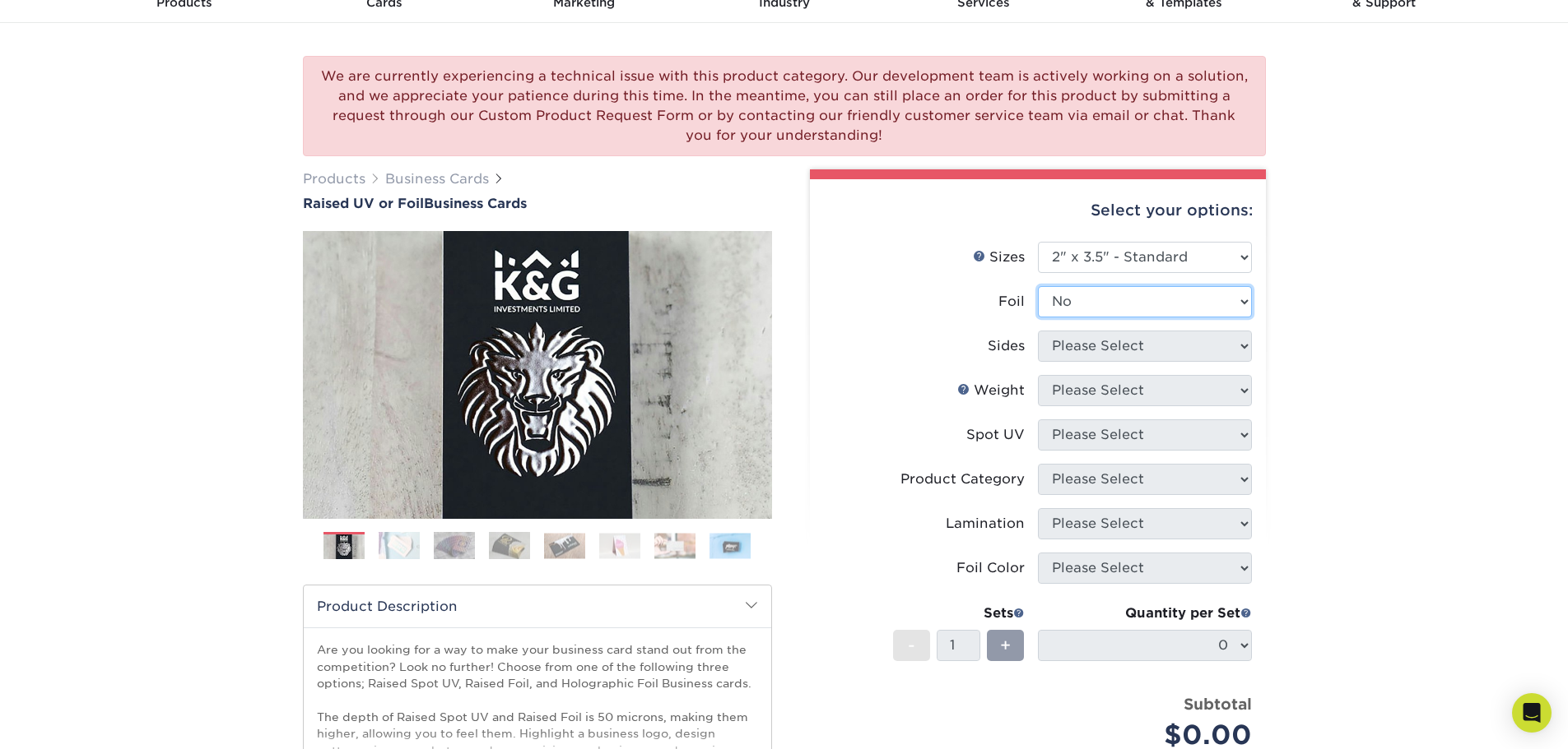
click at [1038, 286] on select "Please Select No Yes" at bounding box center [1144, 302] width 214 height 31
click at [1100, 354] on select "Please Select Print Both Sides Print Front Only" at bounding box center [1144, 347] width 214 height 31
select select "13abbda7-1d64-4f25-8bb2-c179b224825d"
click at [1038, 331] on select "Please Select Print Both Sides Print Front Only" at bounding box center [1144, 347] width 214 height 31
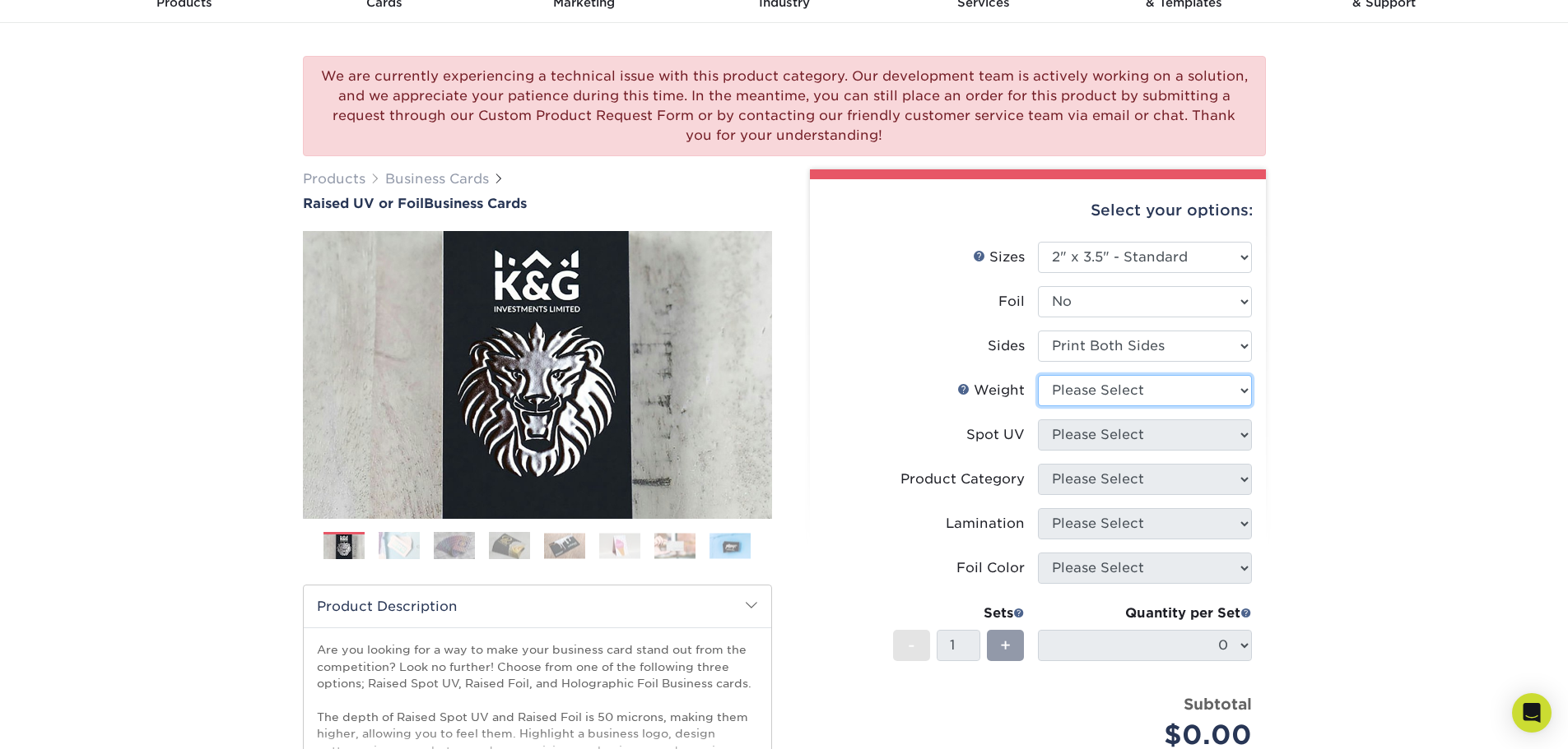
click at [1101, 383] on select "Please Select 16PT" at bounding box center [1144, 391] width 214 height 31
select select "16PT"
click at [1038, 375] on select "Please Select 16PT" at bounding box center [1144, 391] width 214 height 31
click at [1101, 436] on select "Please Select No Spot UV Front Only" at bounding box center [1144, 436] width 214 height 31
select select "1"
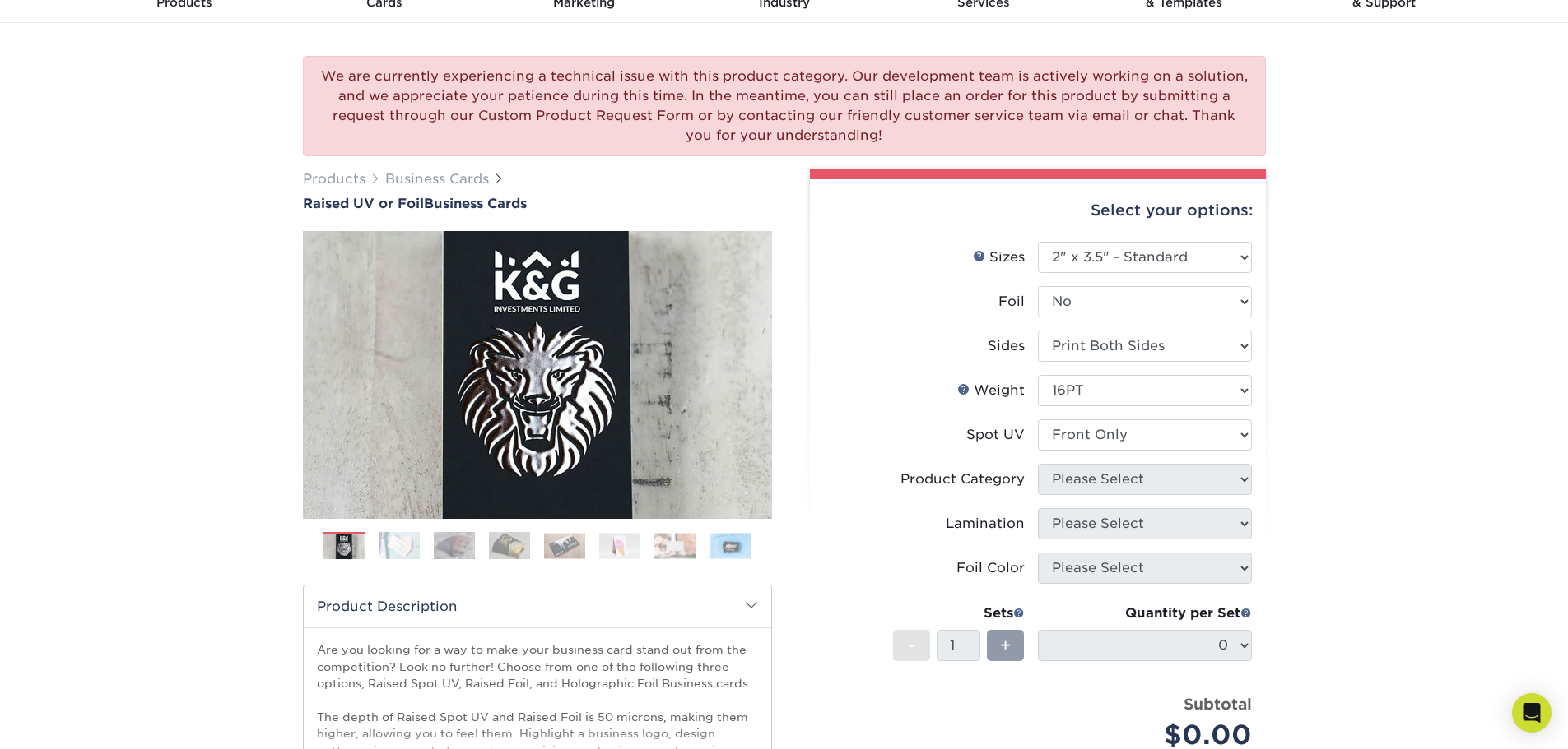
click at [1038, 420] on select "Please Select No Spot UV Front Only" at bounding box center [1144, 436] width 214 height 31
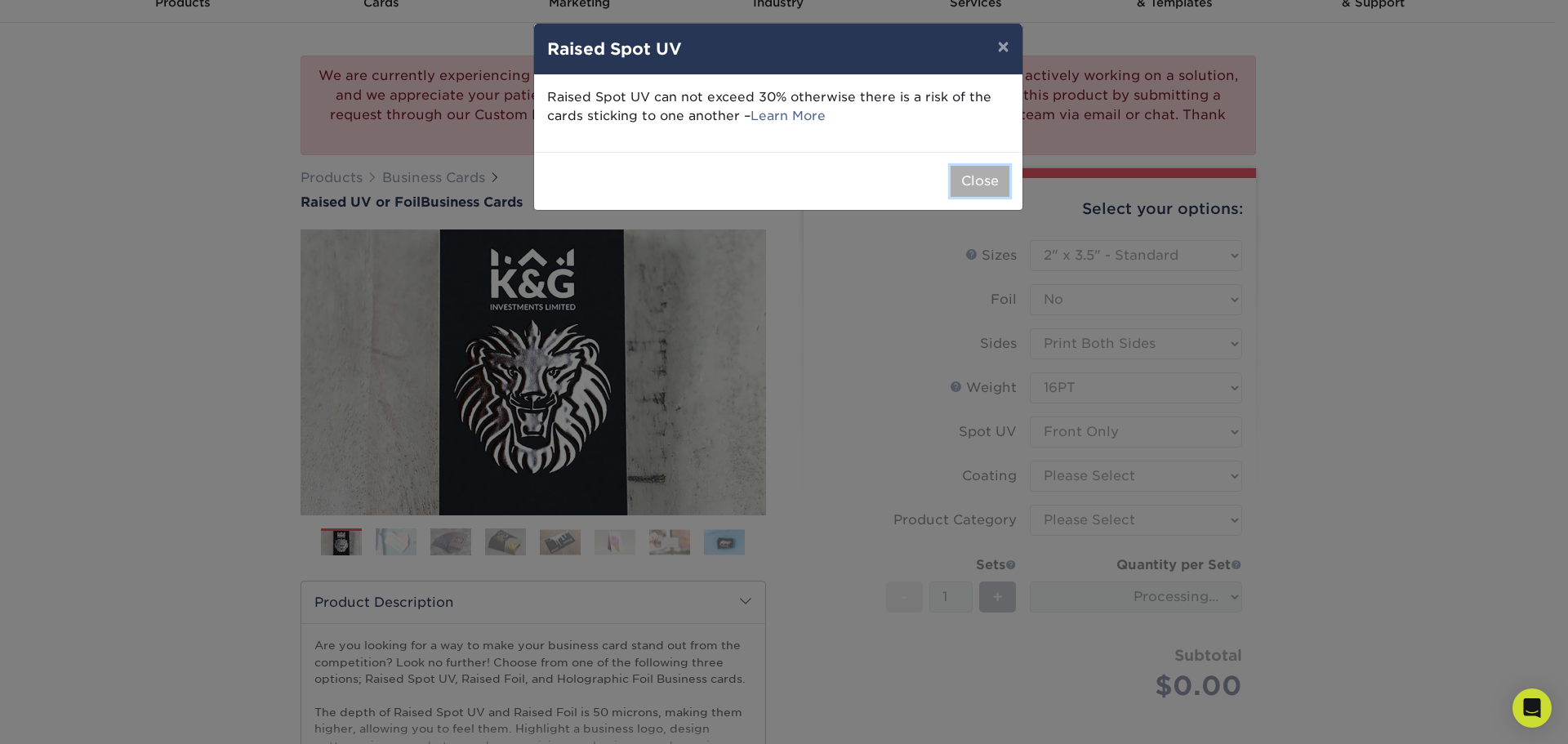
click at [976, 186] on button "Close" at bounding box center [980, 181] width 59 height 31
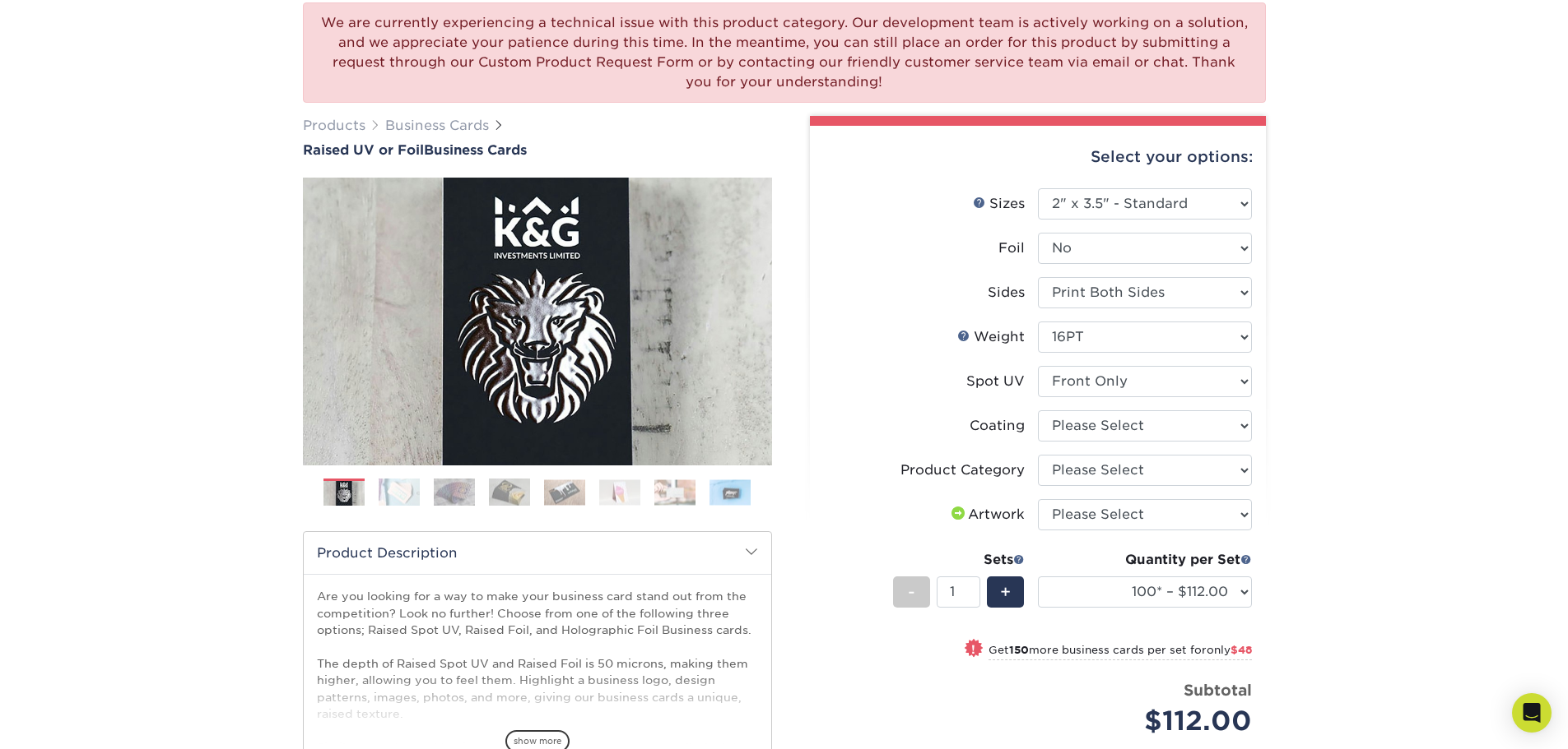
scroll to position [164, 0]
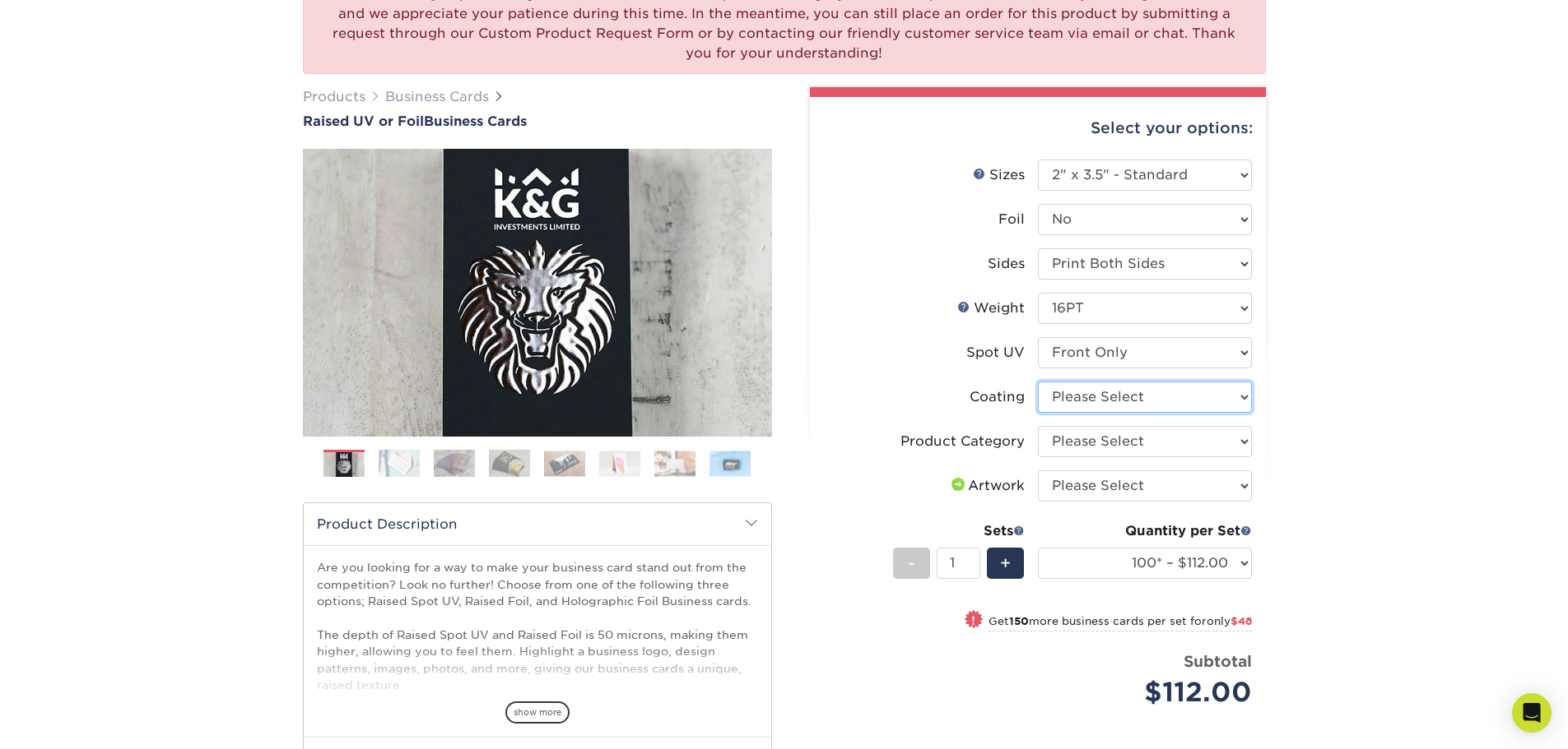
click at [1118, 400] on select at bounding box center [1144, 397] width 214 height 31
select select "3e7618de-abca-4bda-9f97-8b9129e913d8"
click at [1038, 382] on select at bounding box center [1144, 397] width 214 height 31
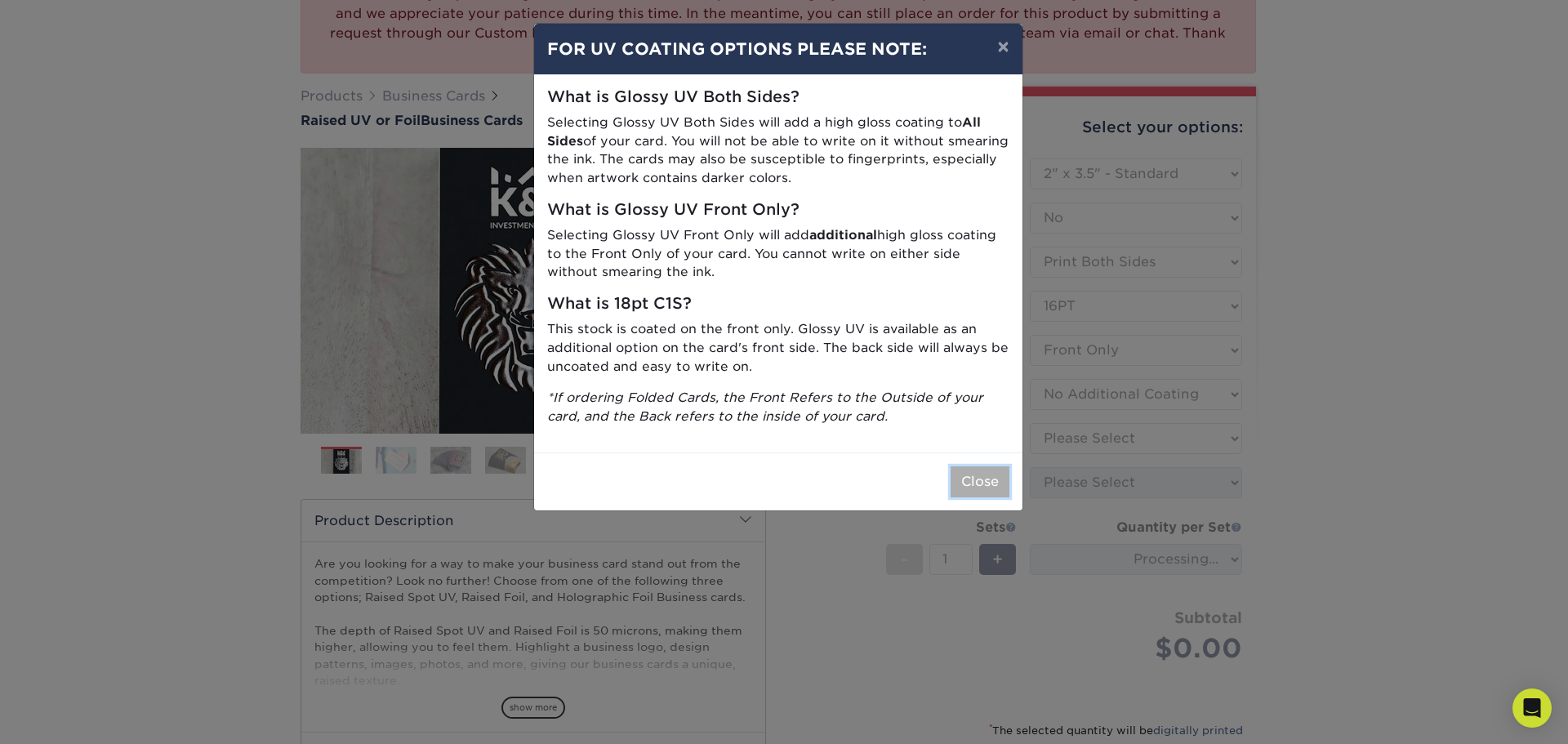
click at [977, 490] on button "Close" at bounding box center [980, 482] width 59 height 31
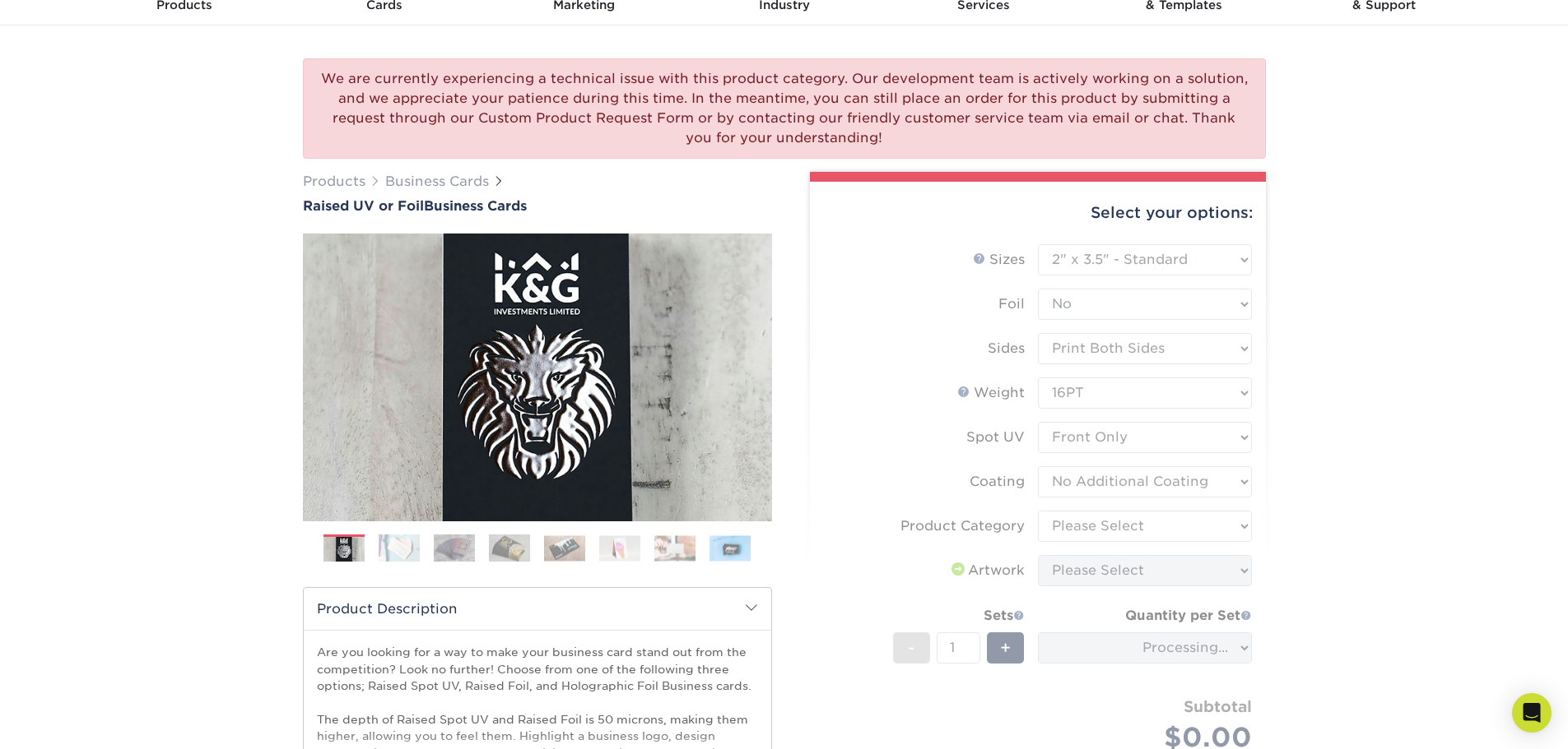
scroll to position [0, 0]
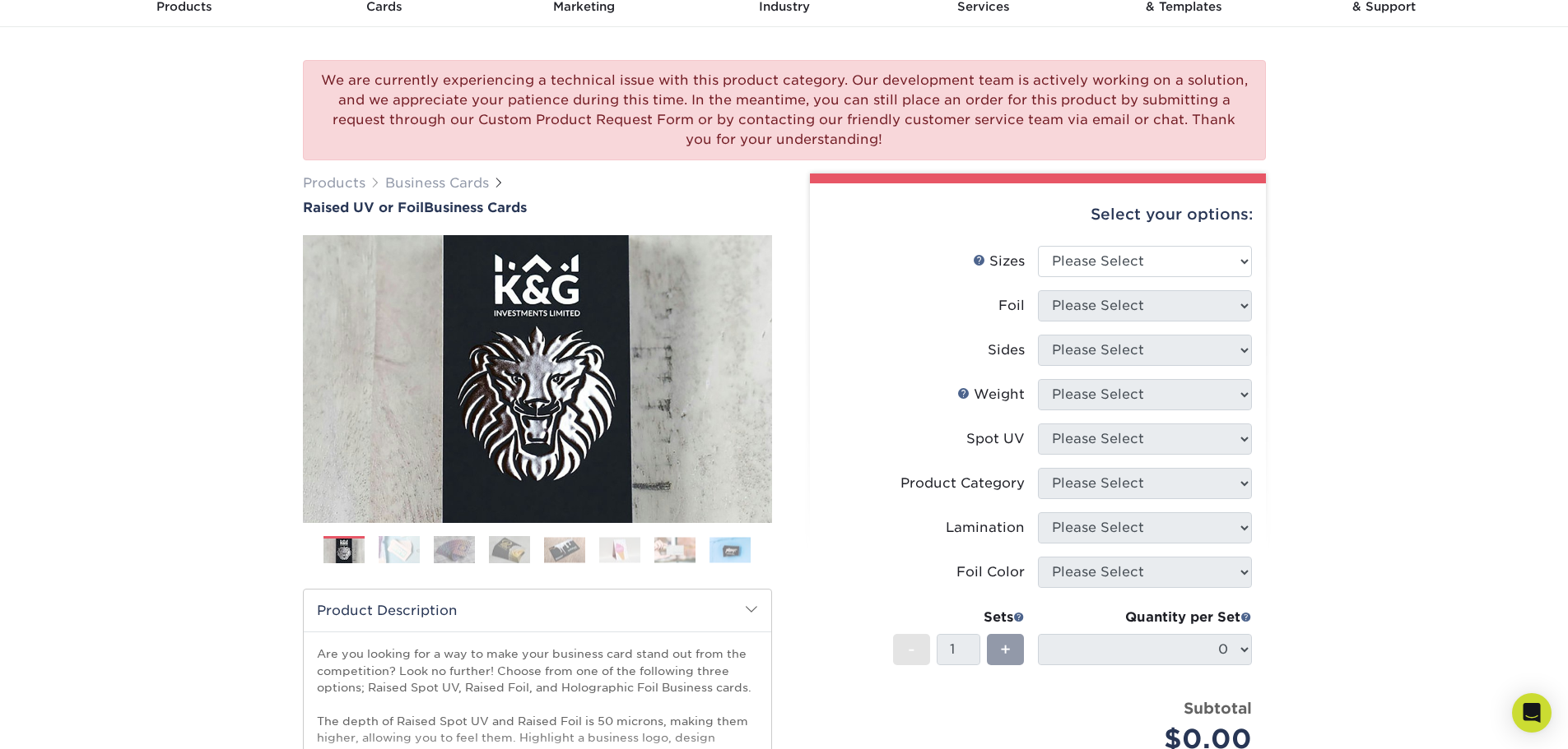
scroll to position [82, 0]
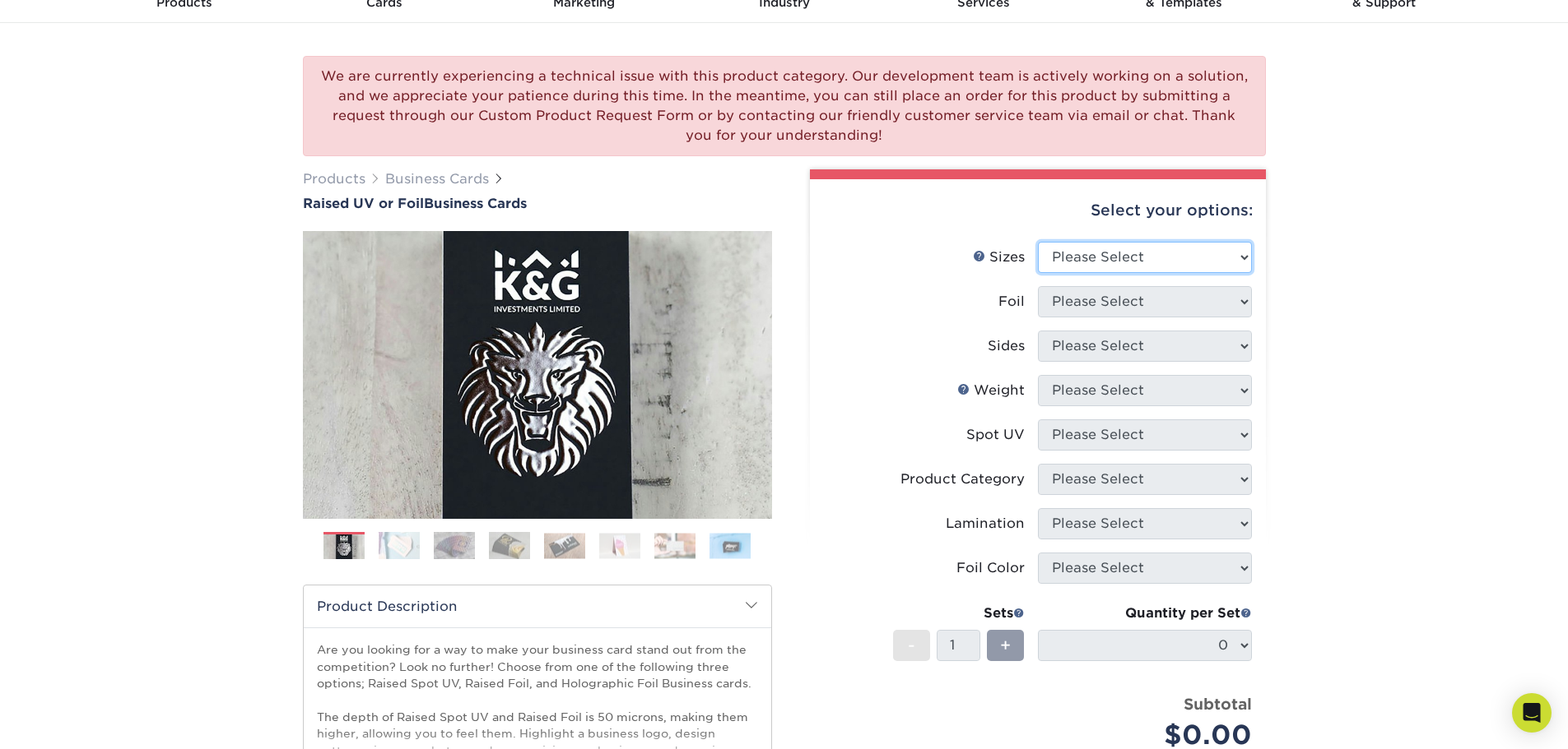
click at [1112, 261] on select "Please Select 2" x 3.5" - Standard" at bounding box center [1144, 258] width 214 height 31
select select "2.00x3.50"
click at [1038, 242] on select "Please Select 2" x 3.5" - Standard" at bounding box center [1144, 258] width 214 height 31
click at [1114, 306] on select "Please Select No Yes" at bounding box center [1144, 302] width 214 height 31
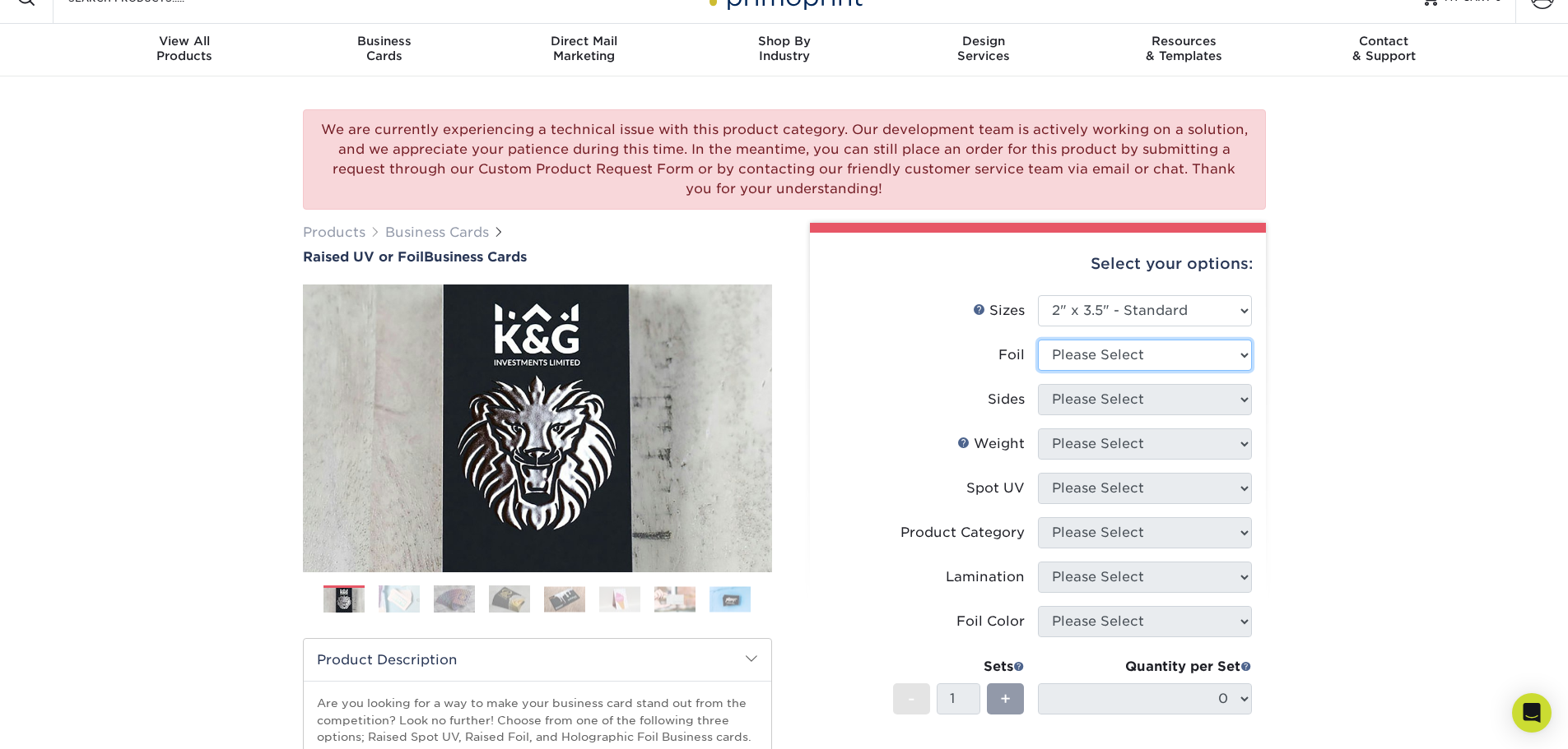
scroll to position [0, 0]
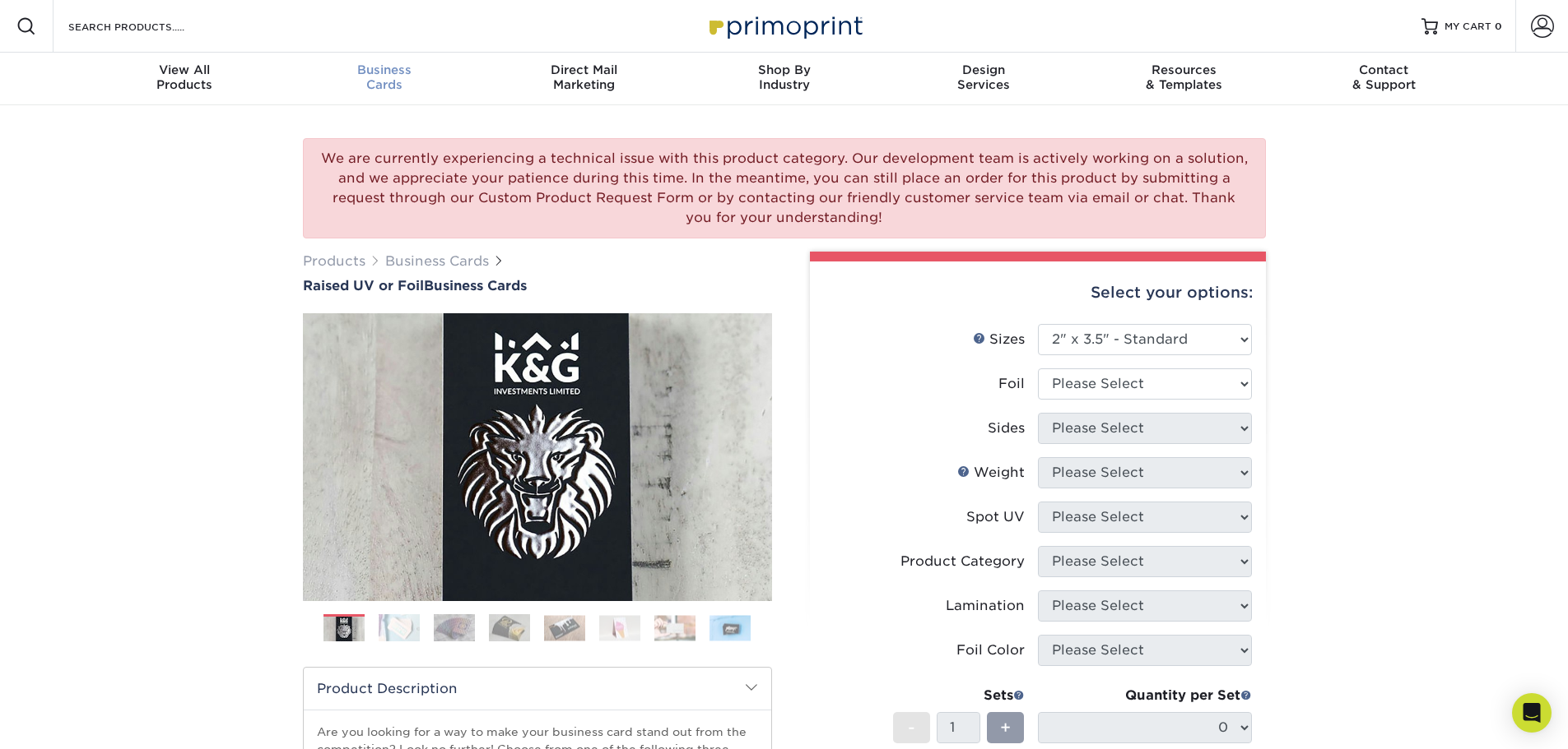
drag, startPoint x: 378, startPoint y: 76, endPoint x: 398, endPoint y: 88, distance: 23.3
click at [379, 76] on span "Business" at bounding box center [384, 69] width 200 height 15
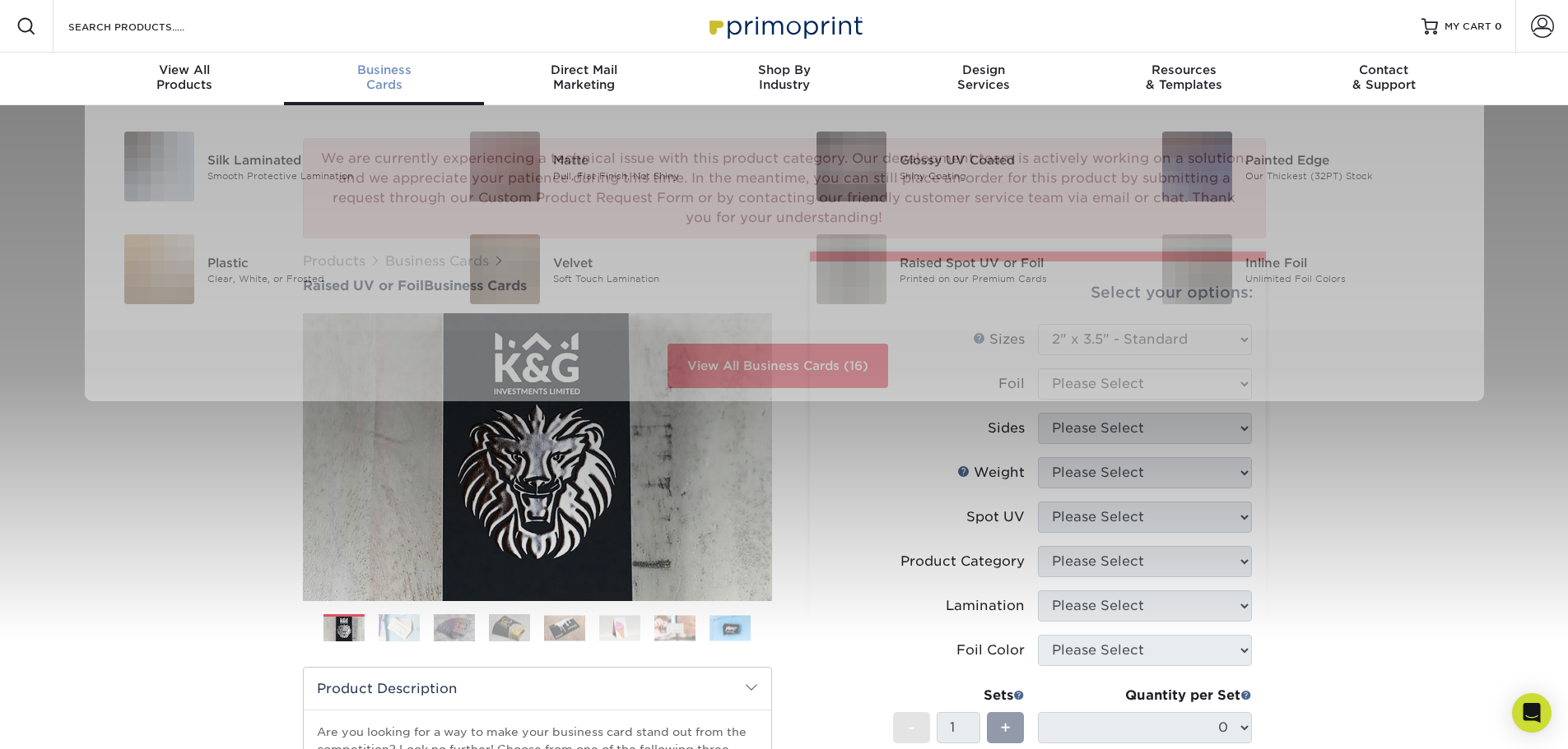
click at [381, 79] on div "Business Cards" at bounding box center [384, 77] width 200 height 29
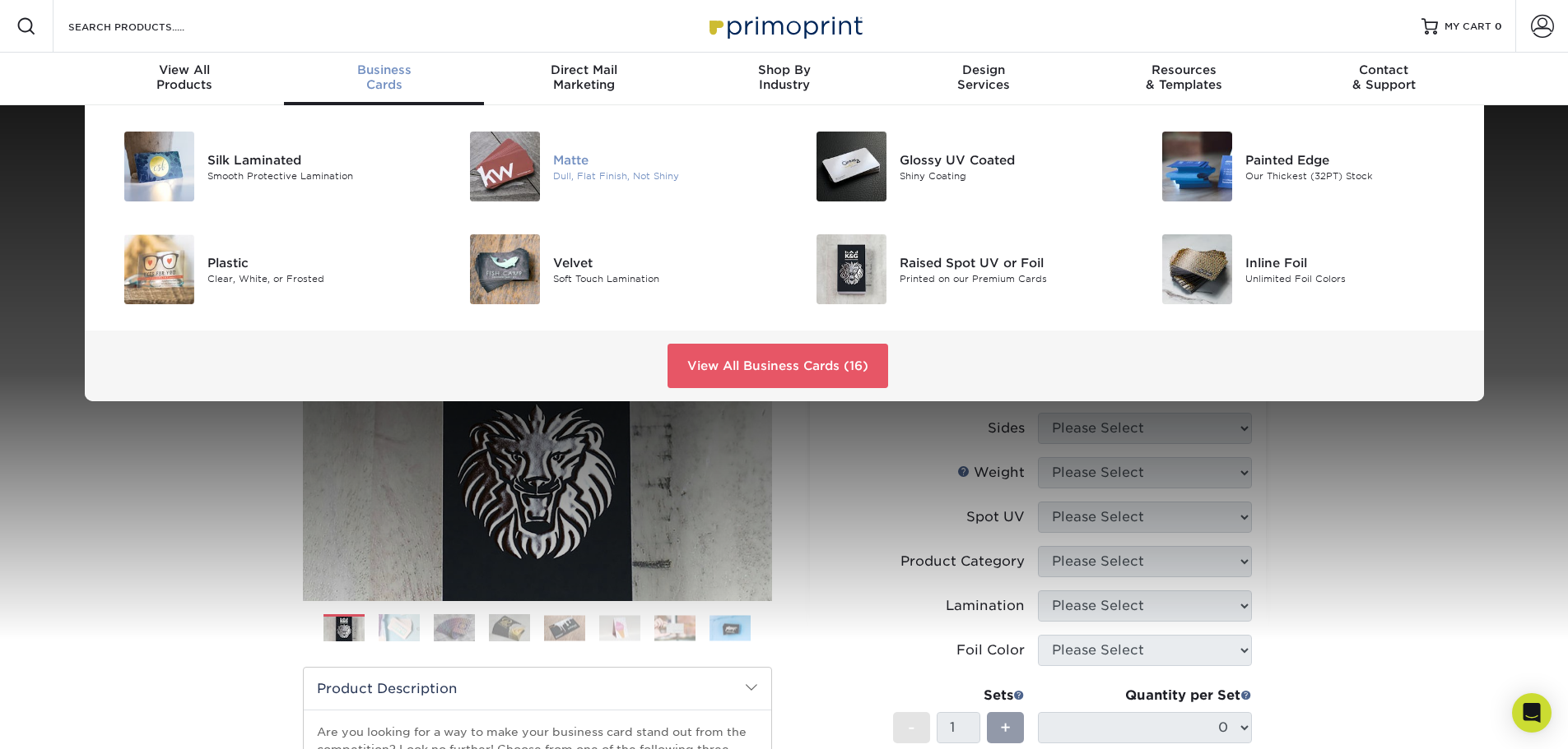
click at [559, 171] on div "Dull, Flat Finish, Not Shiny" at bounding box center [661, 176] width 218 height 14
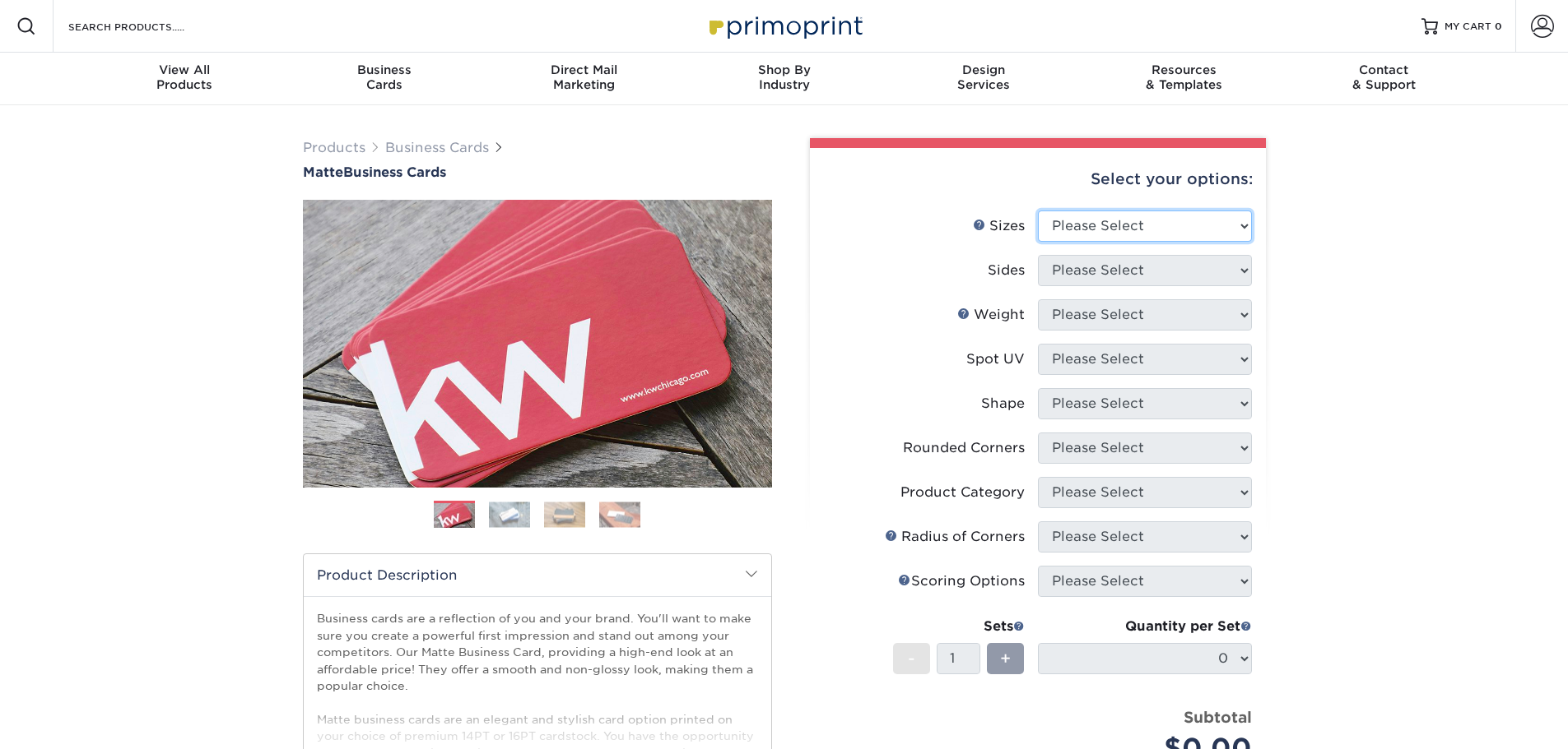
click at [1183, 229] on select "Please Select 1.5" x 3.5" - Mini 1.75" x 3.5" - Mini 2" x 2" - Square 2" x 3" -…" at bounding box center [1144, 227] width 214 height 31
select select "2.00x3.50"
click at [1038, 211] on select "Please Select 1.5" x 3.5" - Mini 1.75" x 3.5" - Mini 2" x 2" - Square 2" x 3" -…" at bounding box center [1144, 227] width 214 height 31
click at [1073, 266] on select "Please Select Print Both Sides Print Front Only" at bounding box center [1144, 270] width 214 height 31
select select "13abbda7-1d64-4f25-8bb2-c179b224825d"
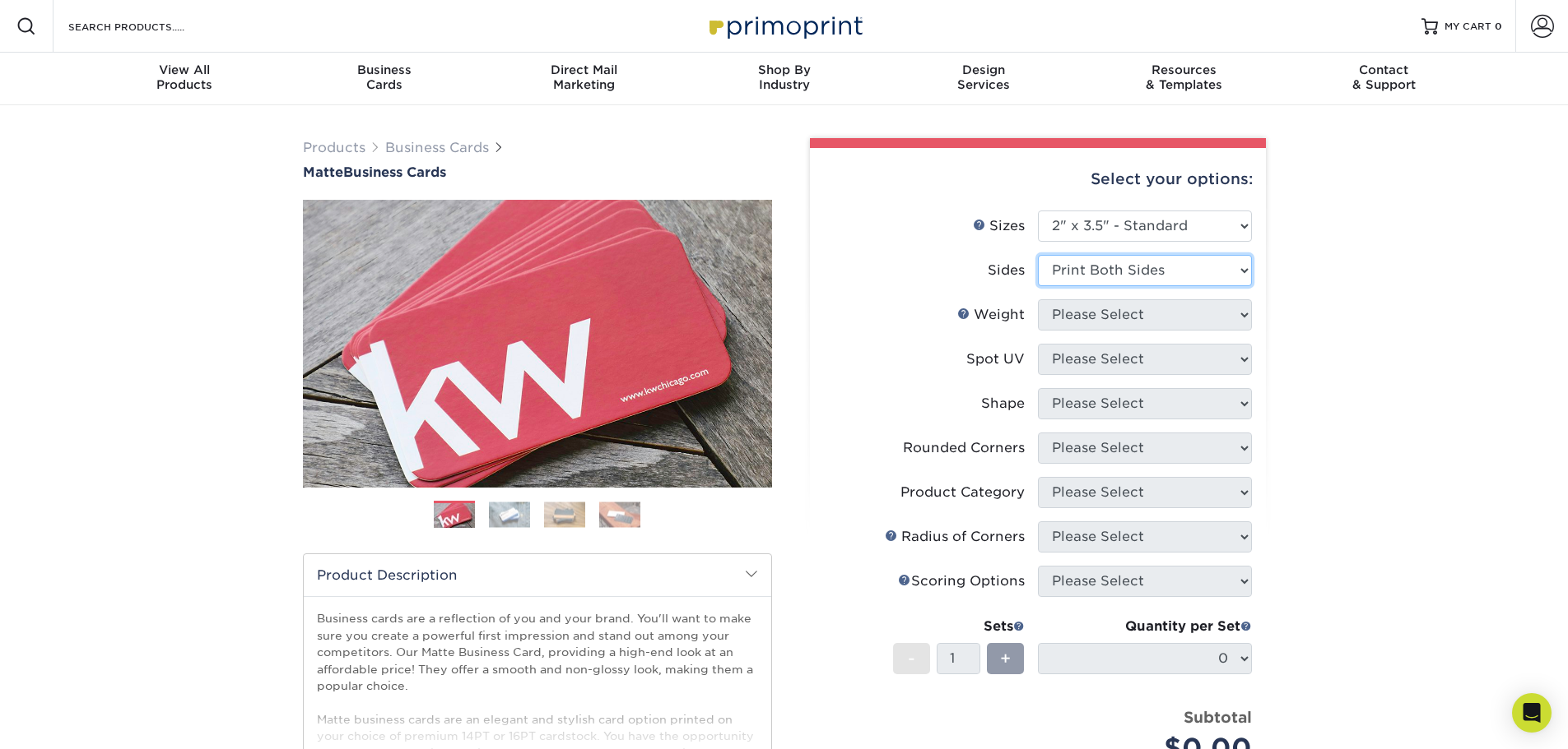
click at [1038, 255] on select "Please Select Print Both Sides Print Front Only" at bounding box center [1144, 270] width 214 height 31
click at [1095, 323] on select "Please Select 16PT 14PT" at bounding box center [1144, 315] width 214 height 31
select select "16PT"
click at [1038, 300] on select "Please Select 16PT 14PT" at bounding box center [1144, 315] width 214 height 31
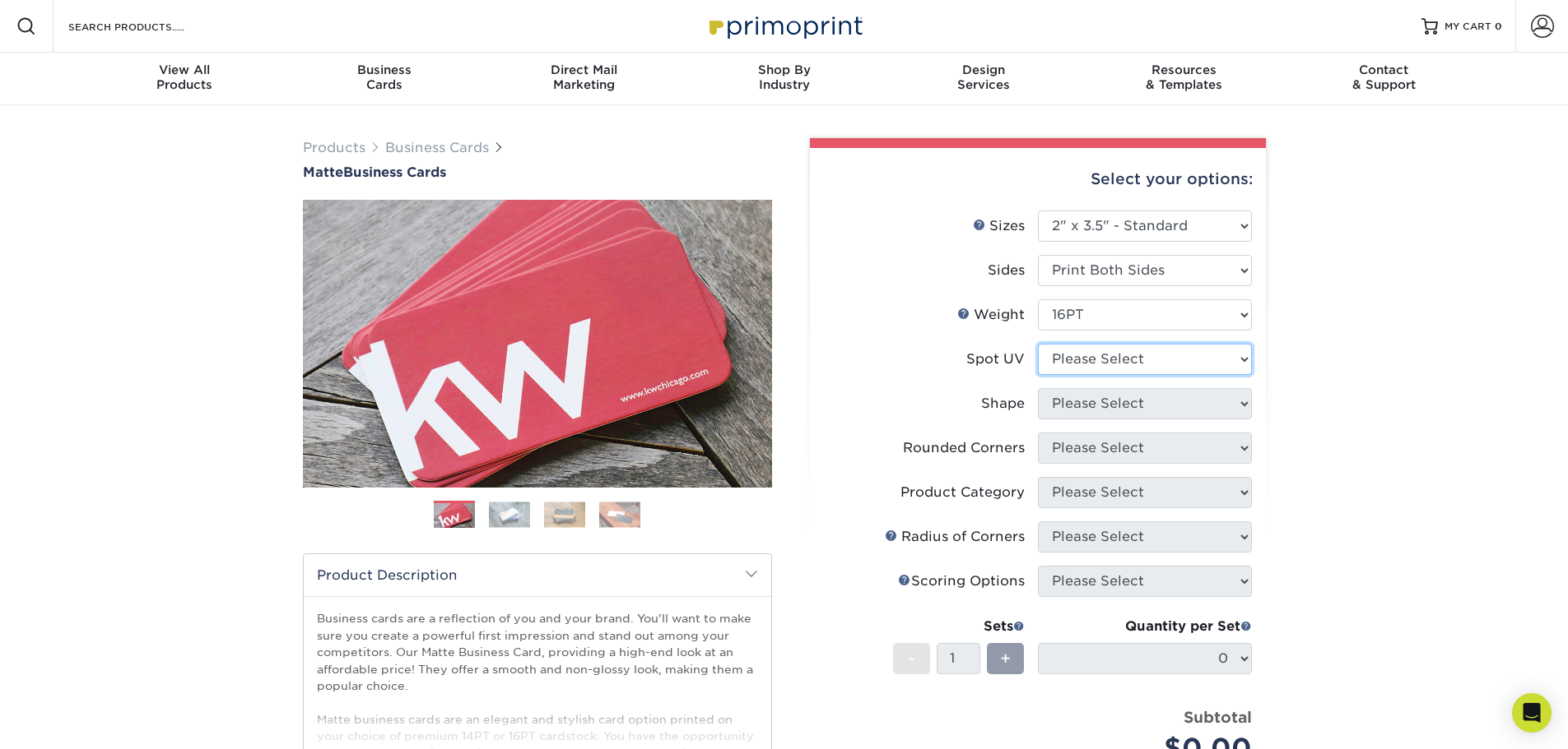
click at [1100, 361] on select "Please Select No Spot UV Front and Back (Both Sides) Front Only Back Only" at bounding box center [1144, 359] width 214 height 31
select select "1"
click at [1038, 344] on select "Please Select No Spot UV Front and Back (Both Sides) Front Only Back Only" at bounding box center [1144, 359] width 214 height 31
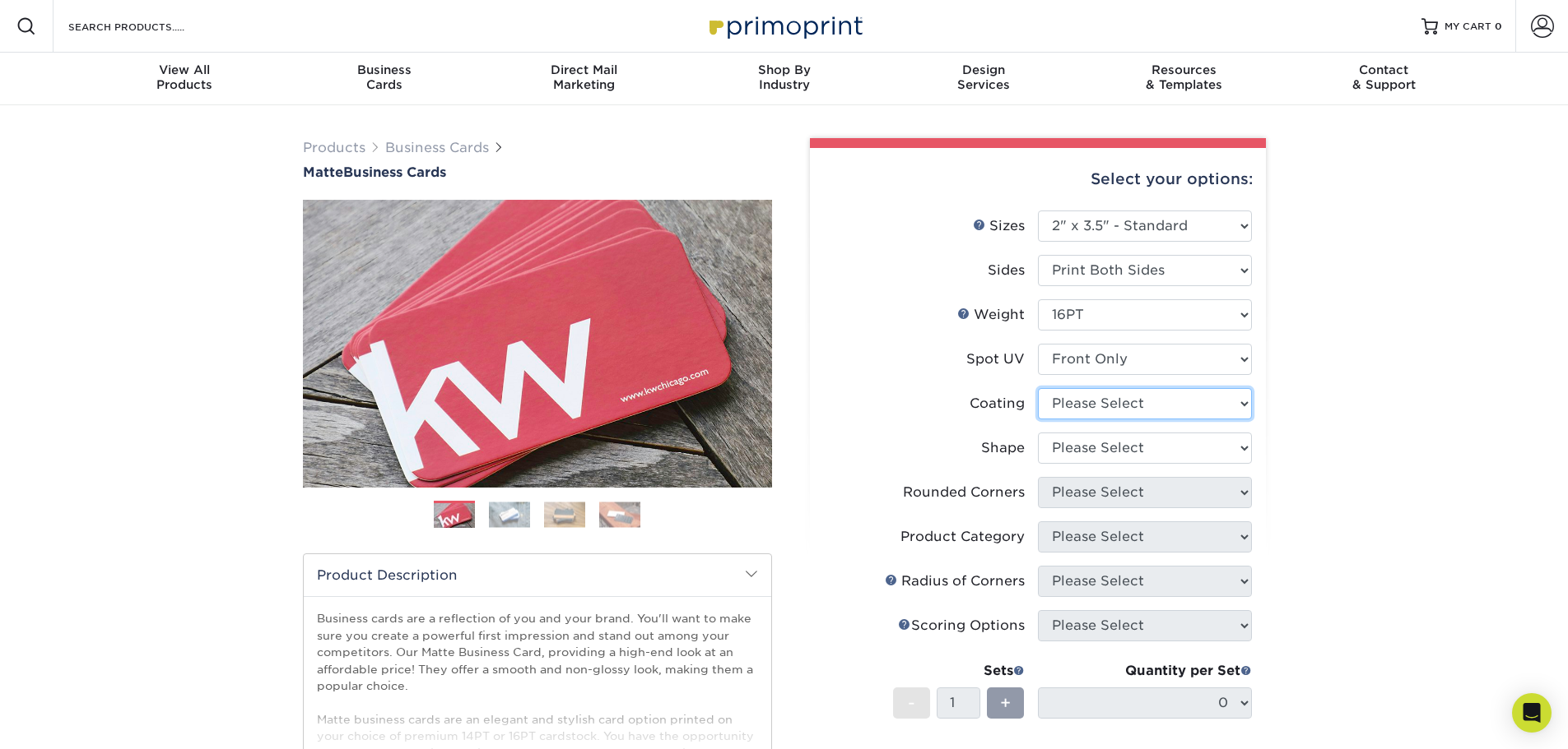
click at [1105, 405] on select at bounding box center [1144, 404] width 214 height 31
select select "121bb7b5-3b4d-429f-bd8d-bbf80e953313"
click at [1038, 389] on select at bounding box center [1144, 404] width 214 height 31
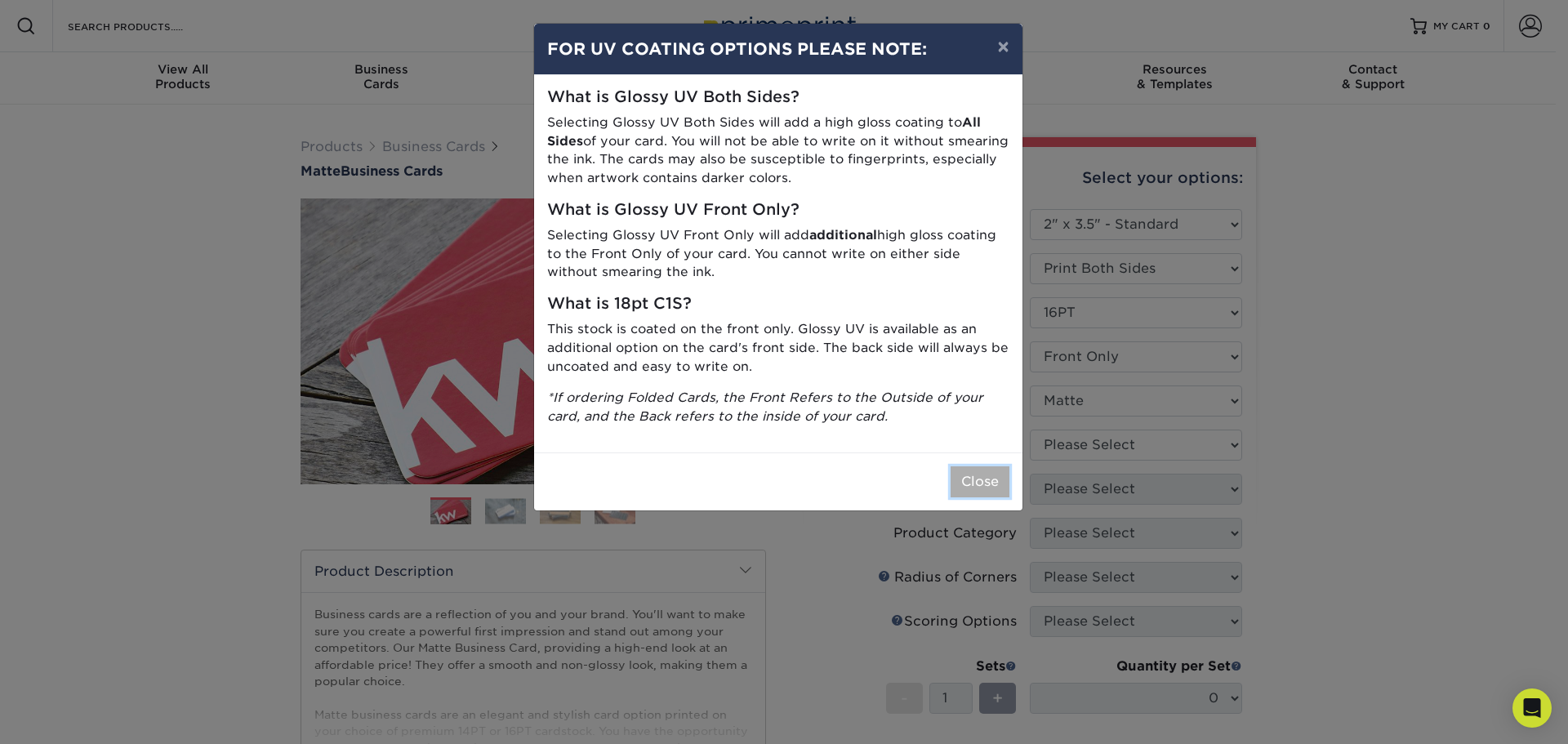
click at [983, 482] on button "Close" at bounding box center [980, 482] width 59 height 31
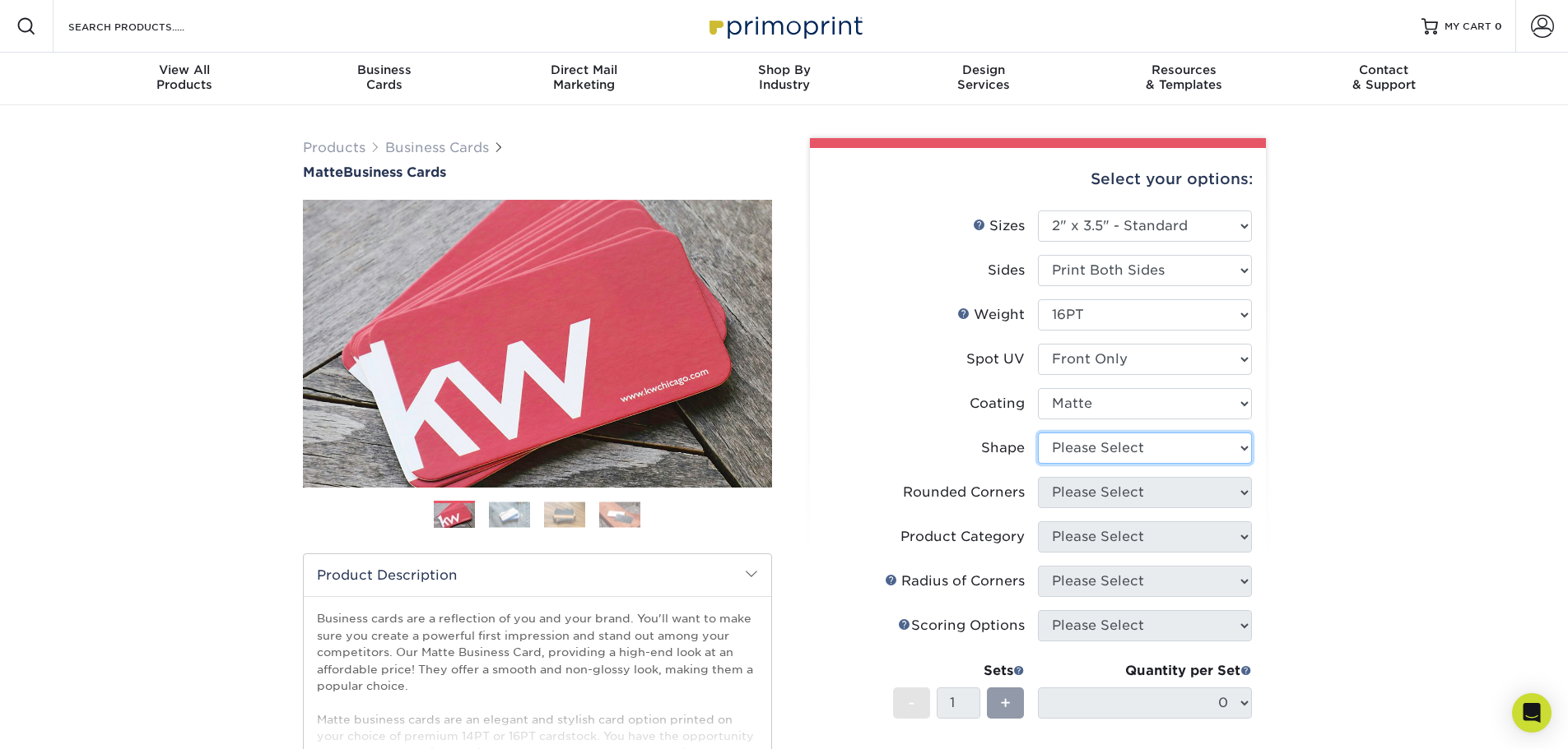
click at [1077, 450] on select "Please Select Standard" at bounding box center [1144, 448] width 214 height 31
select select "standard"
click at [1038, 433] on select "Please Select Standard" at bounding box center [1144, 448] width 214 height 31
click at [1115, 502] on select "Please Select Yes - Round 2 Corners Yes - Round 4 Corners No" at bounding box center [1144, 493] width 214 height 31
select select "0"
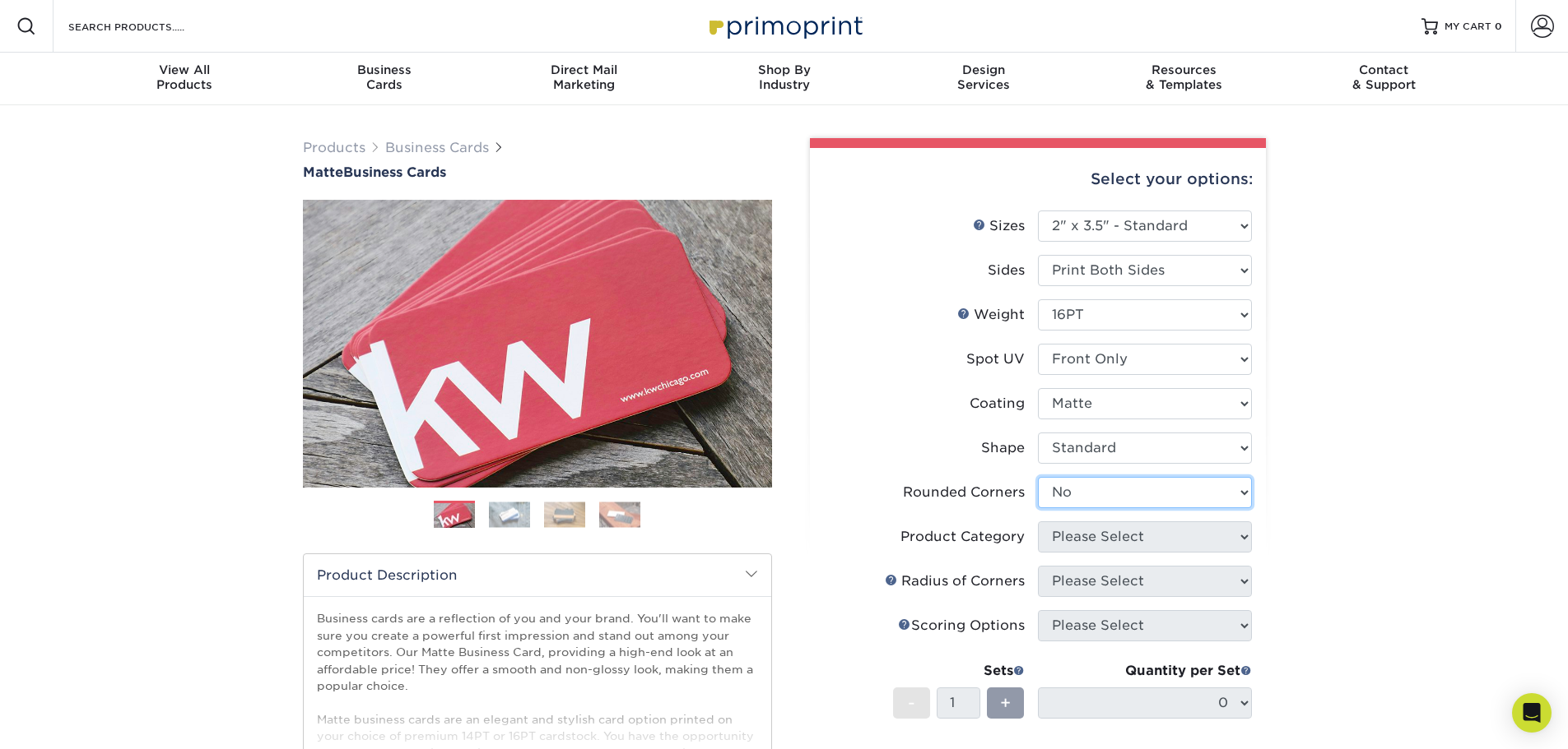
click at [1038, 478] on select "Please Select Yes - Round 2 Corners Yes - Round 4 Corners No" at bounding box center [1144, 493] width 214 height 31
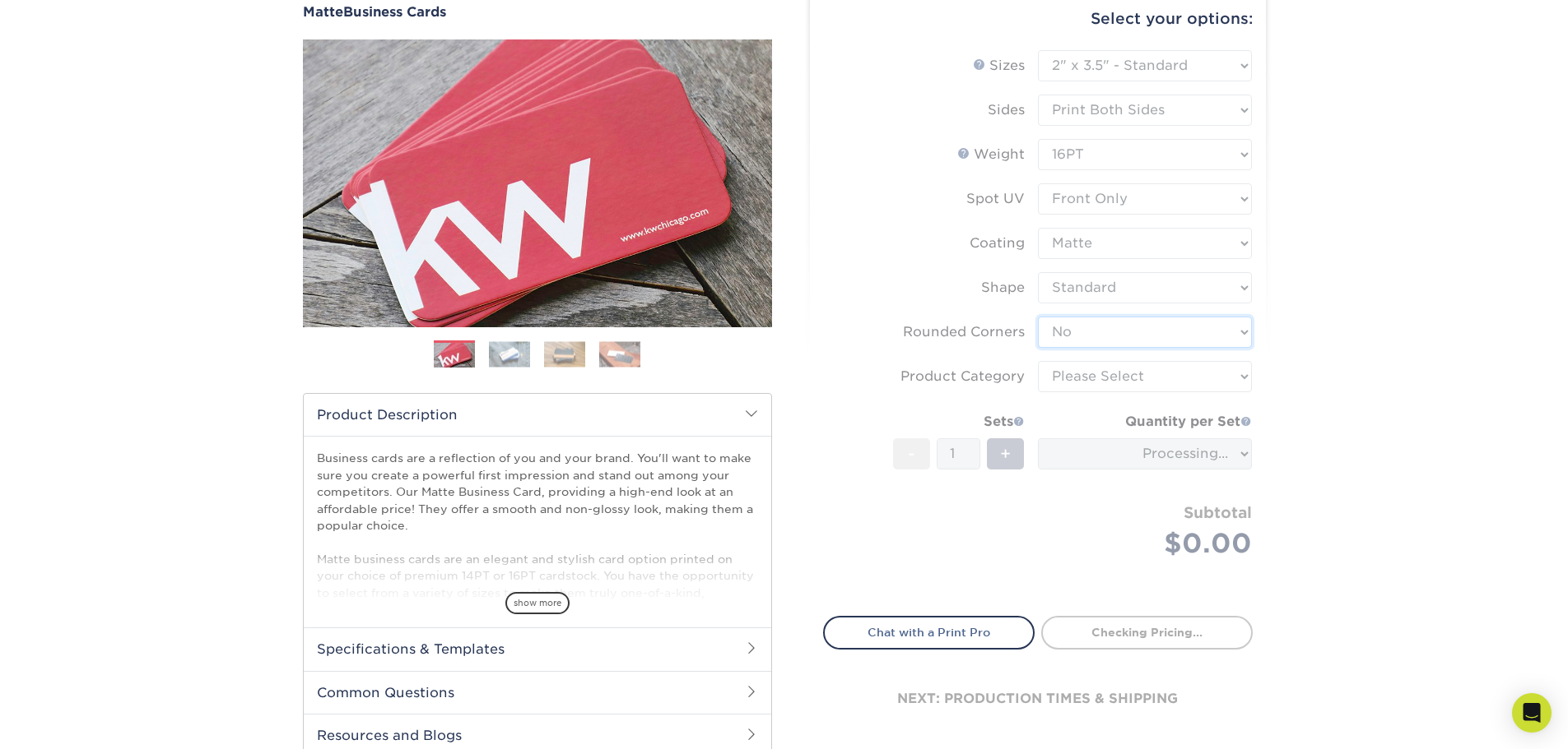
scroll to position [164, 0]
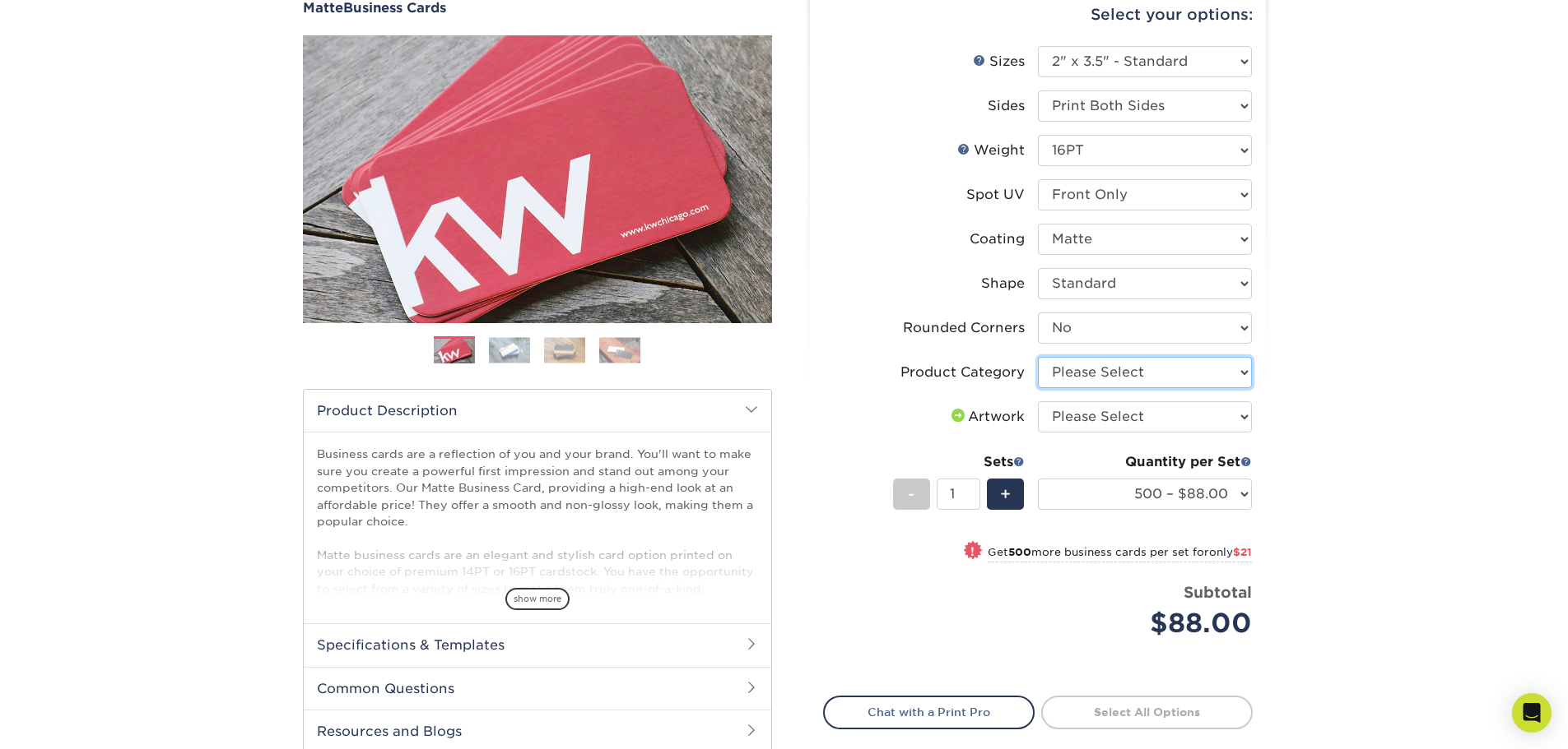
click at [1115, 381] on select "Please Select Business Cards" at bounding box center [1144, 373] width 214 height 31
select select "3b5148f1-0588-4f88-a218-97bcfdce65c1"
click at [1038, 357] on select "Please Select Business Cards" at bounding box center [1144, 373] width 214 height 31
drag, startPoint x: 1132, startPoint y: 411, endPoint x: 1140, endPoint y: 424, distance: 15.3
click at [1132, 411] on select "Please Select I will upload files I need a design - $100" at bounding box center [1144, 417] width 214 height 31
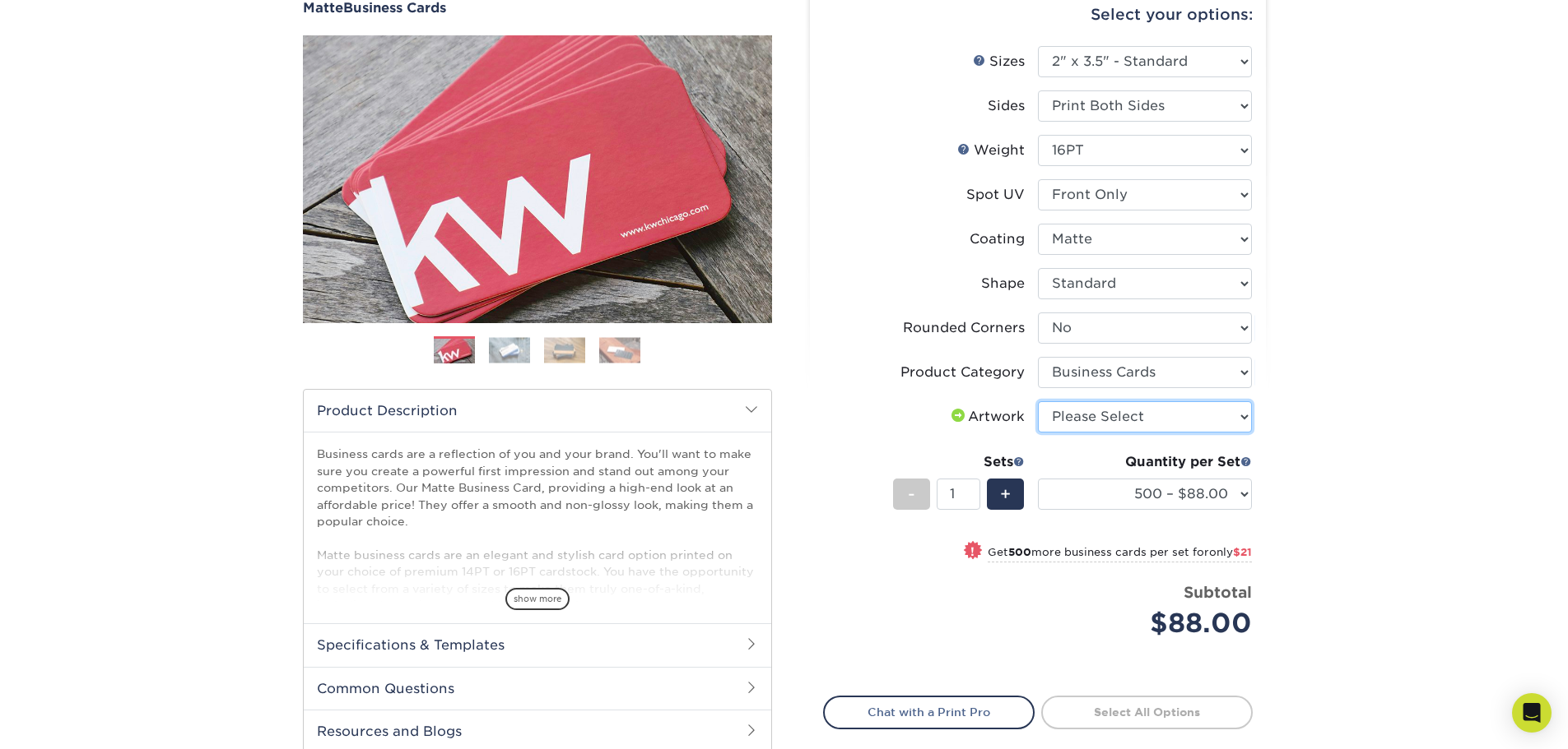
select select "upload"
click at [1038, 401] on select "Please Select I will upload files I need a design - $100" at bounding box center [1144, 417] width 214 height 31
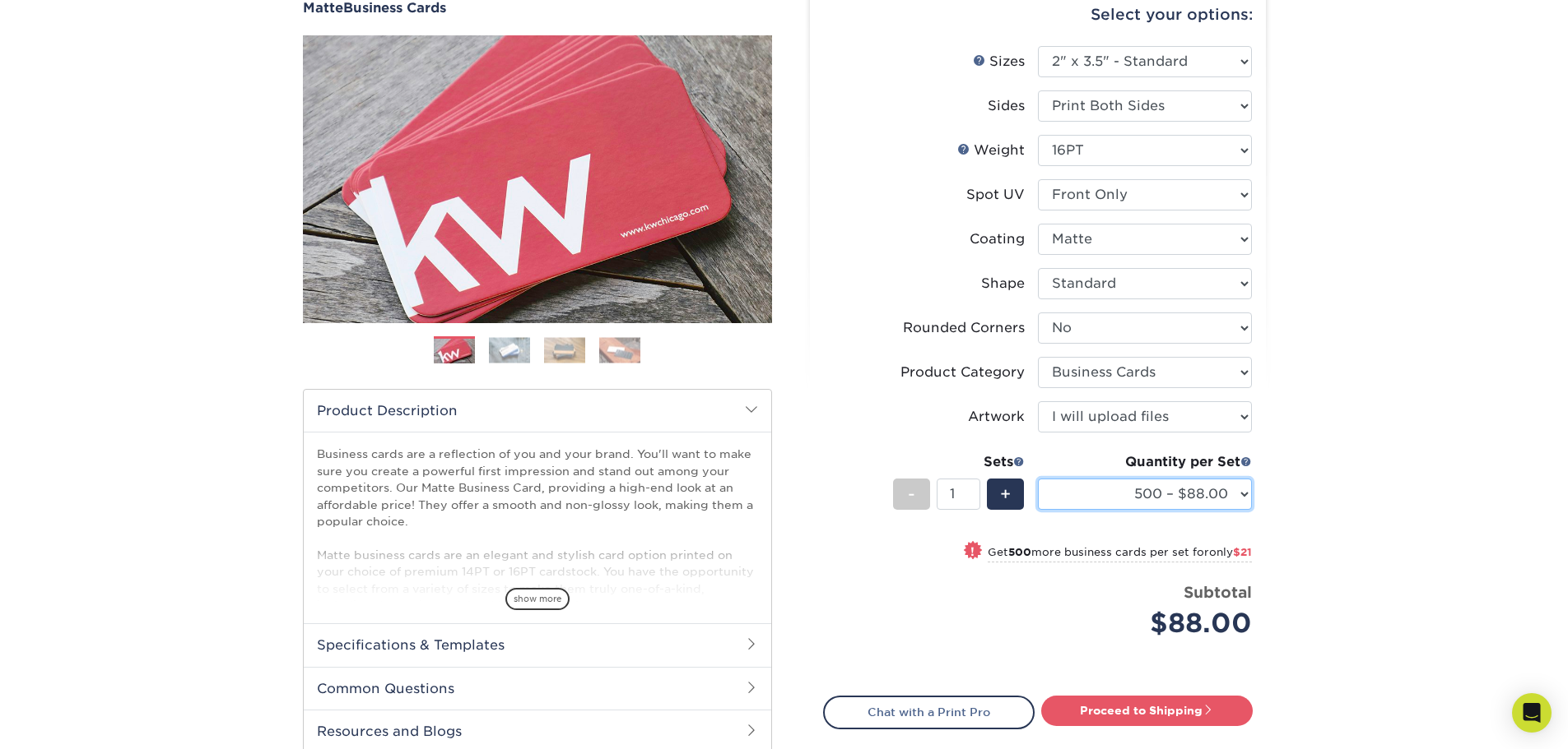
click at [1172, 498] on select "500 – $88.00 1000 – $109.00 2500 – $205.00 5000 – $279.00 10000 – $612.00 15000…" at bounding box center [1144, 494] width 214 height 31
select select "1000 – $109.00"
click at [1038, 479] on select "500 – $88.00 1000 – $109.00 2500 – $205.00 5000 – $279.00 10000 – $612.00 15000…" at bounding box center [1144, 494] width 214 height 31
click at [1167, 717] on link "Proceed to Shipping" at bounding box center [1147, 711] width 211 height 29
type input "Set 1"
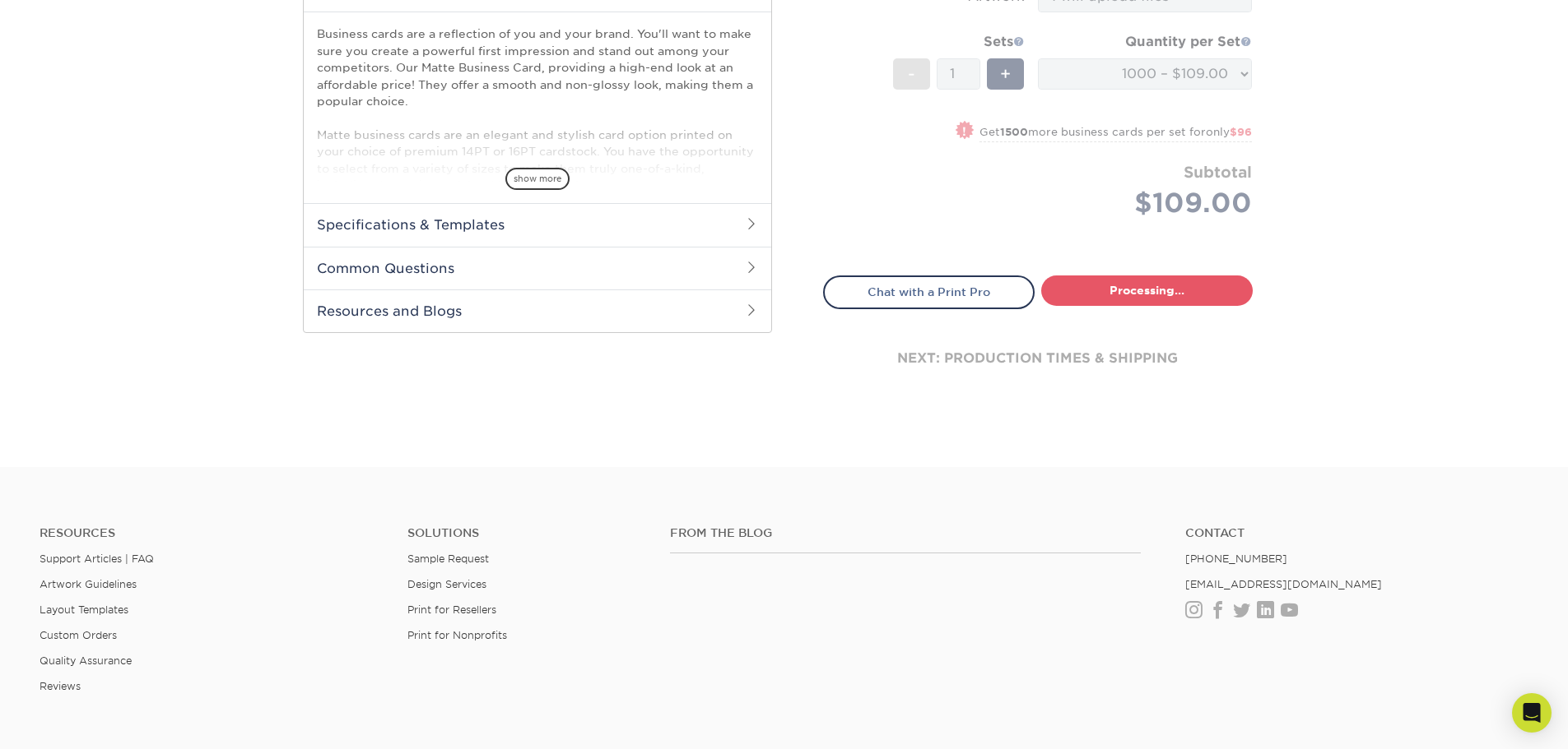
select select "e486f0bf-acc5-4b2b-b1a9-d5abca7d5a4b"
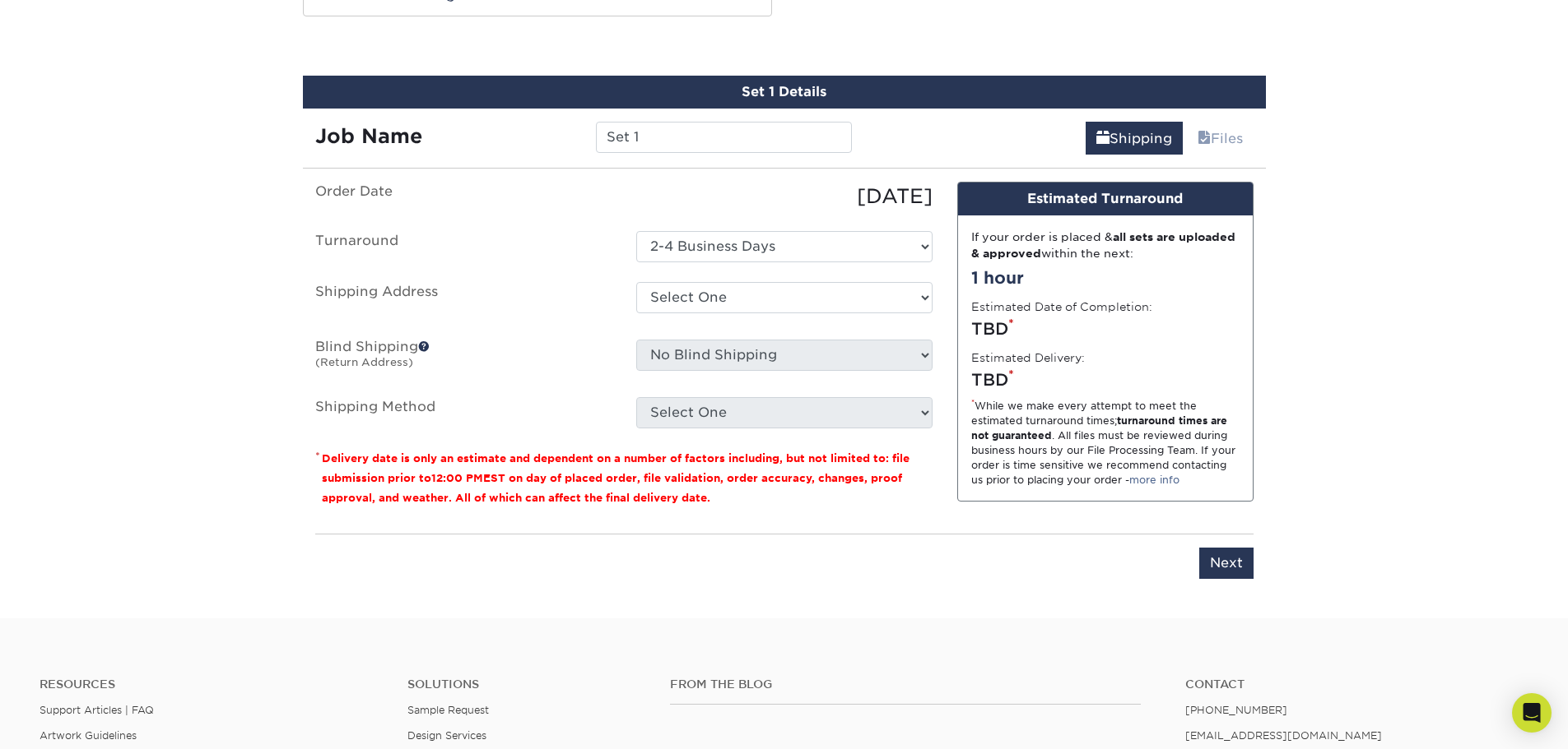
scroll to position [905, 0]
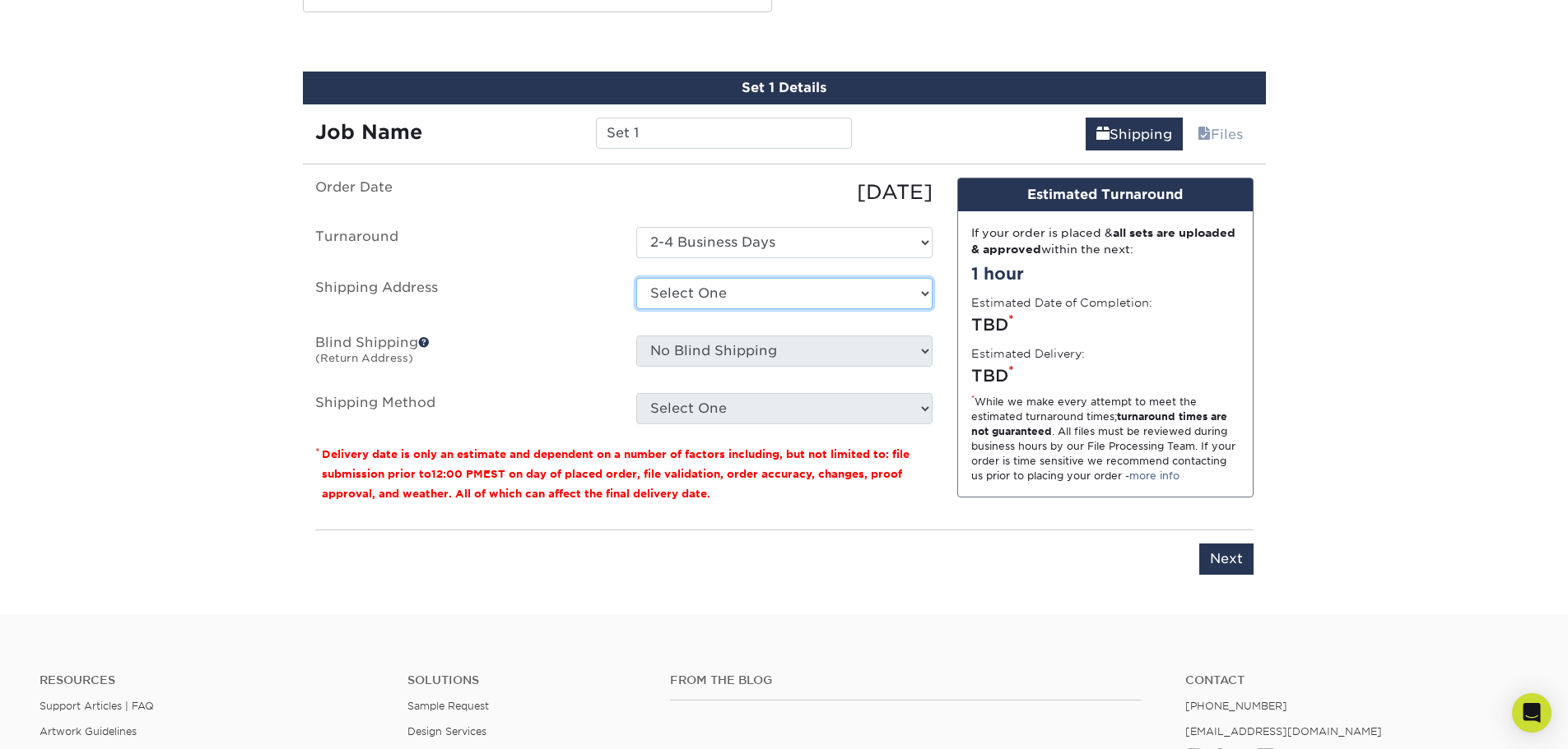
click at [699, 294] on select "Select One Alphagraphics + Add New Address - Login" at bounding box center [784, 294] width 296 height 31
select select "286337"
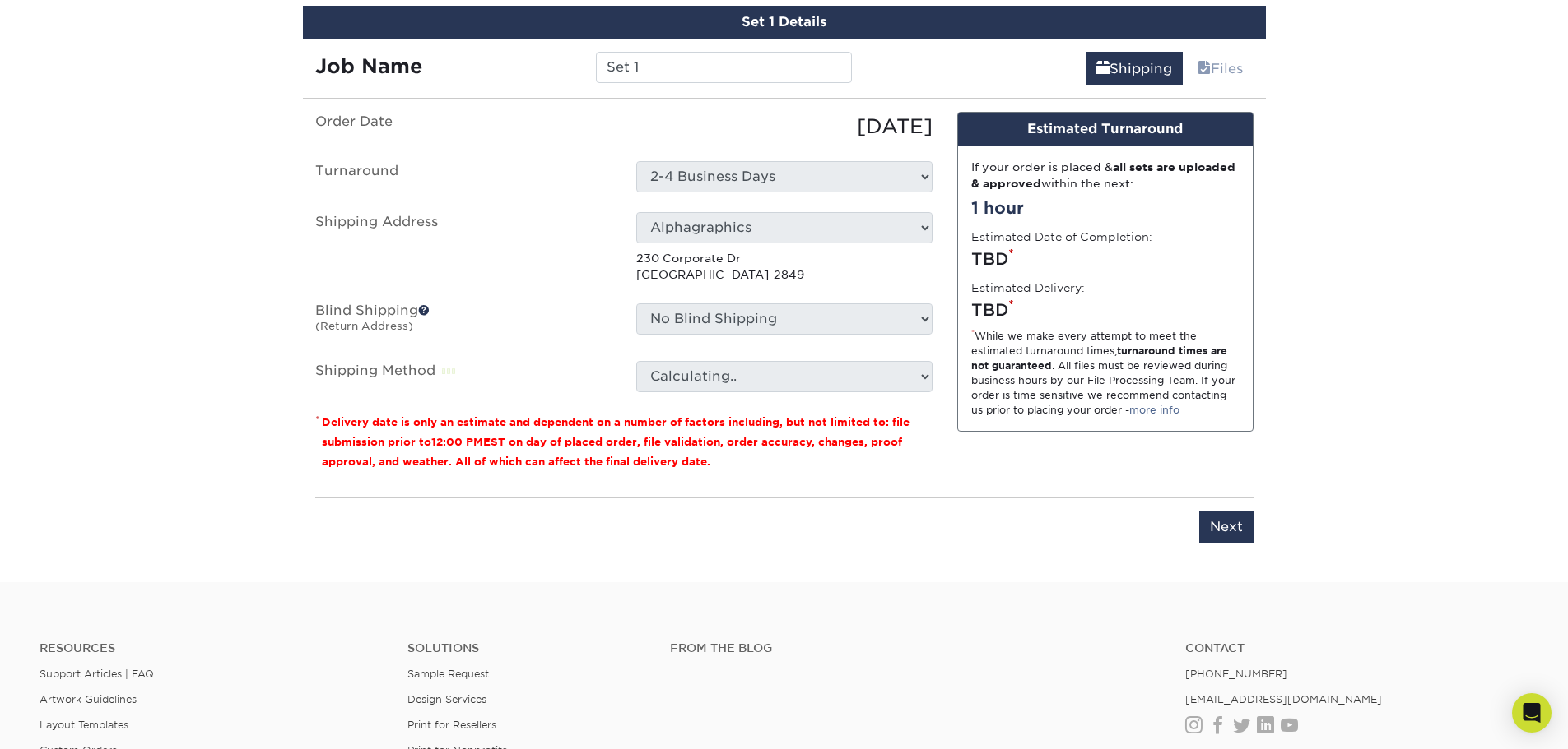
scroll to position [1070, 0]
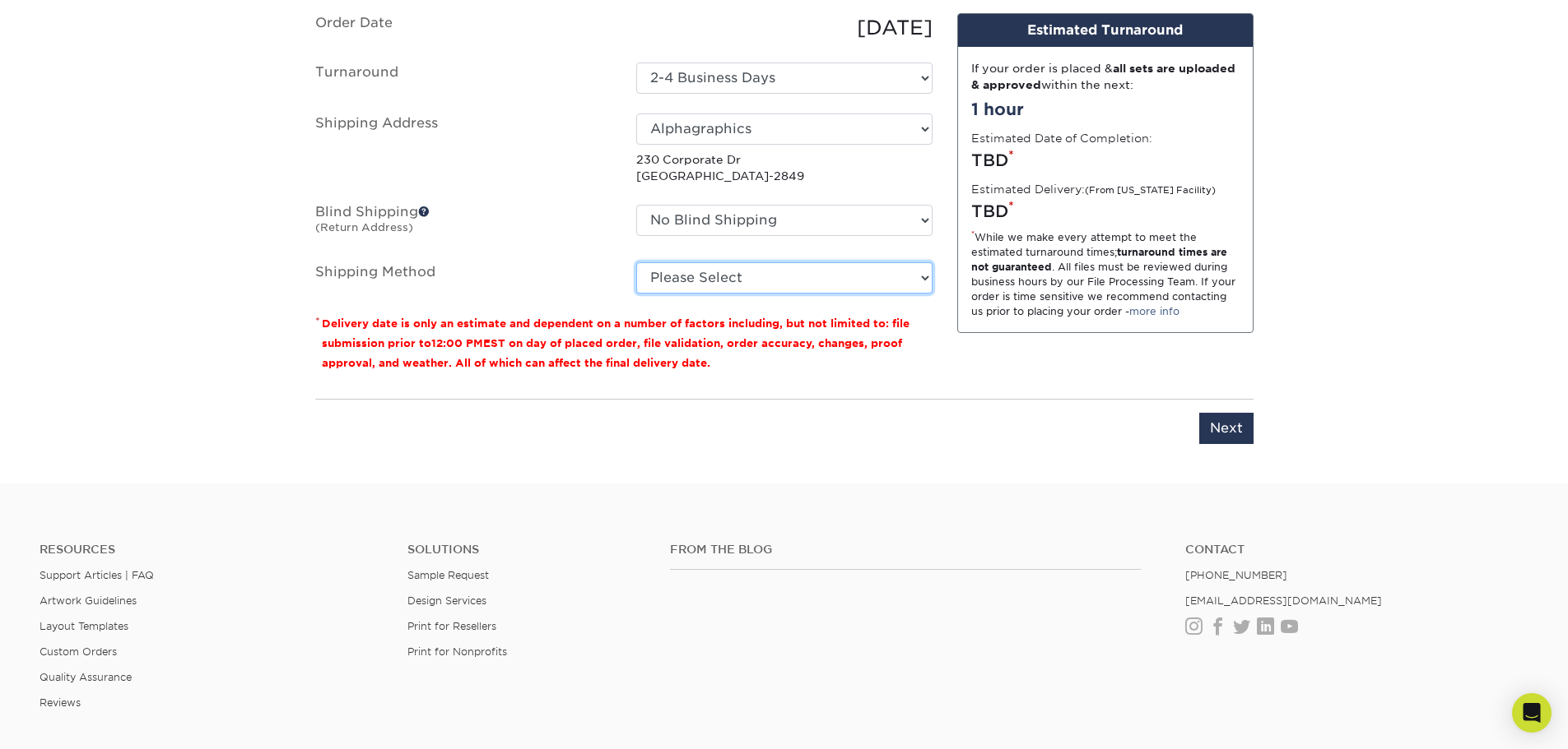
click at [676, 277] on select "Please Select Ground Shipping (+$8.96) 3 Day Shipping Service (+$17.95) 2 Day A…" at bounding box center [784, 278] width 296 height 31
click at [709, 278] on select "Please Select Ground Shipping (+$8.96) 3 Day Shipping Service (+$17.95) 2 Day A…" at bounding box center [784, 278] width 296 height 31
select select "03"
click at [636, 263] on select "Please Select Ground Shipping (+$8.96) 3 Day Shipping Service (+$17.95) 2 Day A…" at bounding box center [784, 278] width 296 height 31
